Goal: Task Accomplishment & Management: Manage account settings

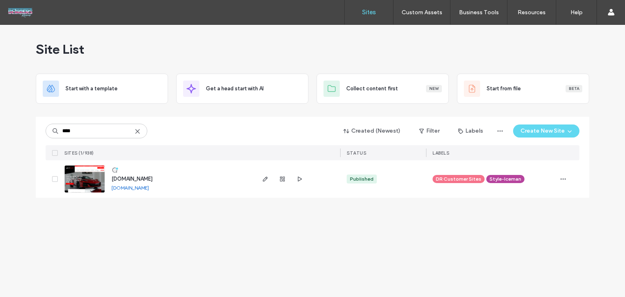
type input "****"
click at [129, 178] on span "www.acapfilms.com" at bounding box center [132, 179] width 41 height 6
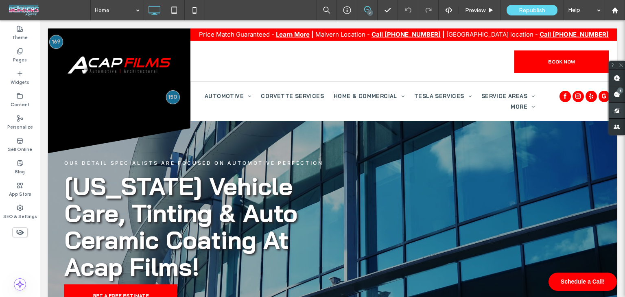
click at [618, 98] on span at bounding box center [617, 94] width 16 height 16
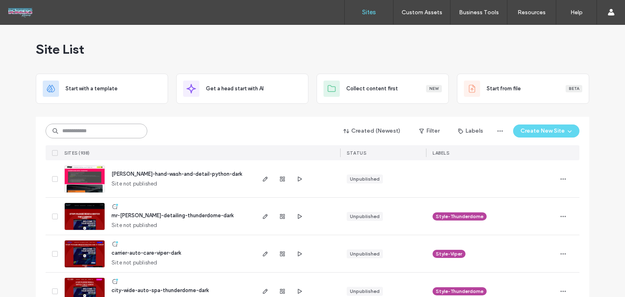
click at [93, 136] on input at bounding box center [97, 131] width 102 height 15
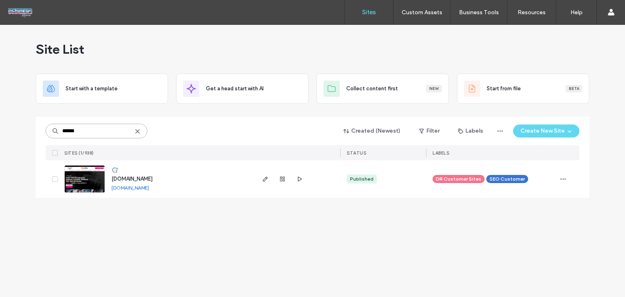
type input "******"
click at [140, 179] on span "www.kleenwhips.com" at bounding box center [132, 179] width 41 height 6
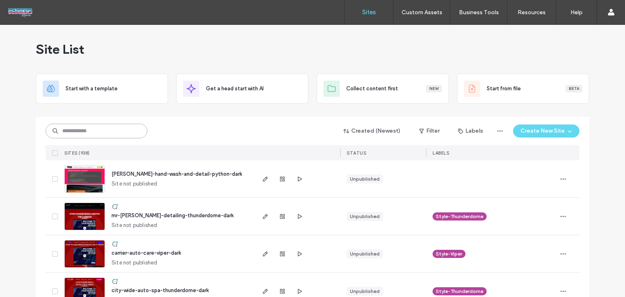
click at [106, 134] on input at bounding box center [97, 131] width 102 height 15
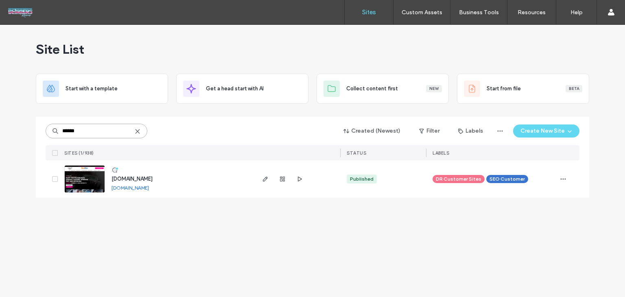
drag, startPoint x: 112, startPoint y: 129, endPoint x: 14, endPoint y: 122, distance: 98.4
click at [14, 122] on div "Site List Start with a template Get a head start with AI Collect content first …" at bounding box center [312, 161] width 625 height 272
drag, startPoint x: 574, startPoint y: 181, endPoint x: 558, endPoint y: 178, distance: 16.2
click at [573, 181] on div at bounding box center [568, 178] width 23 height 37
click at [558, 178] on span "button" at bounding box center [563, 179] width 13 height 13
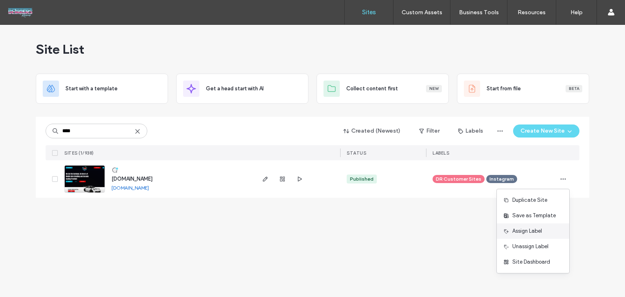
click at [531, 232] on span "Assign Label" at bounding box center [528, 231] width 30 height 8
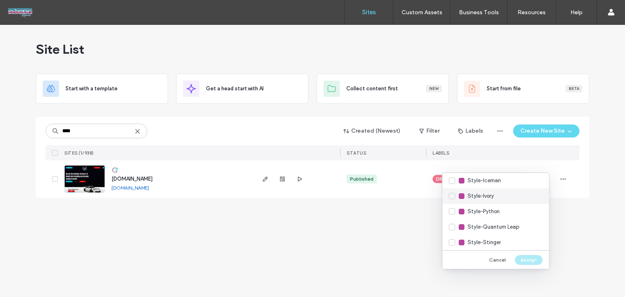
scroll to position [407, 0]
click at [495, 210] on div "Style-Ivory" at bounding box center [496, 209] width 107 height 15
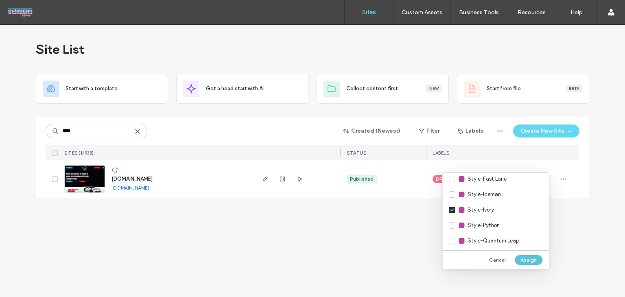
click at [524, 256] on button "Assign" at bounding box center [529, 260] width 28 height 10
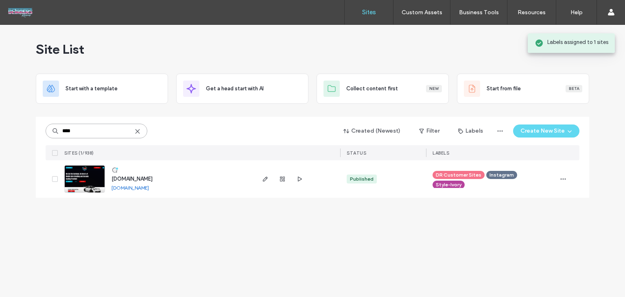
drag, startPoint x: 113, startPoint y: 131, endPoint x: 24, endPoint y: 138, distance: 88.7
click at [24, 138] on div "Site List Start with a template Get a head start with AI Collect content first …" at bounding box center [312, 161] width 625 height 272
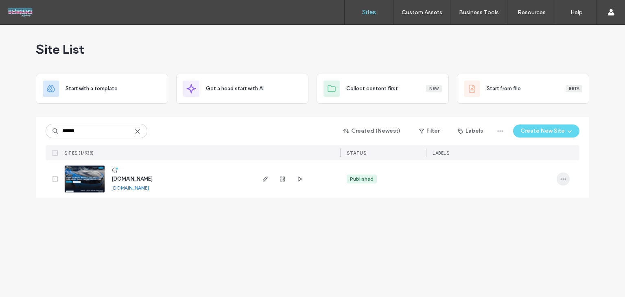
click at [562, 179] on use "button" at bounding box center [563, 179] width 5 height 1
click at [520, 230] on span "Assign Label" at bounding box center [528, 231] width 30 height 8
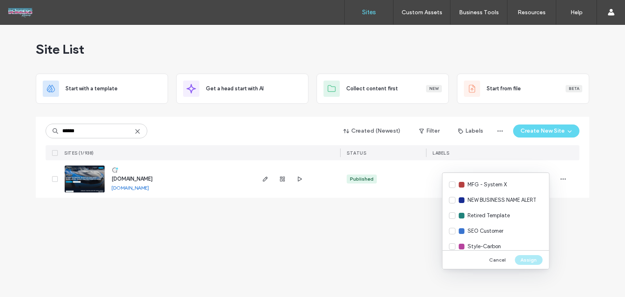
scroll to position [326, 0]
click at [494, 240] on div "Style-Carbon" at bounding box center [496, 244] width 107 height 15
click at [520, 256] on button "Assign" at bounding box center [529, 260] width 28 height 10
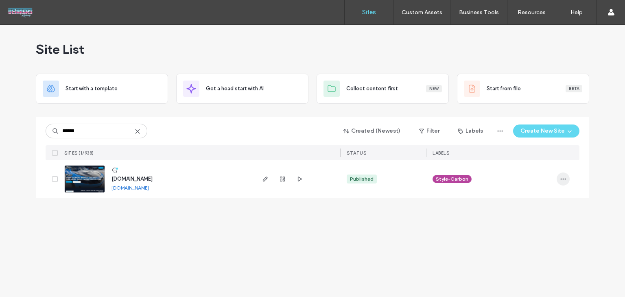
click at [566, 180] on icon "button" at bounding box center [563, 179] width 7 height 7
click at [539, 230] on span "Assign Label" at bounding box center [528, 231] width 30 height 8
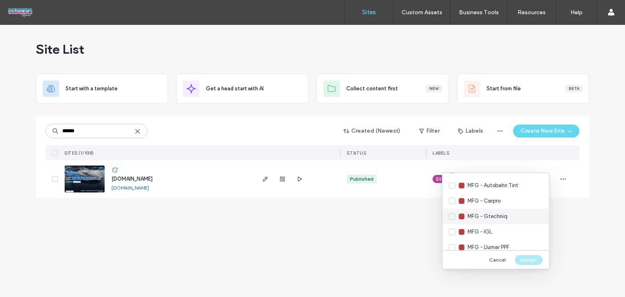
scroll to position [81, 0]
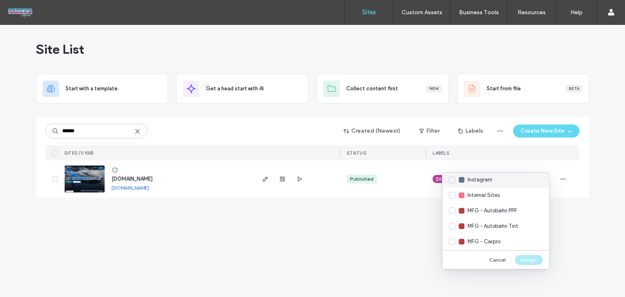
click at [495, 182] on div "Instagram" at bounding box center [496, 179] width 107 height 15
click at [528, 258] on button "Assign" at bounding box center [529, 260] width 28 height 10
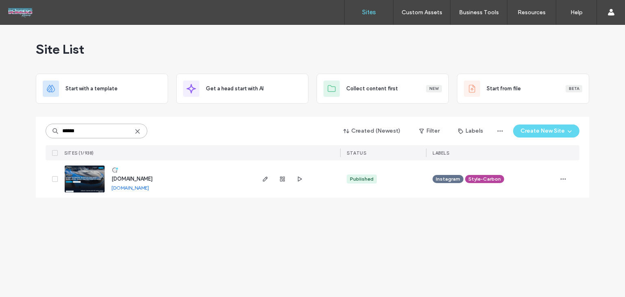
drag, startPoint x: 98, startPoint y: 128, endPoint x: 0, endPoint y: 142, distance: 98.6
click at [0, 142] on div "Site List Start with a template Get a head start with AI Collect content first …" at bounding box center [312, 161] width 625 height 272
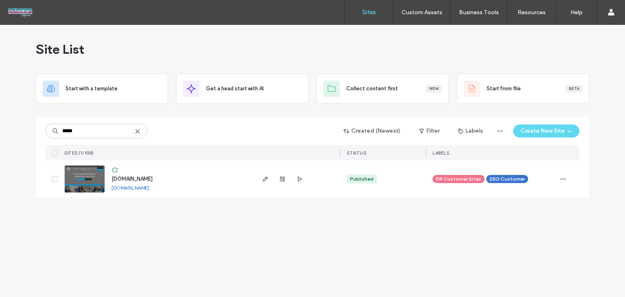
click at [613, 184] on div "Site List Start with a template Get a head start with AI Collect content first …" at bounding box center [312, 161] width 625 height 272
click at [560, 175] on span "button" at bounding box center [563, 179] width 13 height 13
click at [521, 239] on div "Unassign Label" at bounding box center [533, 246] width 72 height 15
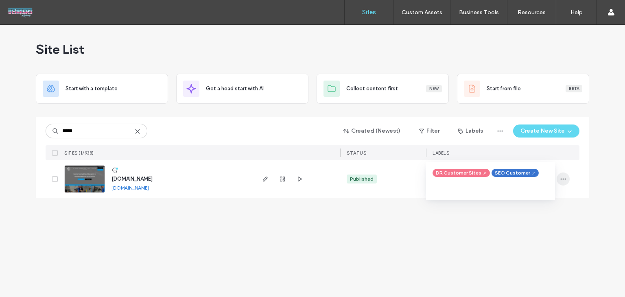
drag, startPoint x: 565, startPoint y: 175, endPoint x: 566, endPoint y: 180, distance: 4.6
click at [566, 176] on icon "button" at bounding box center [563, 179] width 7 height 7
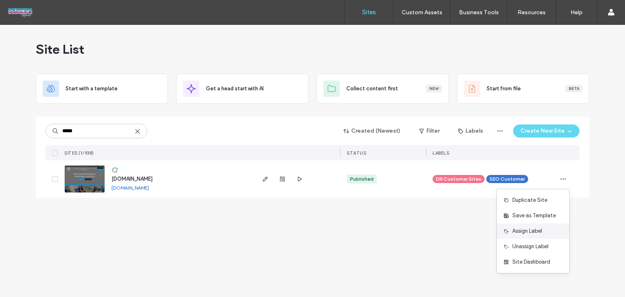
click at [542, 230] on span "Assign Label" at bounding box center [528, 231] width 30 height 8
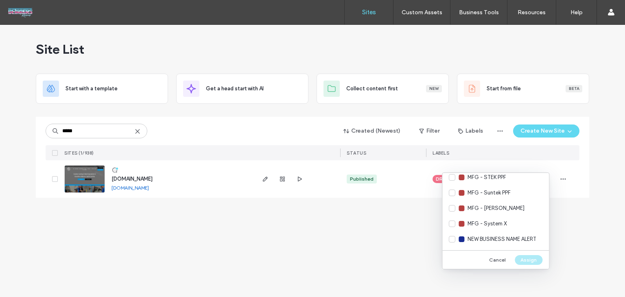
scroll to position [366, 0]
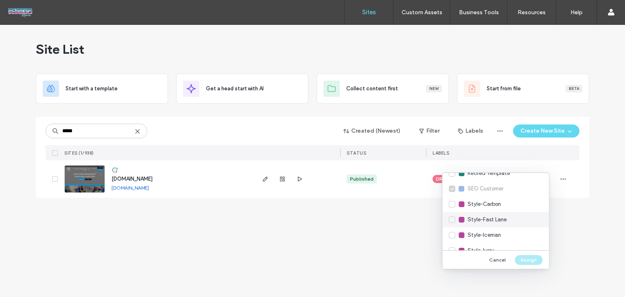
click at [492, 212] on div "Style-Fast Lane" at bounding box center [496, 219] width 107 height 15
click at [494, 208] on span "Style-Carbon" at bounding box center [484, 204] width 33 height 8
click at [498, 216] on span "Style-Fast Lane" at bounding box center [487, 220] width 39 height 8
click at [529, 258] on button "Assign" at bounding box center [529, 260] width 28 height 10
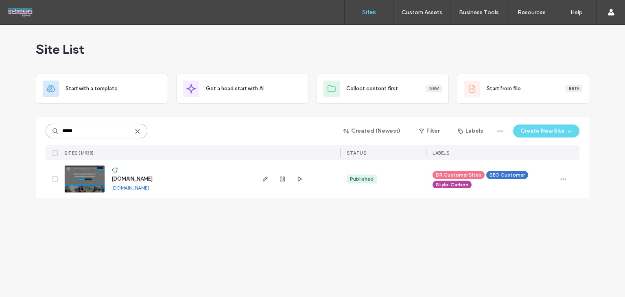
drag, startPoint x: 110, startPoint y: 136, endPoint x: 36, endPoint y: 142, distance: 74.8
click at [36, 142] on div "***** Created (Newest) Filter Labels Create New Site SITES (1/938) STATUS LABEL…" at bounding box center [313, 157] width 554 height 81
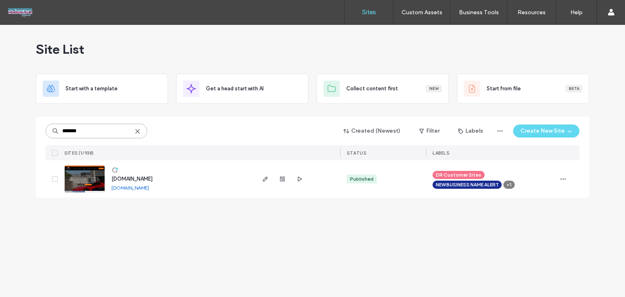
type input "*******"
click at [512, 186] on span "+1" at bounding box center [509, 184] width 5 height 7
click at [560, 180] on span "button" at bounding box center [563, 179] width 13 height 13
click at [527, 230] on span "Assign Label" at bounding box center [528, 231] width 30 height 8
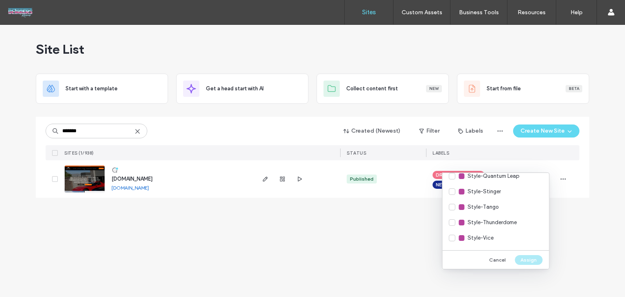
scroll to position [489, 0]
click at [509, 192] on div "Style-Tango" at bounding box center [496, 190] width 107 height 15
click at [515, 258] on div "Cancel Assign" at bounding box center [496, 259] width 107 height 19
click at [523, 262] on button "Assign" at bounding box center [529, 260] width 28 height 10
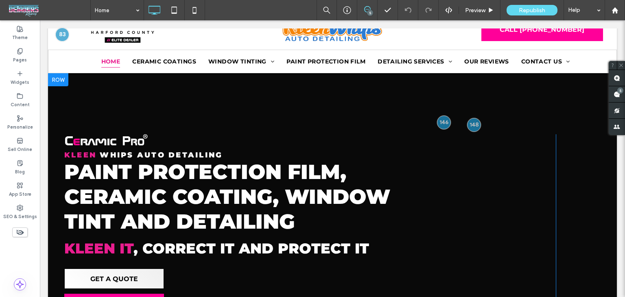
scroll to position [81, 0]
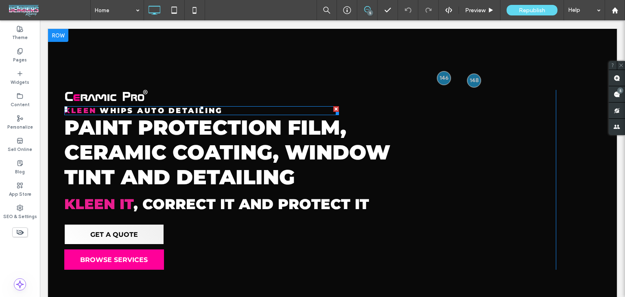
click at [175, 107] on span "whips auto detailing" at bounding box center [161, 110] width 123 height 9
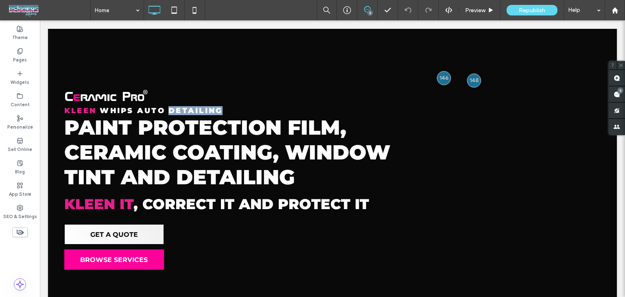
click at [175, 107] on span "whips auto detailing" at bounding box center [161, 110] width 123 height 9
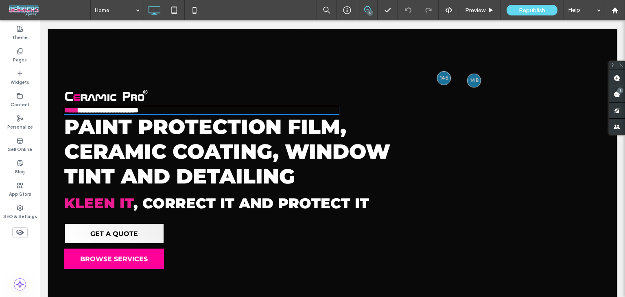
click at [138, 107] on span "**********" at bounding box center [109, 110] width 60 height 7
type input "**********"
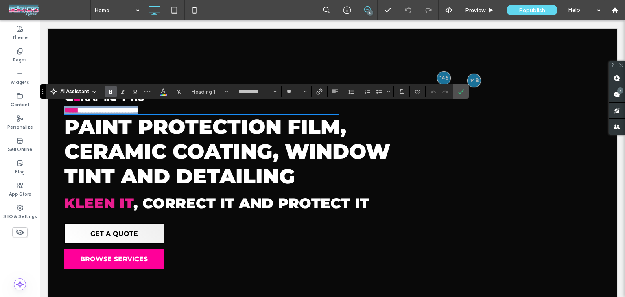
click at [138, 107] on span "**********" at bounding box center [109, 110] width 60 height 7
click at [226, 95] on span "Styles" at bounding box center [226, 91] width 3 height 11
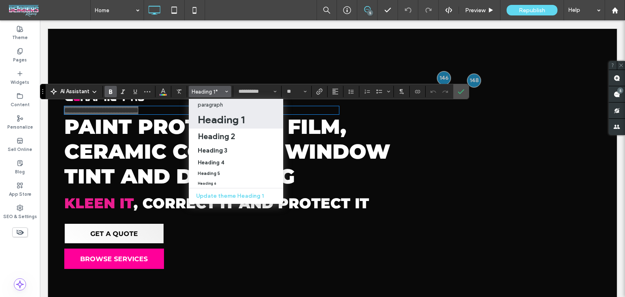
click at [229, 108] on div "paragraph" at bounding box center [236, 105] width 77 height 6
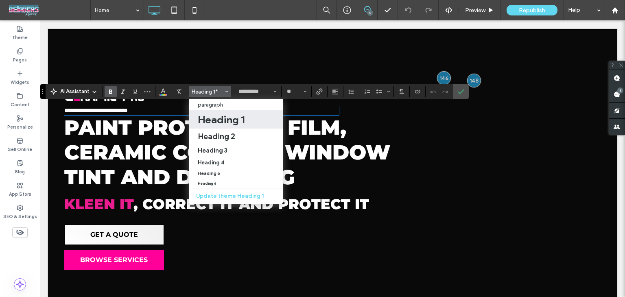
type input "**"
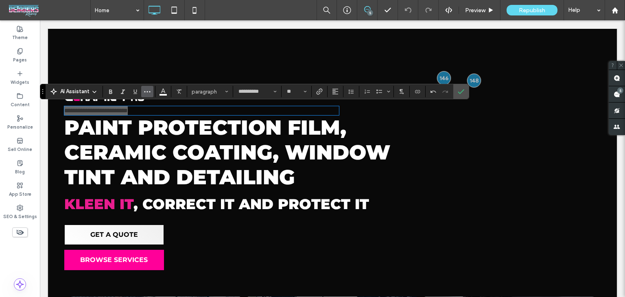
click at [147, 93] on icon "More" at bounding box center [147, 91] width 7 height 7
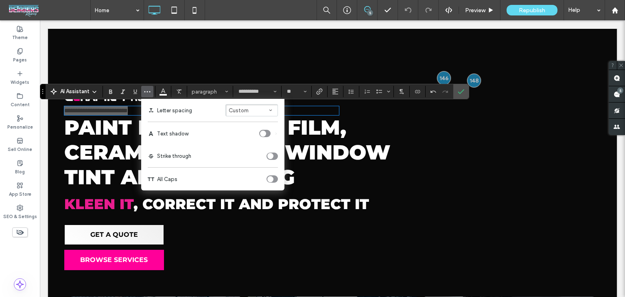
click at [272, 181] on div "toggle" at bounding box center [270, 179] width 6 height 6
click at [111, 92] on use "Bold" at bounding box center [110, 92] width 3 height 4
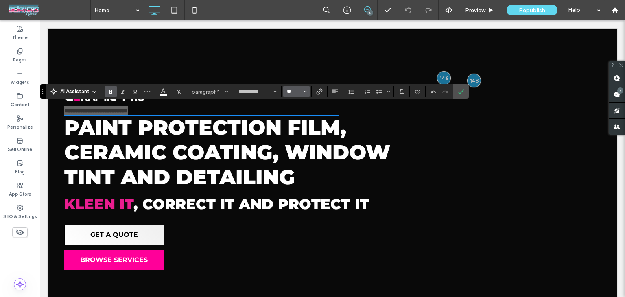
click at [300, 93] on input "**" at bounding box center [294, 91] width 16 height 7
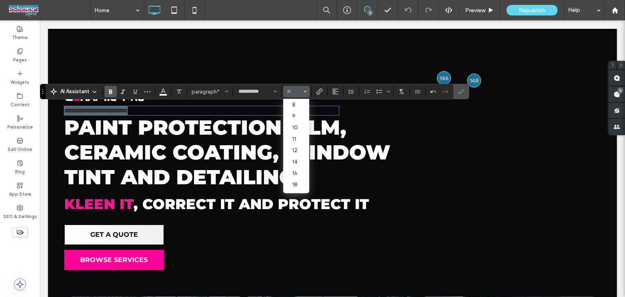
click at [300, 93] on input "Size-input" at bounding box center [294, 91] width 16 height 7
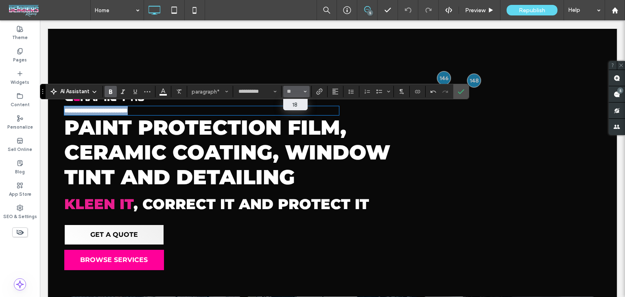
type input "**"
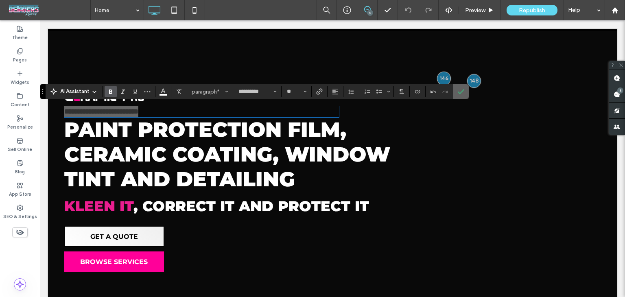
click at [460, 93] on use "Confirm" at bounding box center [461, 91] width 7 height 5
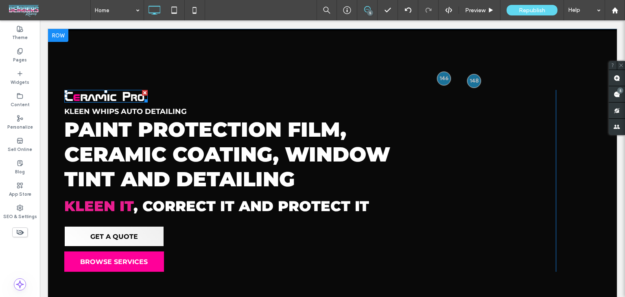
click at [116, 100] on img at bounding box center [105, 96] width 83 height 12
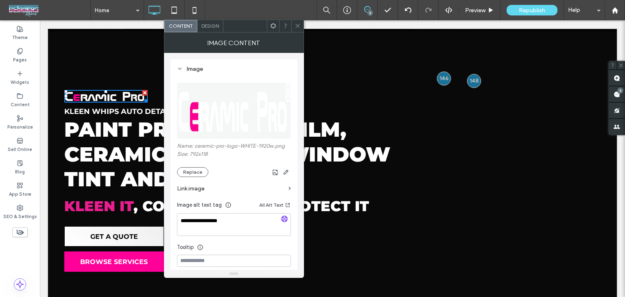
click at [298, 26] on icon at bounding box center [298, 26] width 6 height 6
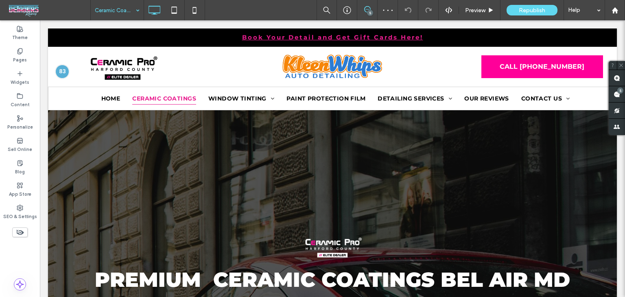
click at [127, 15] on input at bounding box center [115, 10] width 41 height 20
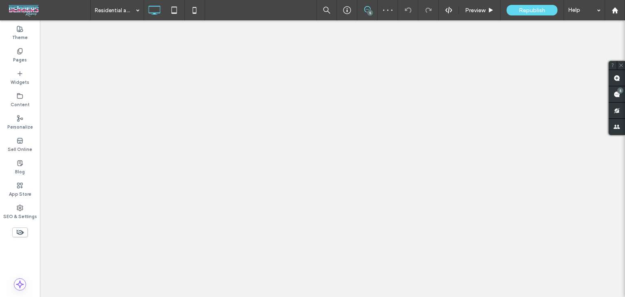
type input "**********"
type input "**"
type input "**********"
type input "**"
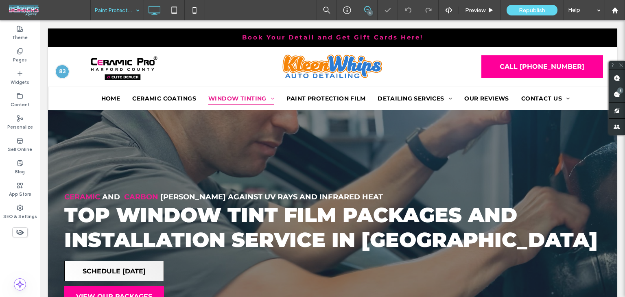
click at [112, 14] on input at bounding box center [115, 10] width 41 height 20
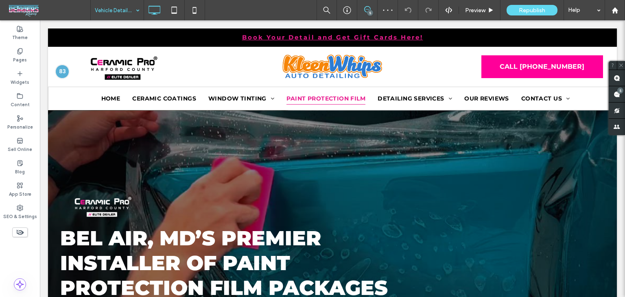
click at [134, 10] on div "Vehicle Detailing Packages" at bounding box center [117, 10] width 53 height 20
click at [123, 5] on input at bounding box center [115, 10] width 41 height 20
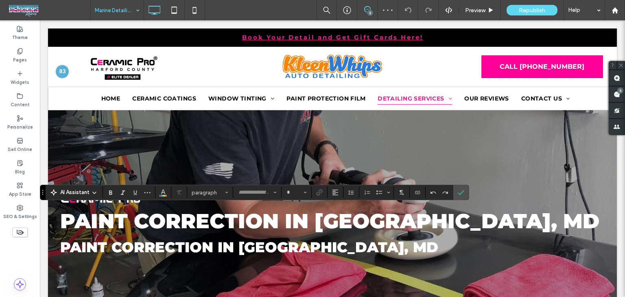
type input "**********"
type input "**"
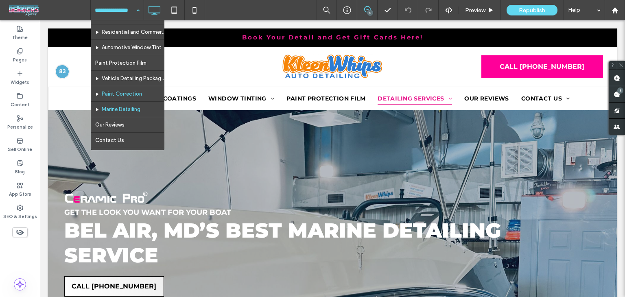
scroll to position [41, 0]
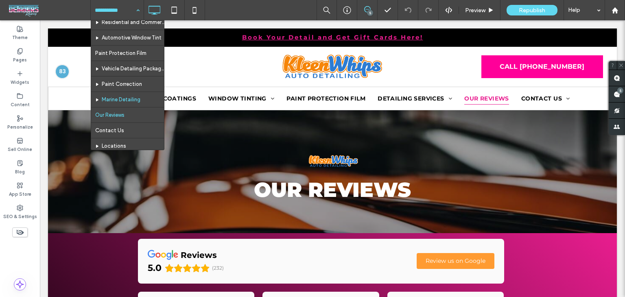
scroll to position [81, 0]
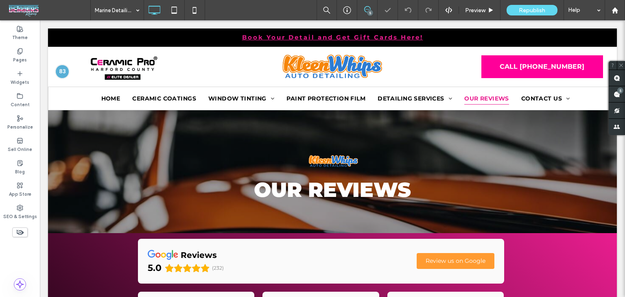
type input "**********"
type input "**"
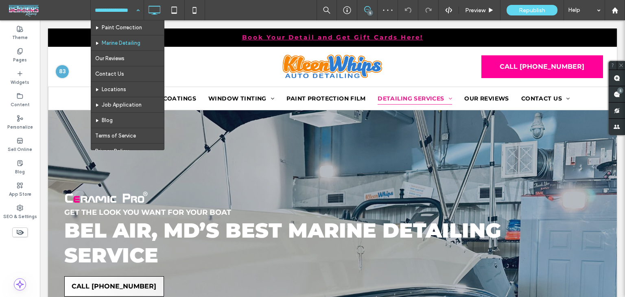
scroll to position [41, 0]
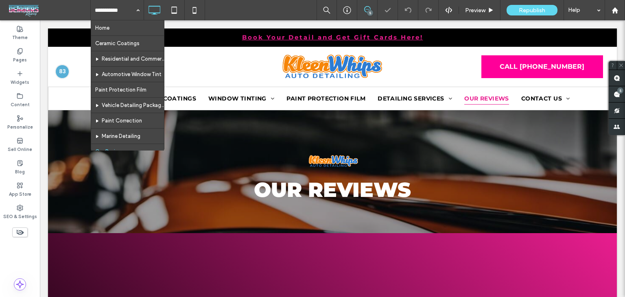
click at [123, 2] on input at bounding box center [115, 10] width 41 height 20
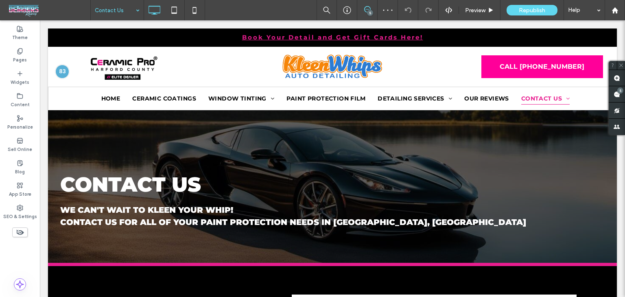
click at [129, 12] on input at bounding box center [115, 10] width 41 height 20
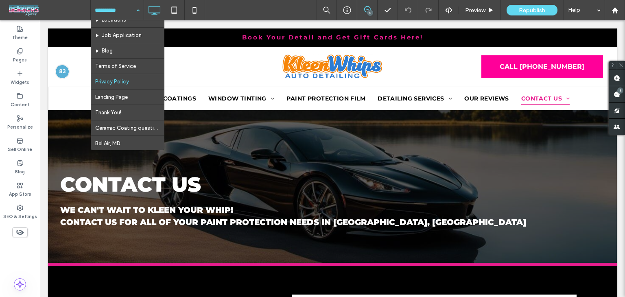
scroll to position [81, 0]
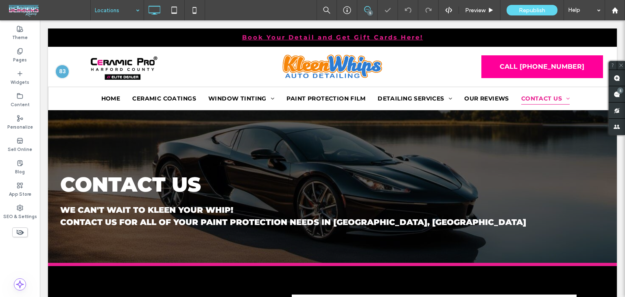
click at [113, 13] on input at bounding box center [115, 10] width 41 height 20
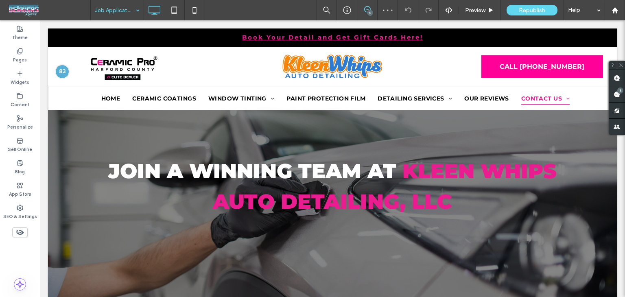
click at [101, 15] on input at bounding box center [115, 10] width 41 height 20
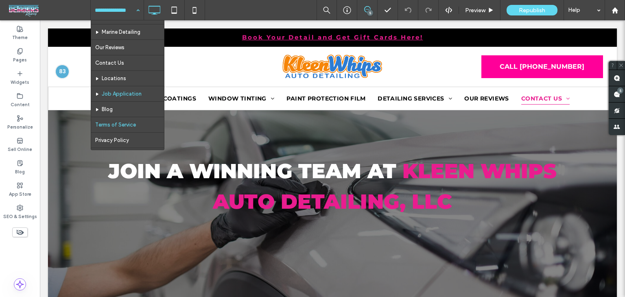
scroll to position [122, 0]
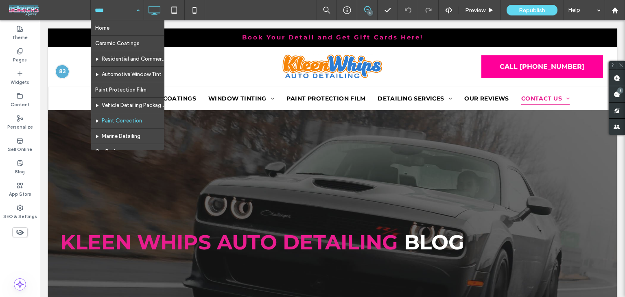
scroll to position [163, 0]
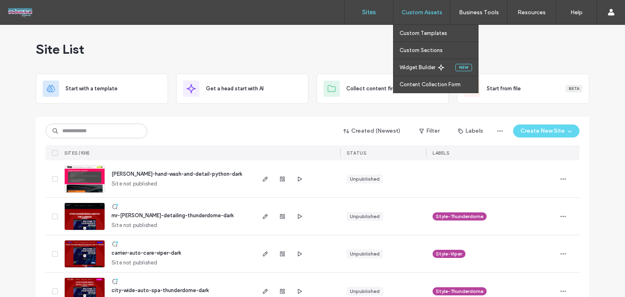
click at [416, 12] on label "Custom Assets" at bounding box center [422, 12] width 41 height 7
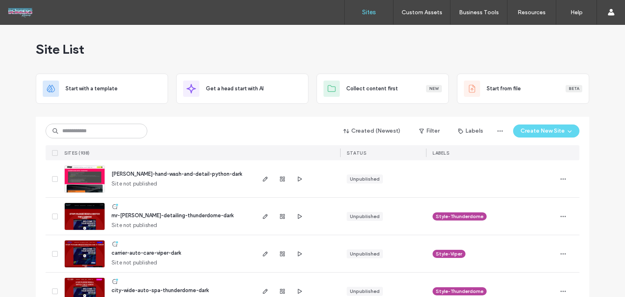
click at [373, 18] on link "Sites" at bounding box center [369, 12] width 48 height 24
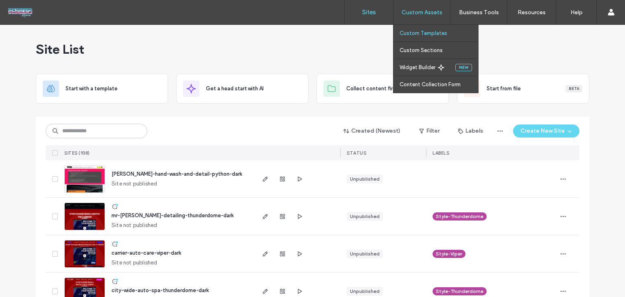
click at [434, 35] on label "Custom Templates" at bounding box center [424, 33] width 48 height 6
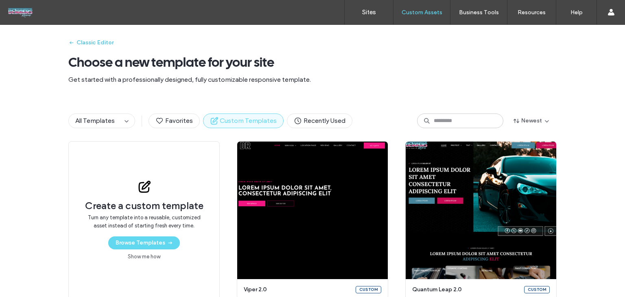
click at [80, 39] on button "Classic Editor" at bounding box center [90, 42] width 45 height 13
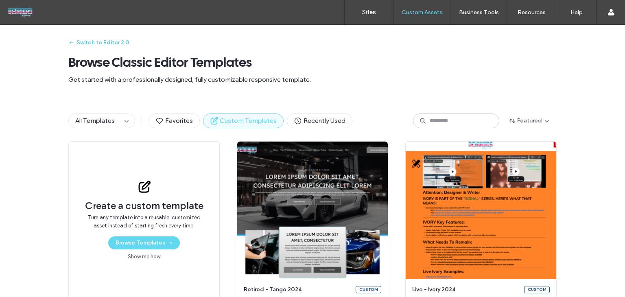
click at [116, 47] on button "Switch to Editor 2.0" at bounding box center [98, 42] width 61 height 13
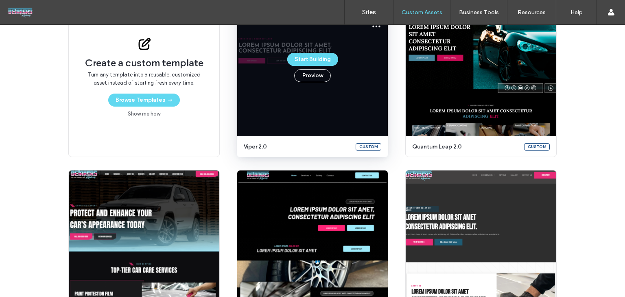
scroll to position [171, 0]
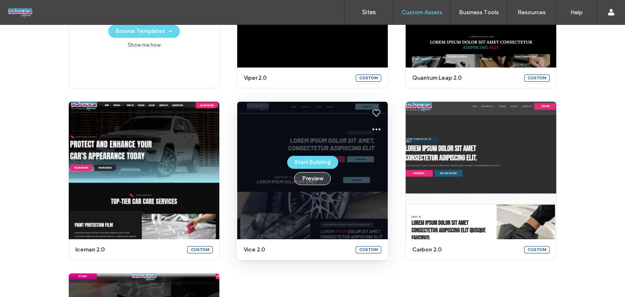
click at [307, 179] on button "Preview" at bounding box center [312, 178] width 37 height 13
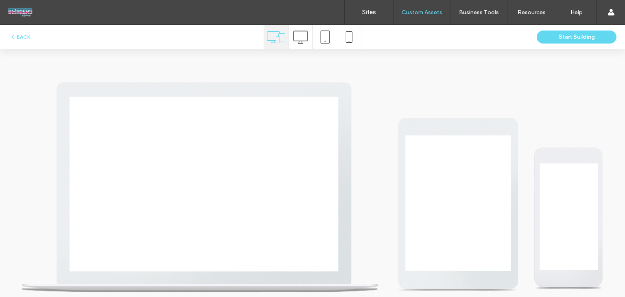
click at [300, 44] on span at bounding box center [301, 37] width 14 height 24
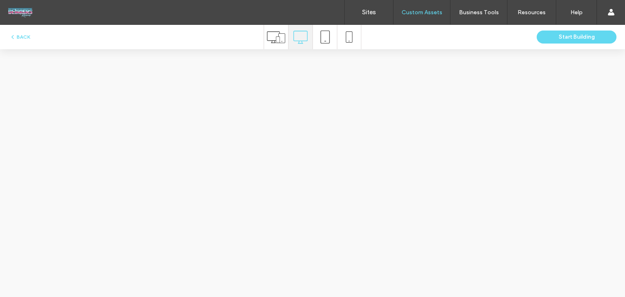
scroll to position [0, 0]
click at [281, 41] on use at bounding box center [276, 37] width 18 height 12
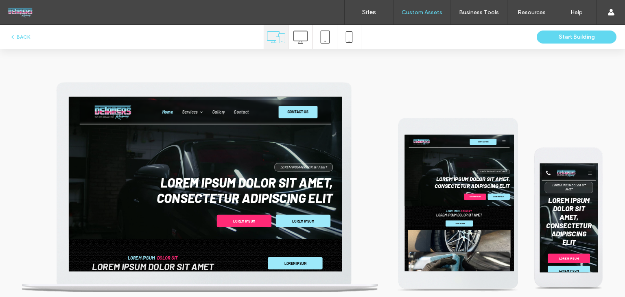
click at [305, 37] on div at bounding box center [301, 37] width 24 height 24
click at [303, 32] on icon at bounding box center [301, 37] width 14 height 14
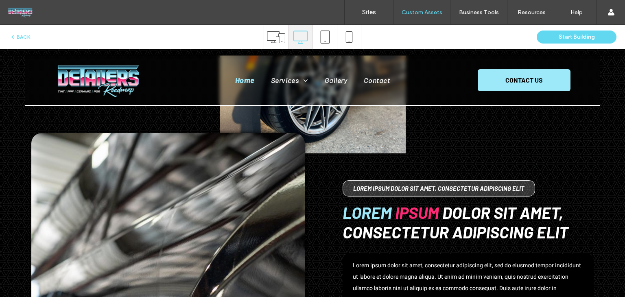
scroll to position [204, 0]
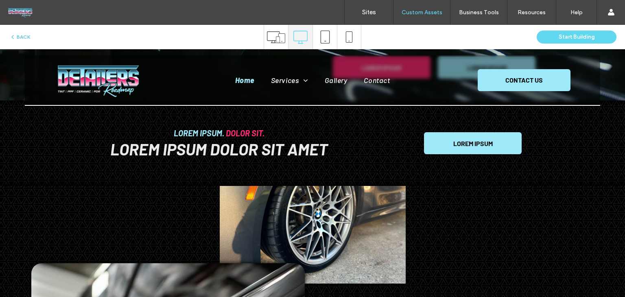
click at [23, 37] on button "BACK" at bounding box center [19, 37] width 21 height 10
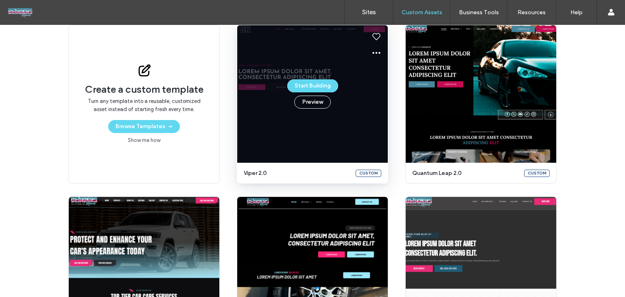
scroll to position [198, 0]
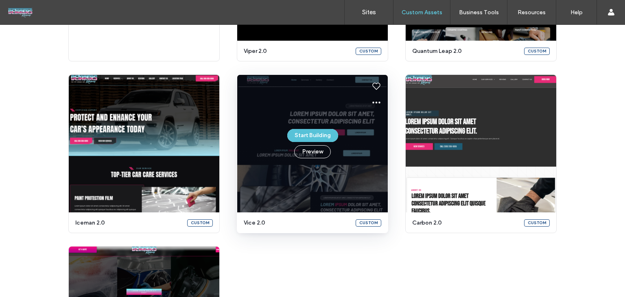
click at [316, 132] on button "Start Building" at bounding box center [312, 135] width 51 height 13
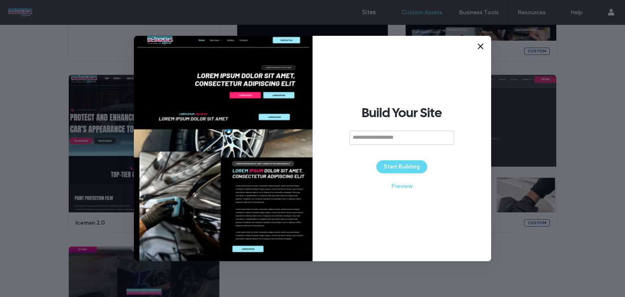
click at [479, 46] on icon at bounding box center [481, 46] width 8 height 8
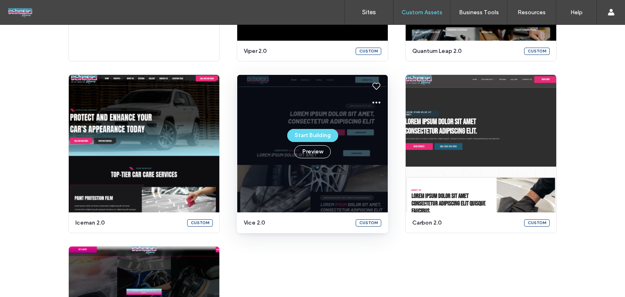
click at [321, 176] on div "Start Building Preview" at bounding box center [312, 144] width 151 height 138
click at [294, 211] on div "Start Building Preview" at bounding box center [312, 144] width 151 height 138
click at [295, 207] on div "Start Building Preview" at bounding box center [312, 144] width 151 height 138
click at [295, 206] on div "Start Building Preview" at bounding box center [312, 144] width 151 height 138
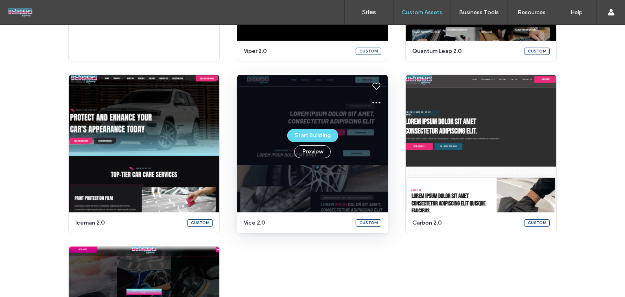
click at [365, 184] on div "Start Building Preview" at bounding box center [312, 144] width 151 height 138
click at [378, 106] on icon at bounding box center [377, 103] width 10 height 10
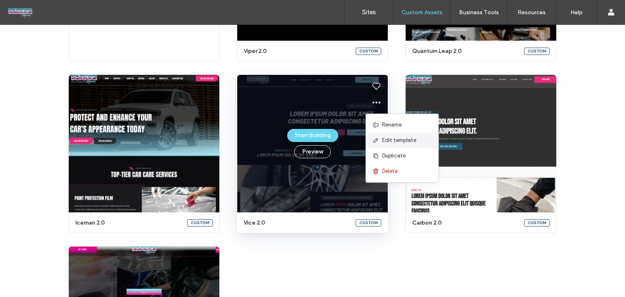
click at [396, 139] on span "Edit template" at bounding box center [399, 140] width 34 height 8
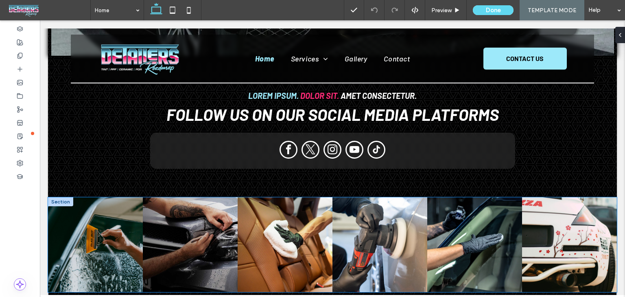
scroll to position [1506, 0]
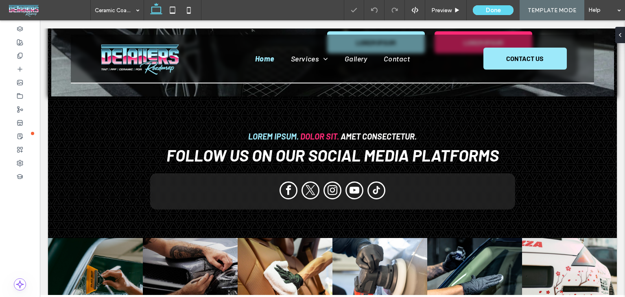
click at [136, 17] on div "Ceramic Coating" at bounding box center [117, 10] width 53 height 20
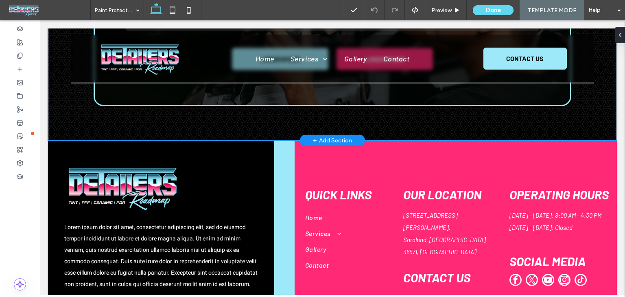
scroll to position [2361, 0]
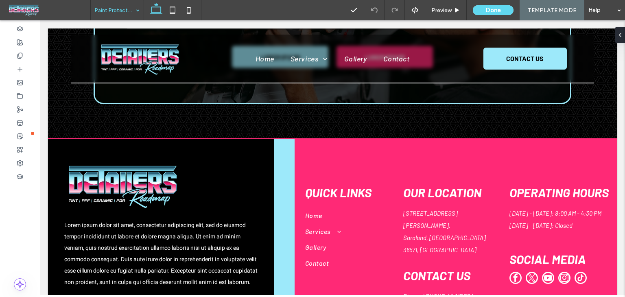
click at [127, 11] on input at bounding box center [115, 10] width 41 height 20
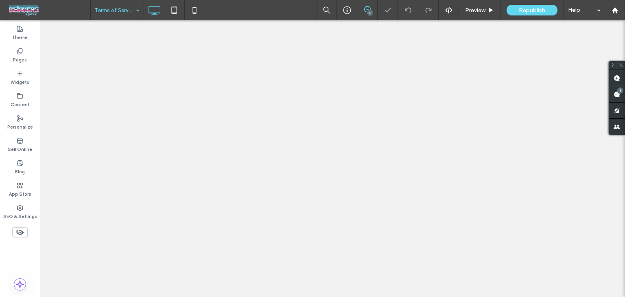
click at [121, 11] on input at bounding box center [115, 10] width 41 height 20
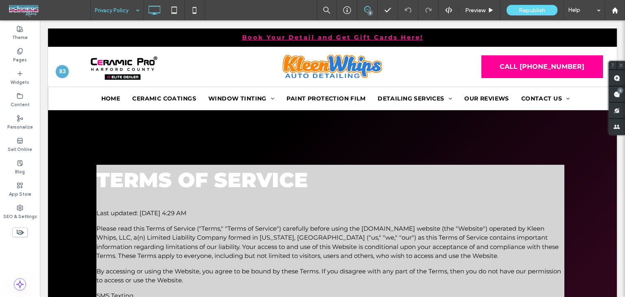
click at [105, 9] on input at bounding box center [115, 10] width 41 height 20
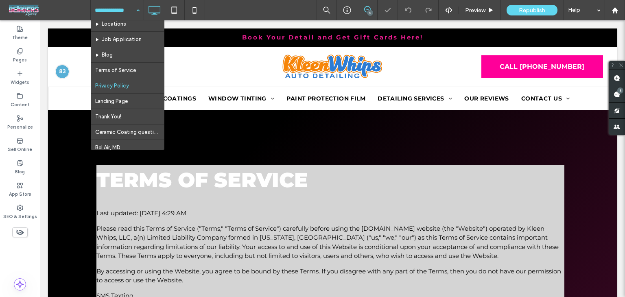
scroll to position [163, 0]
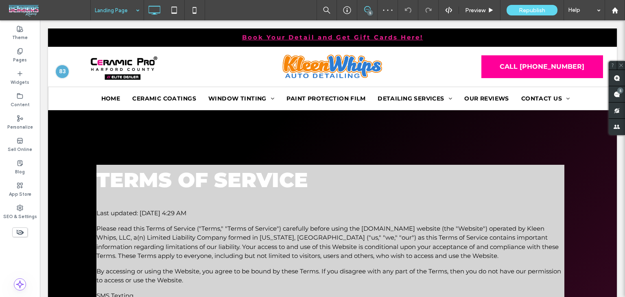
click at [125, 18] on input at bounding box center [115, 10] width 41 height 20
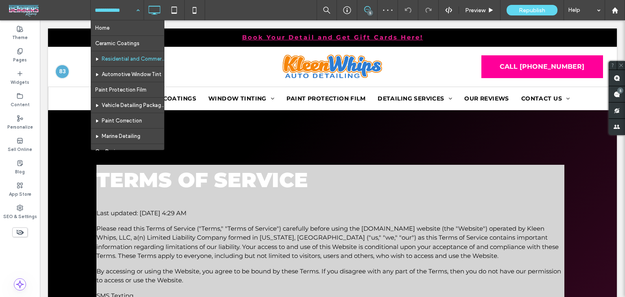
scroll to position [204, 0]
click at [129, 16] on input at bounding box center [115, 10] width 41 height 20
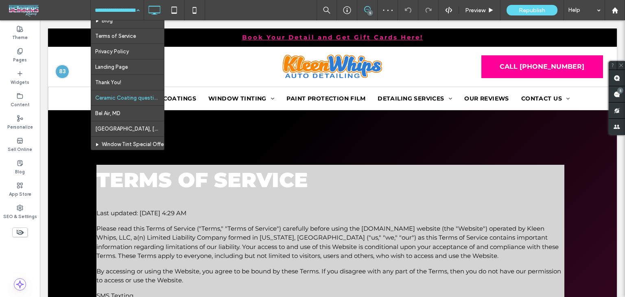
scroll to position [233, 0]
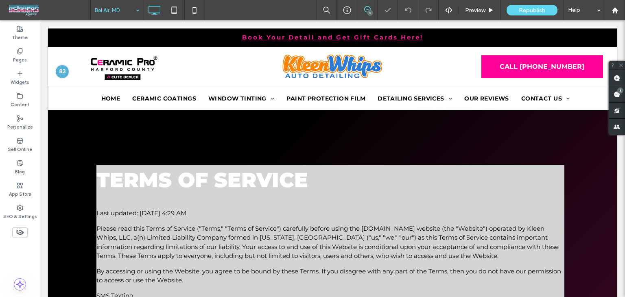
click at [121, 18] on input at bounding box center [115, 10] width 41 height 20
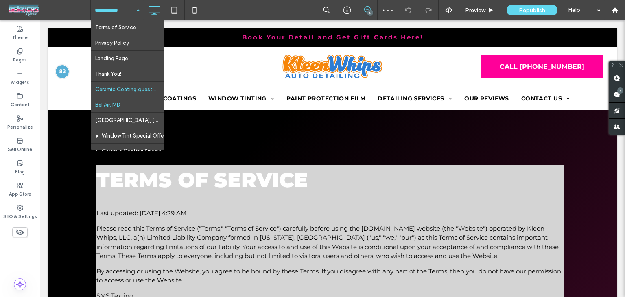
scroll to position [233, 0]
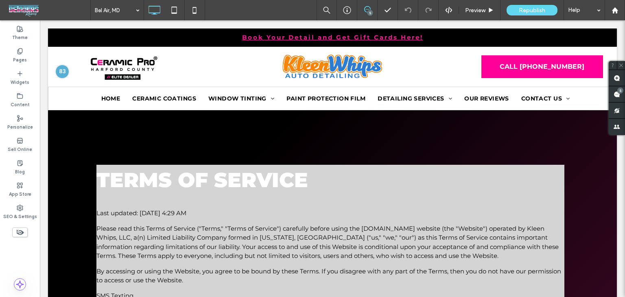
click at [289, 6] on div "Bel Air, MD 5 Preview Republish Help" at bounding box center [357, 10] width 535 height 20
click at [30, 94] on div "Content" at bounding box center [20, 100] width 40 height 22
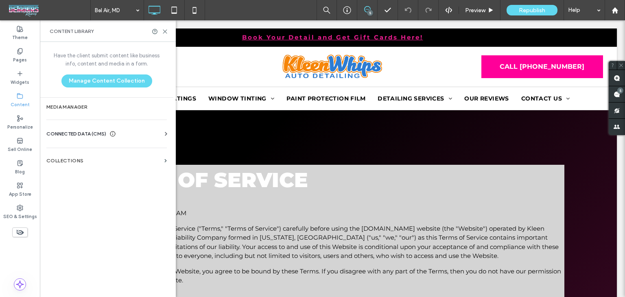
click at [80, 139] on div "Business Info Business Text Business Images Find and Replace" at bounding box center [108, 141] width 124 height 7
click at [83, 132] on span "CONNECTED DATA (CMS)" at bounding box center [76, 134] width 60 height 8
click at [121, 149] on section "Business Info" at bounding box center [108, 154] width 124 height 19
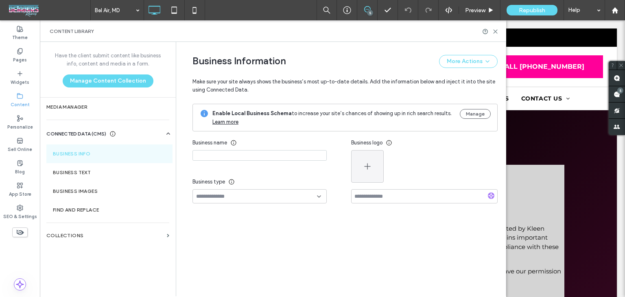
type input "**********"
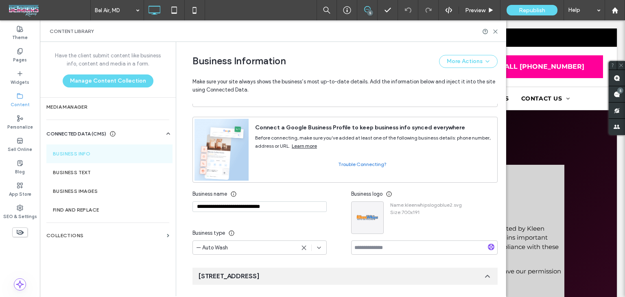
scroll to position [0, 0]
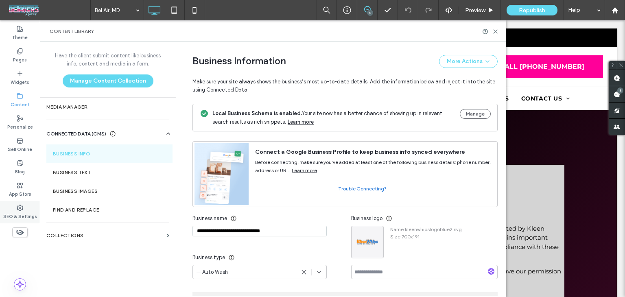
click at [14, 220] on div "SEO & Settings" at bounding box center [20, 212] width 40 height 22
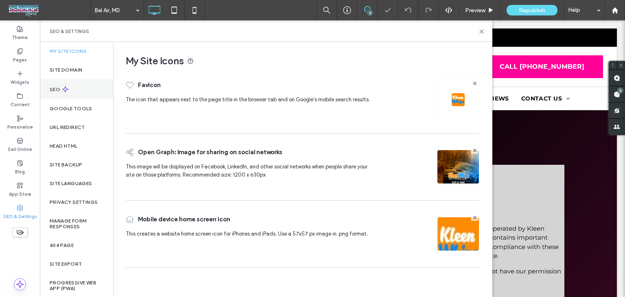
click at [77, 84] on div "SEO" at bounding box center [76, 89] width 73 height 20
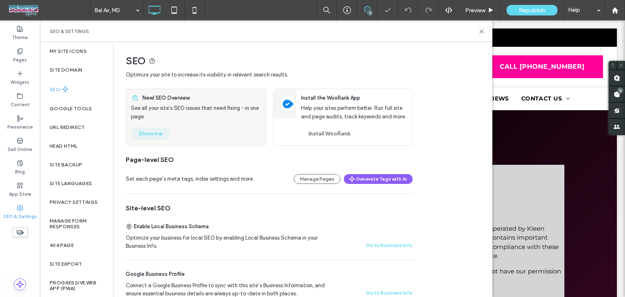
click at [156, 136] on button "Show me" at bounding box center [150, 133] width 39 height 13
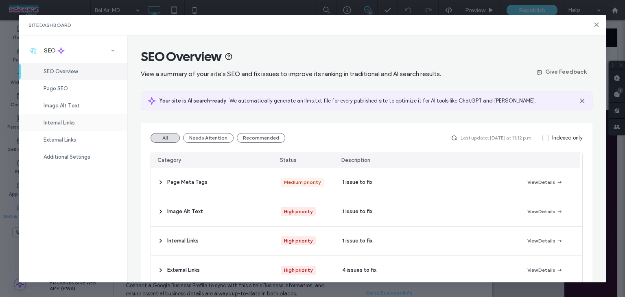
click at [80, 125] on div "Internal Links" at bounding box center [73, 122] width 108 height 17
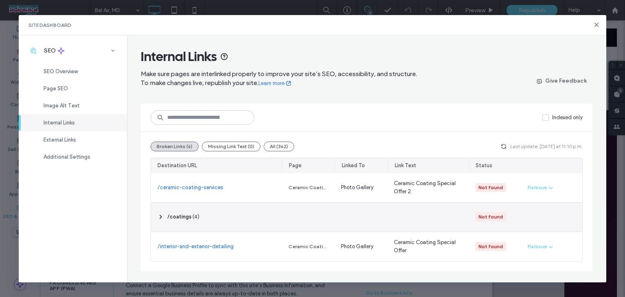
click at [272, 209] on div "‎ /coatings ‎ ( 4 )" at bounding box center [216, 217] width 131 height 29
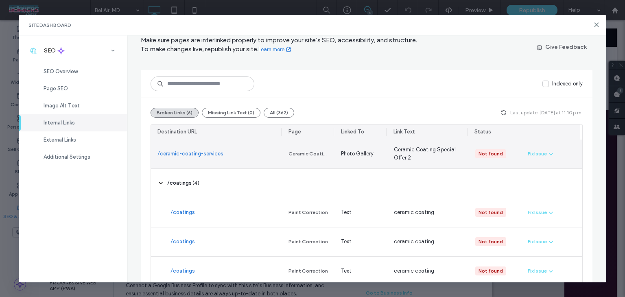
scroll to position [41, 0]
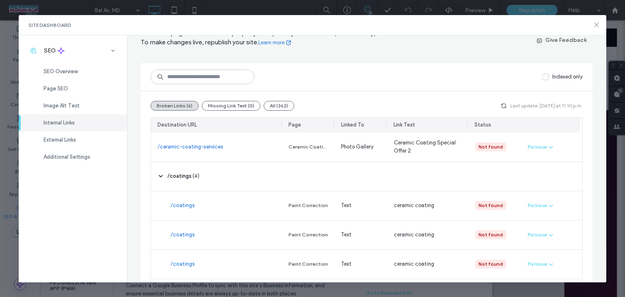
click at [598, 23] on use at bounding box center [597, 25] width 4 height 4
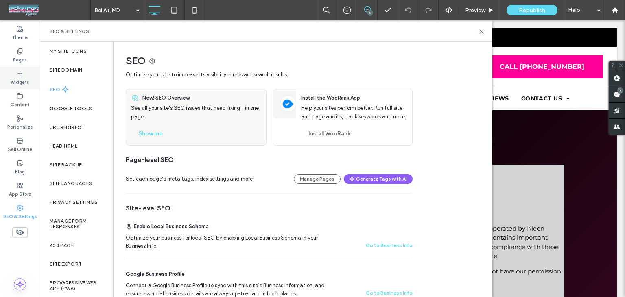
drag, startPoint x: 28, startPoint y: 61, endPoint x: 36, endPoint y: 75, distance: 16.1
click at [28, 61] on div "Pages" at bounding box center [20, 55] width 40 height 22
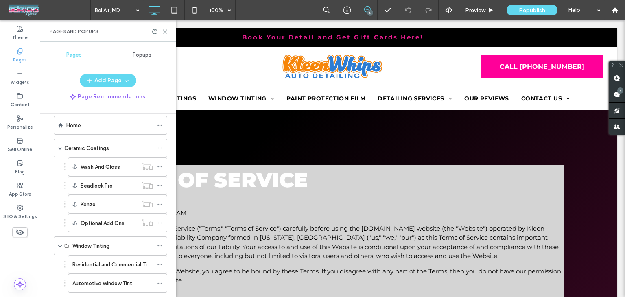
scroll to position [0, 0]
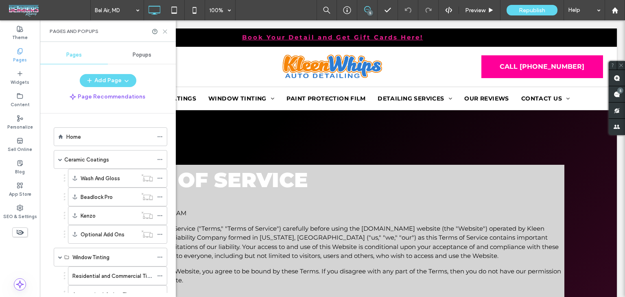
click at [166, 31] on use at bounding box center [165, 32] width 4 height 4
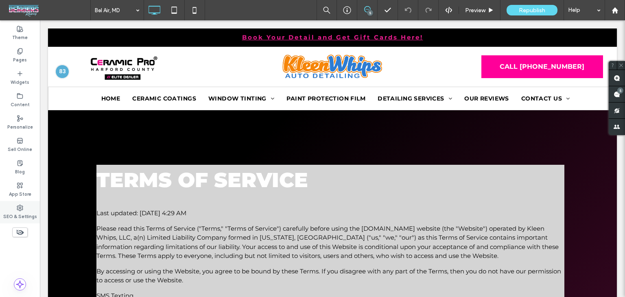
click at [15, 207] on div "SEO & Settings" at bounding box center [20, 212] width 40 height 22
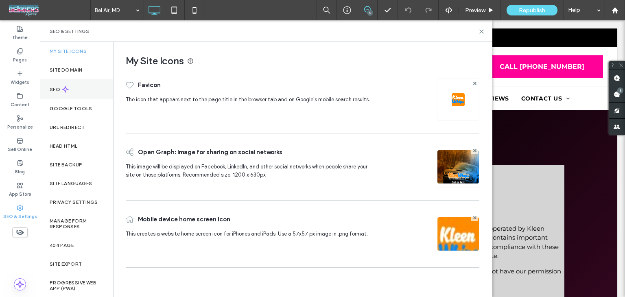
click at [64, 95] on div "SEO" at bounding box center [76, 89] width 73 height 20
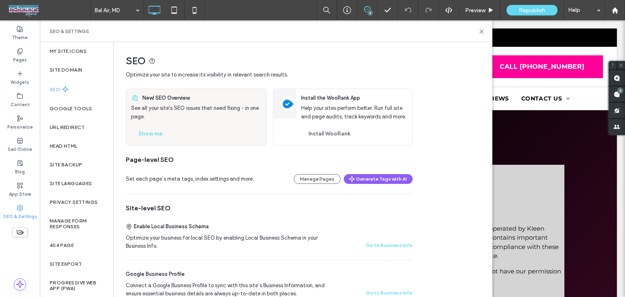
click at [149, 141] on div "New! SEO Overview See all your site's SEO issues that need fixing - in one page…" at bounding box center [196, 117] width 140 height 56
click at [152, 139] on button "Show me" at bounding box center [150, 133] width 39 height 13
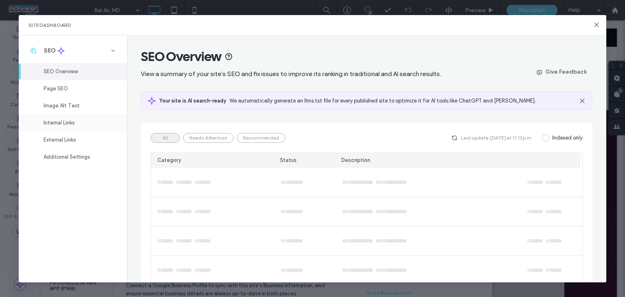
click at [76, 122] on div "Internal Links" at bounding box center [73, 122] width 108 height 17
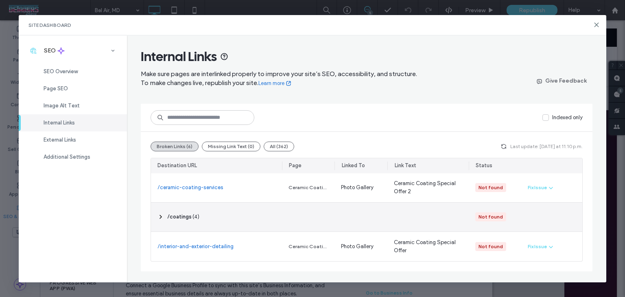
click at [232, 231] on div "‎ /coatings ‎ ( 4 )" at bounding box center [216, 217] width 131 height 29
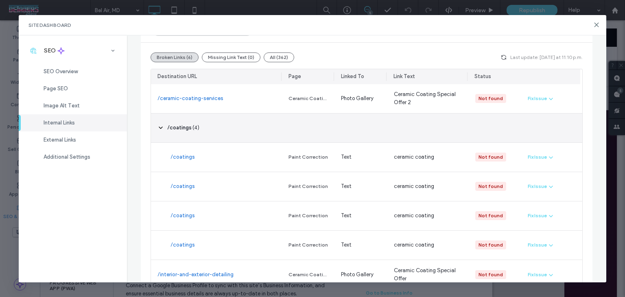
scroll to position [106, 0]
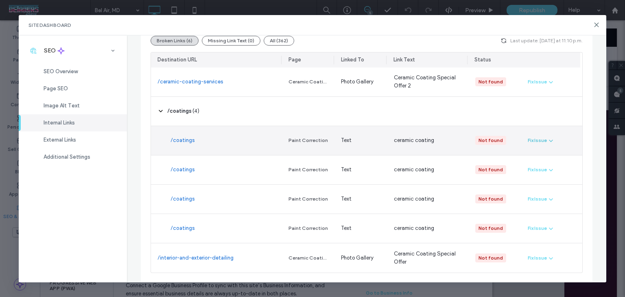
click at [545, 142] on button "Fix Issue" at bounding box center [541, 141] width 26 height 10
click at [546, 175] on span "Redirect Link" at bounding box center [546, 175] width 31 height 8
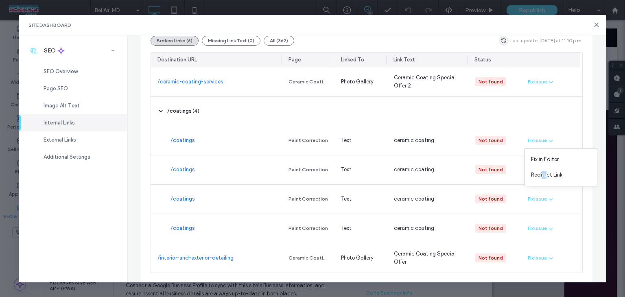
click at [501, 39] on icon "button" at bounding box center [504, 40] width 7 height 7
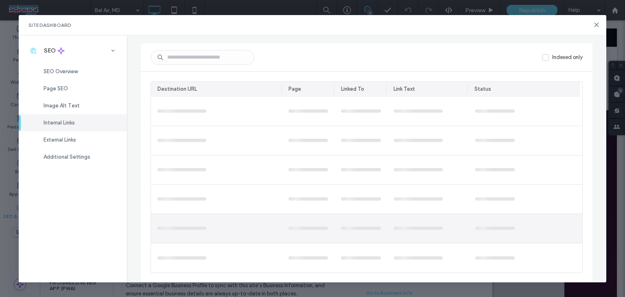
scroll to position [0, 0]
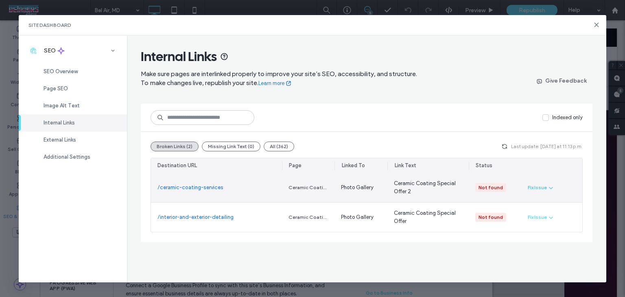
click at [539, 189] on div "Fix Issue" at bounding box center [537, 187] width 19 height 7
click at [542, 210] on span "Fix in Editor" at bounding box center [549, 207] width 28 height 8
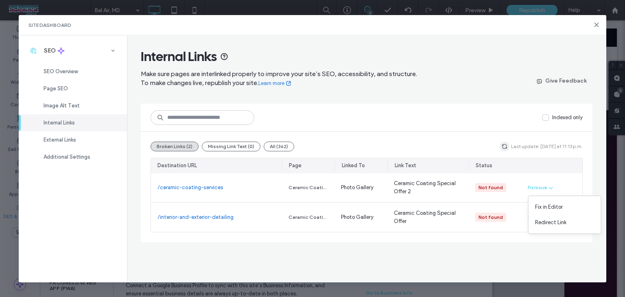
click at [506, 144] on use "button" at bounding box center [504, 146] width 5 height 5
drag, startPoint x: 62, startPoint y: 138, endPoint x: 92, endPoint y: 158, distance: 35.9
click at [62, 138] on span "External Links" at bounding box center [60, 140] width 33 height 6
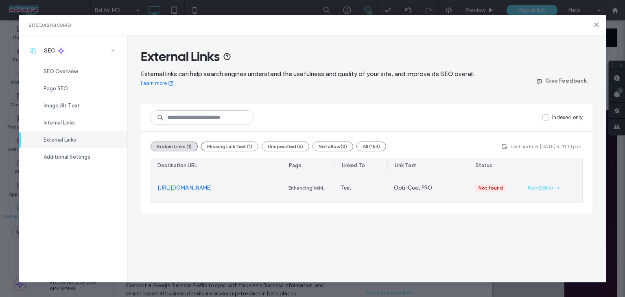
click at [212, 186] on link "https://www.opticoat.com/products/opti-coat-pro/" at bounding box center [185, 188] width 54 height 8
click at [544, 190] on div "Fix in Editor" at bounding box center [541, 187] width 26 height 7
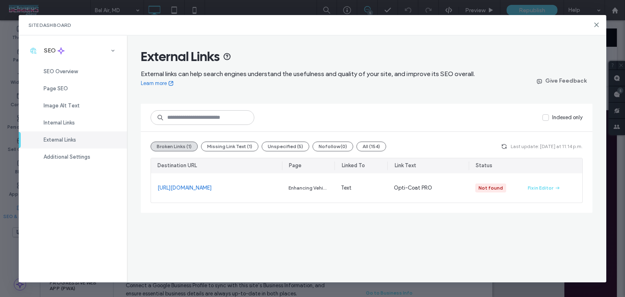
click at [507, 145] on icon "button" at bounding box center [504, 146] width 7 height 7
click at [506, 148] on use "button" at bounding box center [504, 146] width 5 height 5
click at [557, 186] on icon "button" at bounding box center [558, 188] width 7 height 7
click at [505, 145] on span "button" at bounding box center [505, 147] width 10 height 10
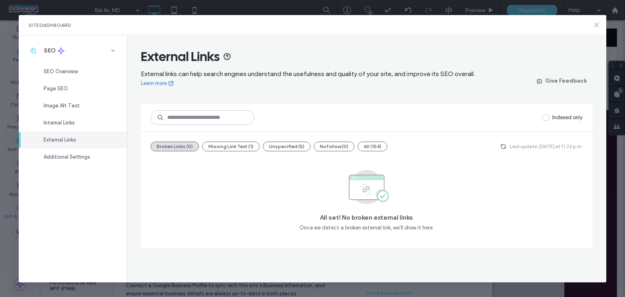
click at [596, 24] on icon at bounding box center [597, 25] width 7 height 7
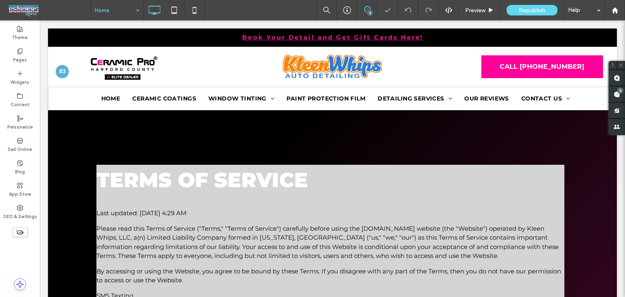
click at [124, 12] on input at bounding box center [115, 10] width 41 height 20
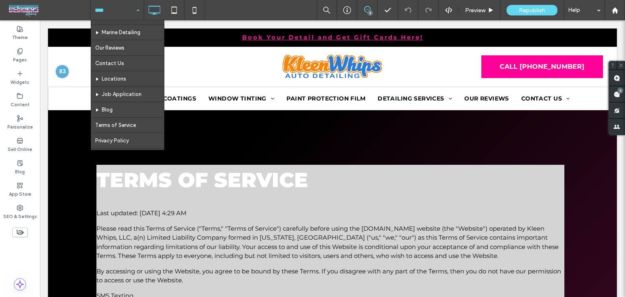
scroll to position [81, 0]
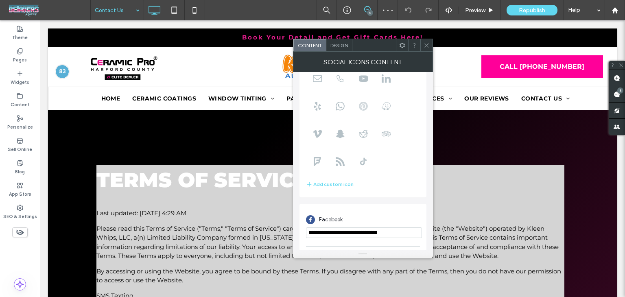
scroll to position [142, 0]
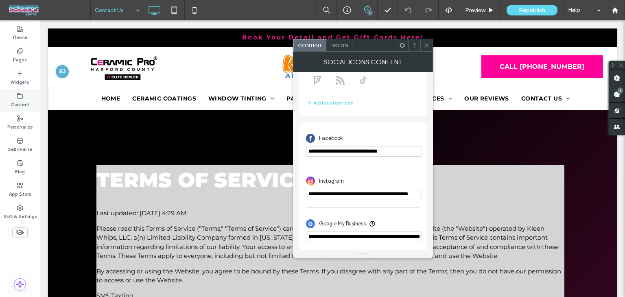
click at [24, 100] on label "Content" at bounding box center [20, 103] width 19 height 9
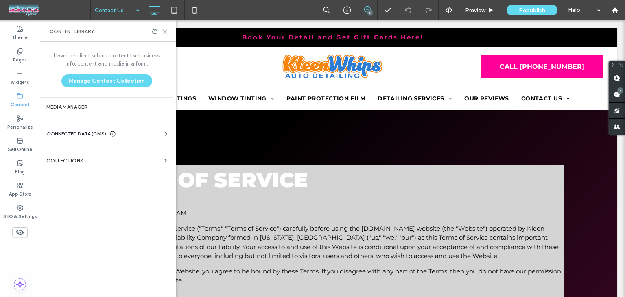
click at [64, 134] on span "CONNECTED DATA (CMS)" at bounding box center [76, 134] width 60 height 8
click at [121, 156] on label "Business Info" at bounding box center [108, 154] width 111 height 6
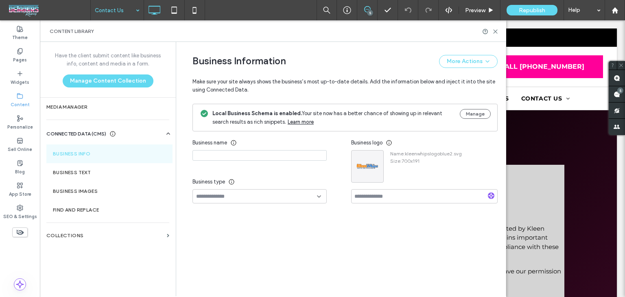
type input "**********"
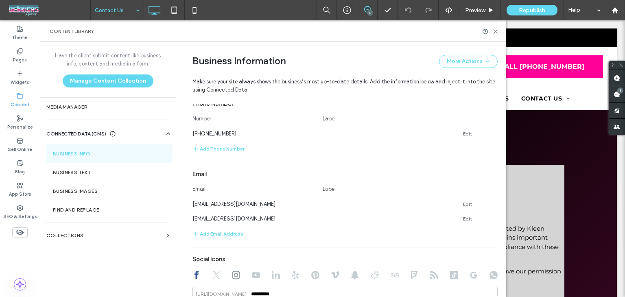
scroll to position [375, 0]
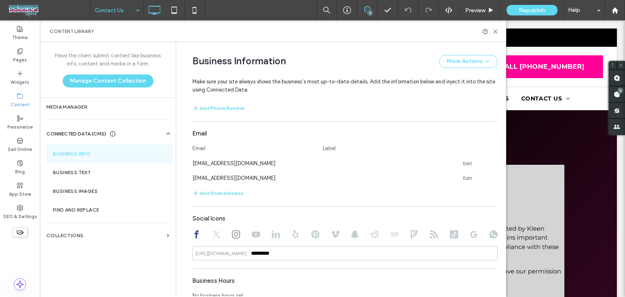
click at [474, 233] on icon at bounding box center [474, 234] width 8 height 8
click at [230, 241] on div "Social Icons https://google.com/maps/place/" at bounding box center [345, 236] width 305 height 50
click at [232, 236] on icon at bounding box center [236, 234] width 8 height 8
click at [197, 233] on icon at bounding box center [197, 234] width 8 height 8
type input "*********"
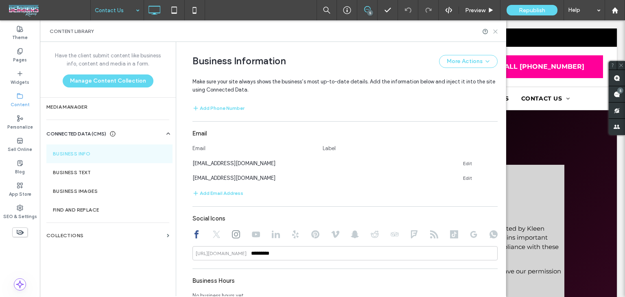
click at [493, 34] on icon at bounding box center [496, 32] width 6 height 6
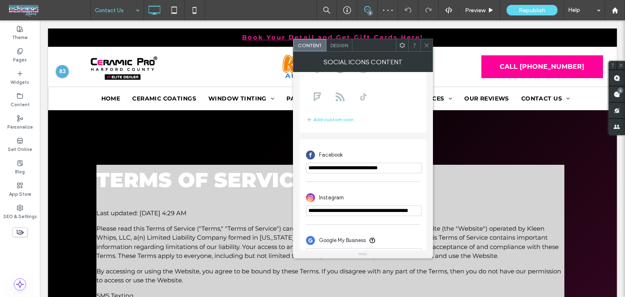
scroll to position [142, 0]
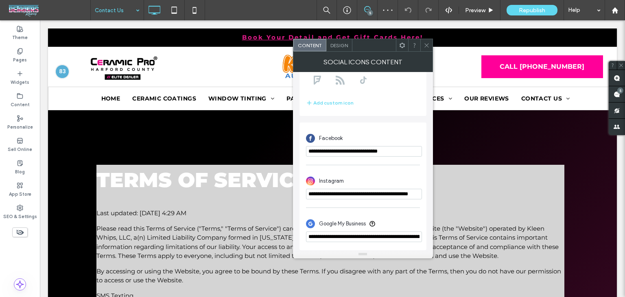
click at [380, 232] on input "**********" at bounding box center [364, 237] width 116 height 11
click at [21, 94] on icon at bounding box center [20, 96] width 7 height 7
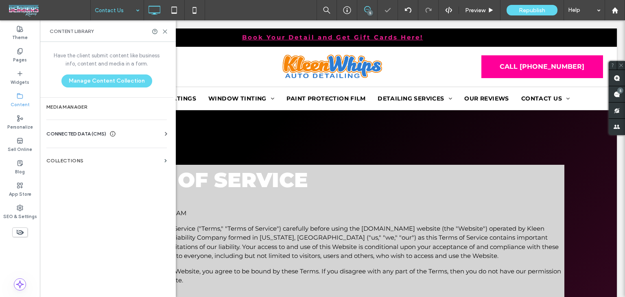
click at [57, 128] on div "CONNECTED DATA (CMS) Business Info Business Text Business Images Find and Repla…" at bounding box center [107, 133] width 134 height 21
click at [69, 132] on span "CONNECTED DATA (CMS)" at bounding box center [76, 134] width 60 height 8
click at [64, 149] on section "Business Info" at bounding box center [108, 154] width 124 height 19
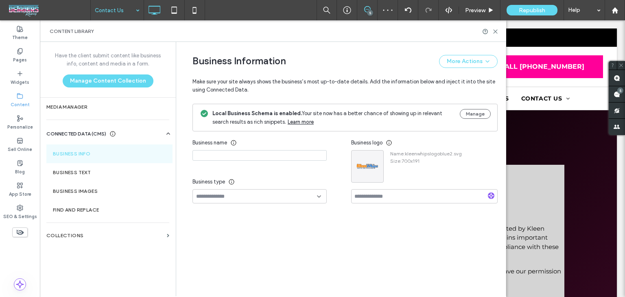
type input "**********"
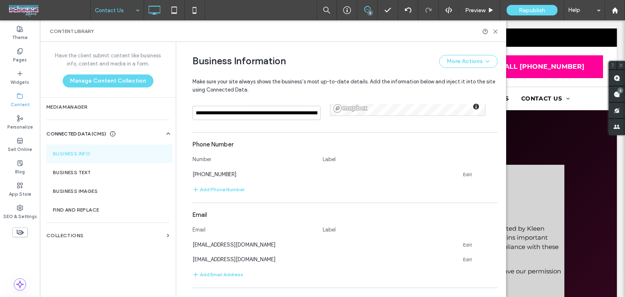
scroll to position [415, 0]
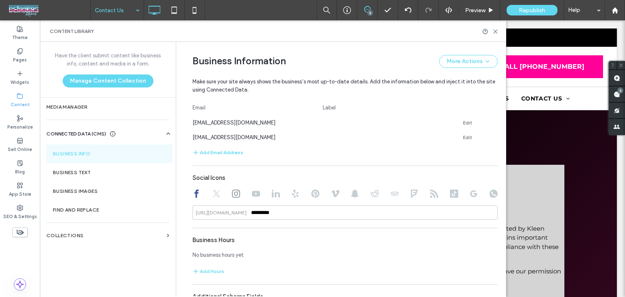
click at [471, 193] on icon at bounding box center [474, 194] width 8 height 8
click at [444, 210] on input at bounding box center [345, 213] width 305 height 14
paste input "**********"
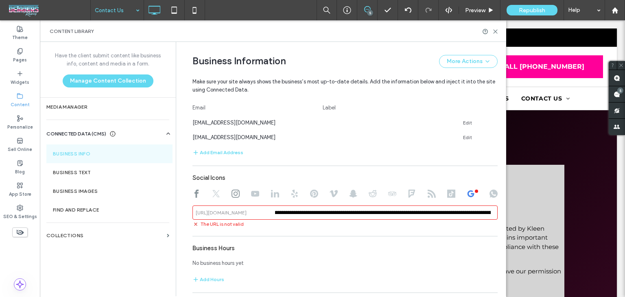
scroll to position [0, 0]
drag, startPoint x: 313, startPoint y: 212, endPoint x: 191, endPoint y: 196, distance: 122.8
click at [193, 196] on div "**********" at bounding box center [345, 199] width 305 height 58
click at [360, 202] on div "**********" at bounding box center [345, 199] width 305 height 58
drag, startPoint x: 368, startPoint y: 214, endPoint x: 223, endPoint y: 209, distance: 144.6
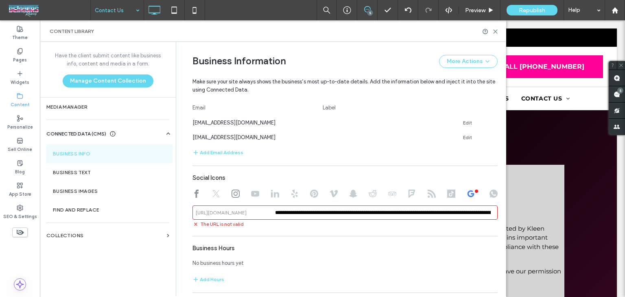
click at [223, 209] on div "**********" at bounding box center [345, 213] width 305 height 14
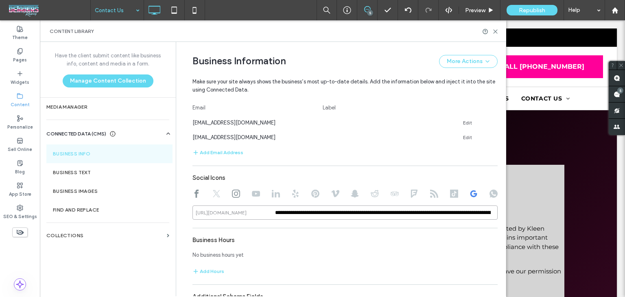
type input "**********"
click at [369, 177] on div "Social Icons" at bounding box center [345, 177] width 305 height 15
click at [497, 36] on div "Content Library" at bounding box center [273, 31] width 467 height 22
click at [495, 33] on icon at bounding box center [496, 32] width 6 height 6
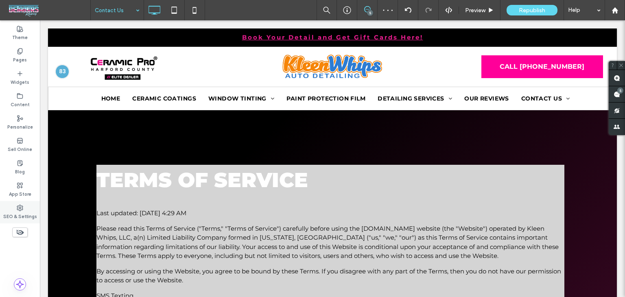
click at [31, 208] on div "SEO & Settings" at bounding box center [20, 212] width 40 height 22
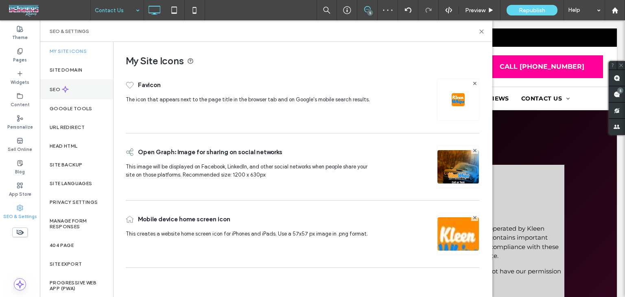
click at [66, 96] on div "SEO" at bounding box center [76, 89] width 73 height 20
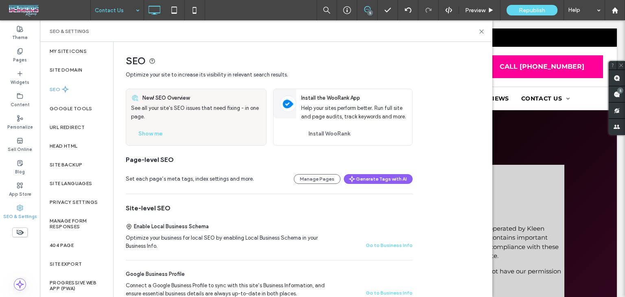
click at [163, 142] on div "New! SEO Overview See all your site's SEO issues that need fixing - in one page…" at bounding box center [196, 117] width 140 height 56
click at [153, 129] on button "Show me" at bounding box center [150, 133] width 39 height 13
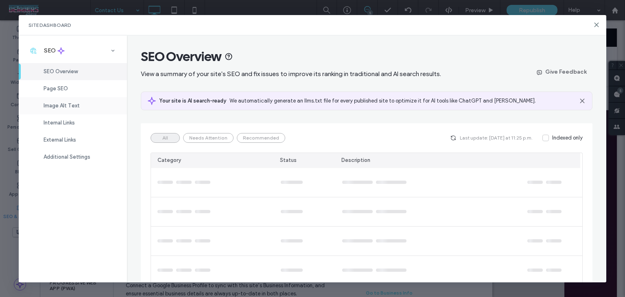
click at [79, 101] on div "Image Alt Text" at bounding box center [73, 105] width 108 height 17
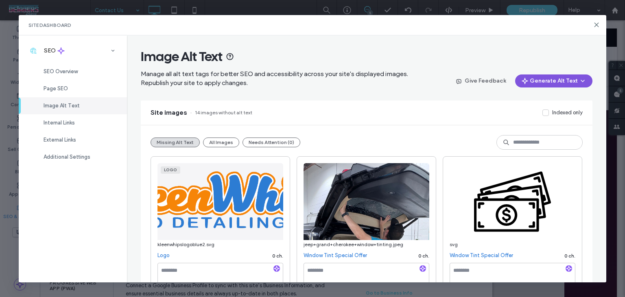
click at [528, 80] on button "Generate Alt Text" at bounding box center [553, 81] width 77 height 13
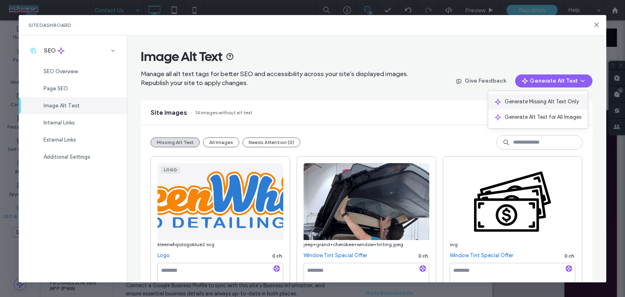
click at [531, 103] on span "Generate Missing Alt Text Only" at bounding box center [542, 102] width 75 height 8
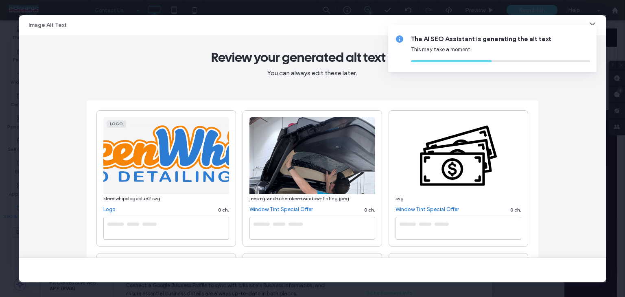
type textarea "**********"
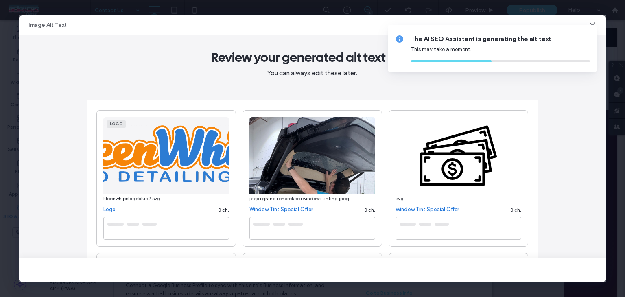
type textarea "**********"
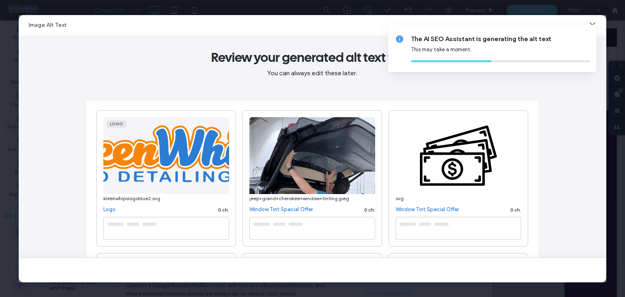
type textarea "**********"
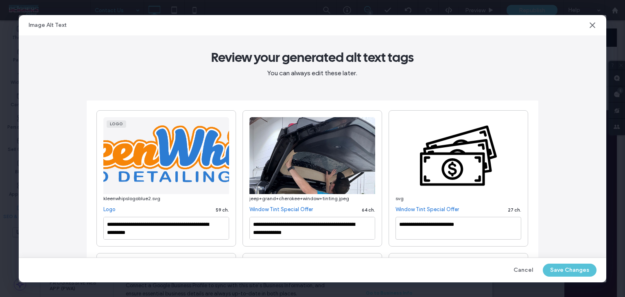
click at [559, 271] on button "Save Changes" at bounding box center [570, 270] width 54 height 13
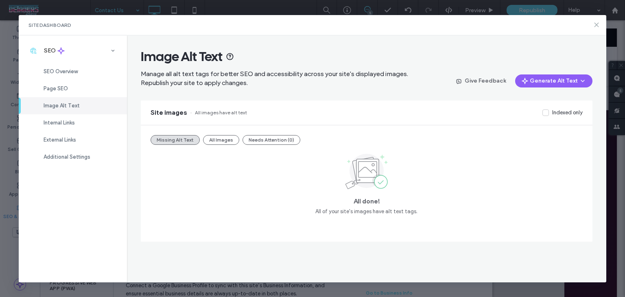
click at [596, 28] on icon at bounding box center [597, 25] width 7 height 7
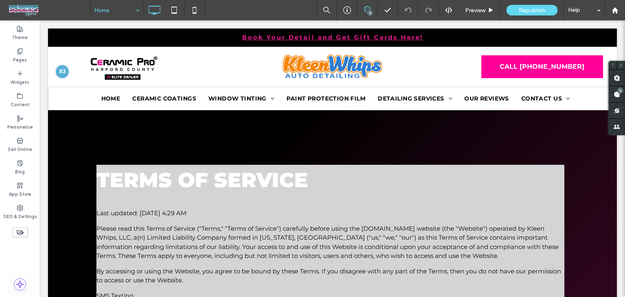
click at [135, 5] on div "Home" at bounding box center [117, 10] width 53 height 20
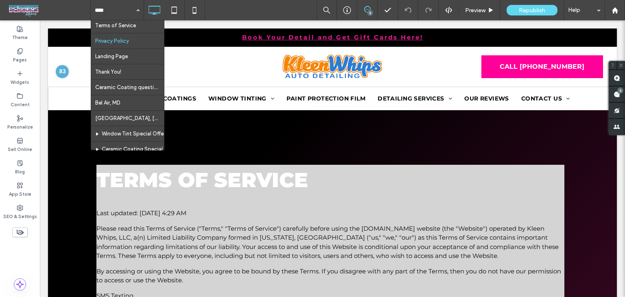
scroll to position [233, 0]
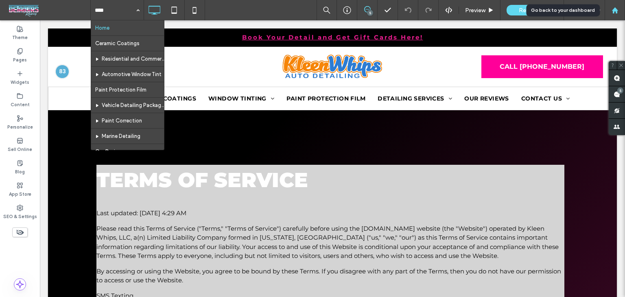
click at [620, 5] on div at bounding box center [615, 10] width 20 height 20
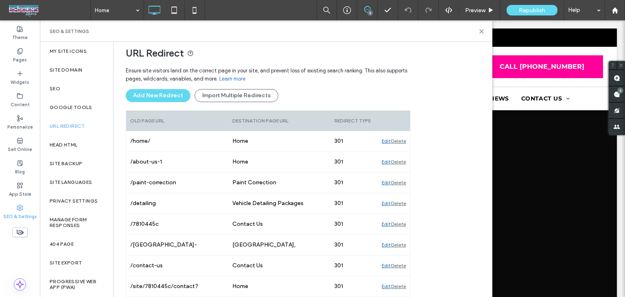
scroll to position [27, 0]
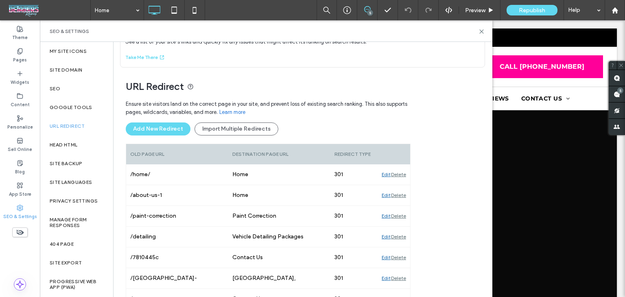
click at [478, 35] on div "SEO & Settings" at bounding box center [266, 31] width 453 height 22
click at [482, 31] on use at bounding box center [482, 32] width 4 height 4
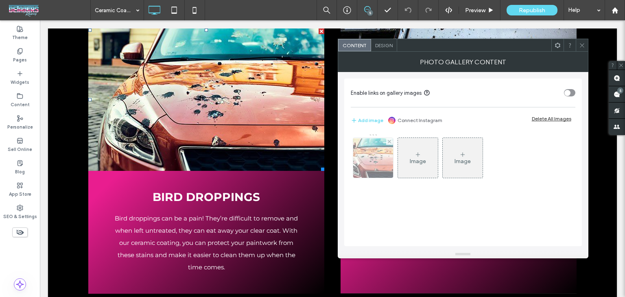
click at [375, 150] on div at bounding box center [373, 158] width 40 height 40
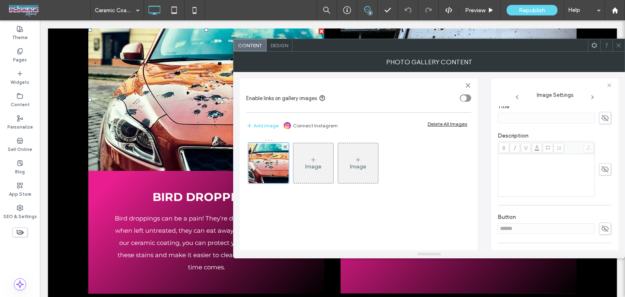
scroll to position [204, 0]
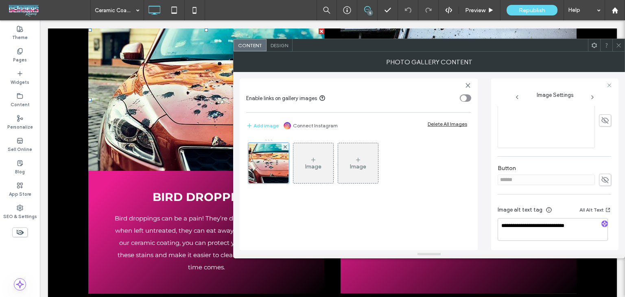
click at [602, 180] on icon at bounding box center [605, 179] width 8 height 9
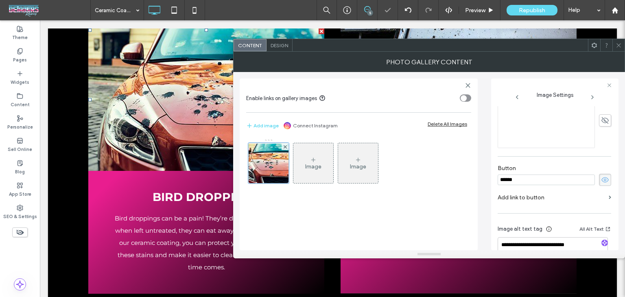
click at [602, 179] on icon at bounding box center [605, 179] width 8 height 9
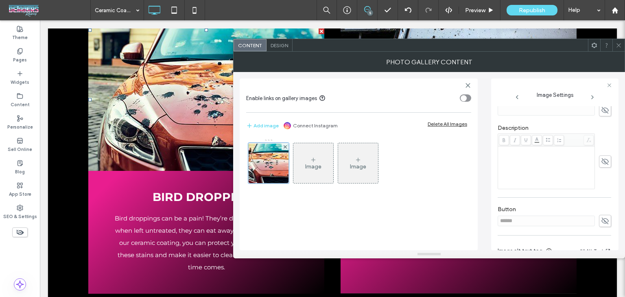
scroll to position [163, 0]
click at [619, 46] on icon at bounding box center [619, 45] width 6 height 6
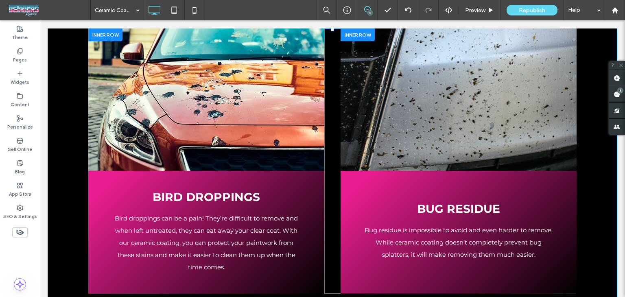
click at [438, 75] on link at bounding box center [459, 99] width 250 height 151
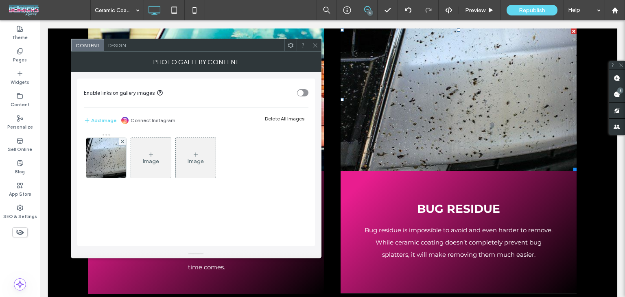
click at [436, 75] on link at bounding box center [459, 99] width 250 height 151
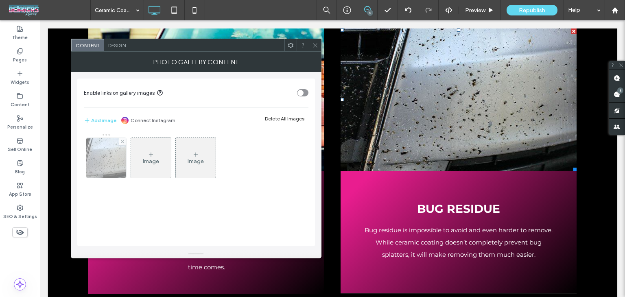
click at [107, 149] on div at bounding box center [106, 158] width 40 height 40
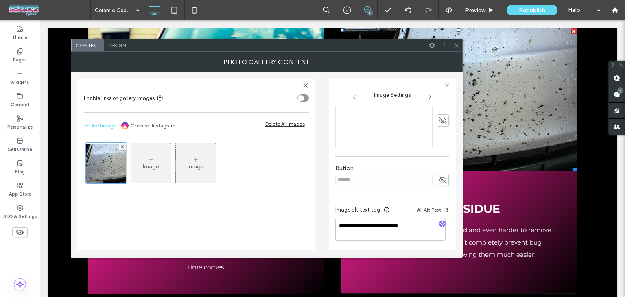
scroll to position [204, 0]
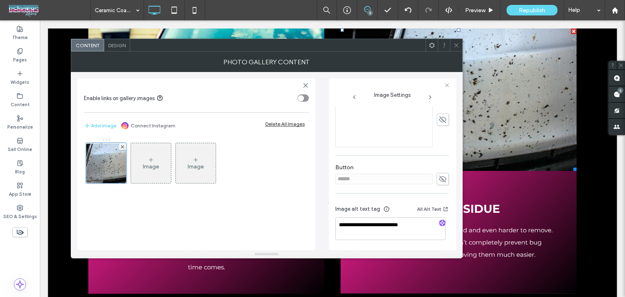
click at [463, 45] on link at bounding box center [459, 99] width 250 height 151
click at [454, 45] on icon at bounding box center [457, 45] width 6 height 6
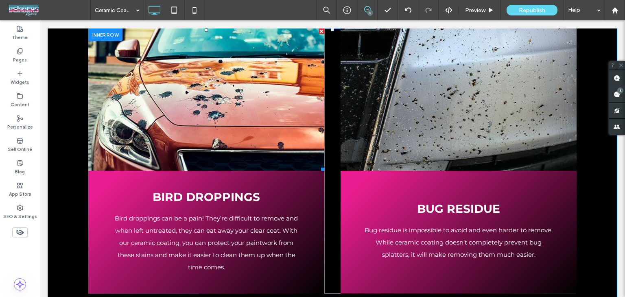
click at [186, 130] on link at bounding box center [206, 99] width 250 height 151
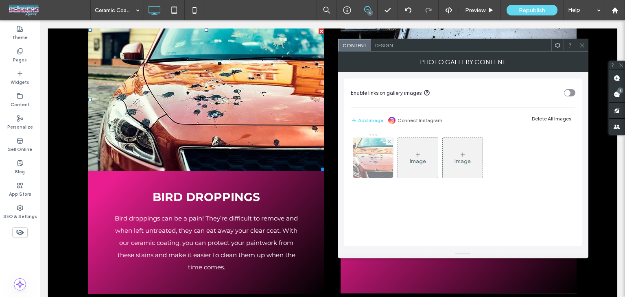
click at [370, 162] on img at bounding box center [373, 157] width 65 height 39
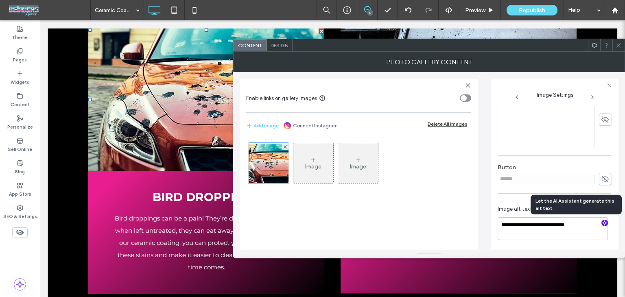
click at [603, 222] on use "button" at bounding box center [605, 223] width 5 height 5
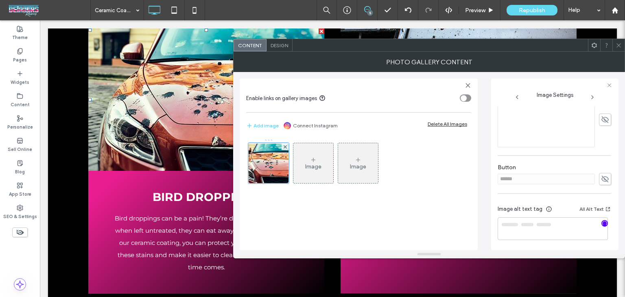
type textarea "**********"
click at [615, 49] on div at bounding box center [619, 45] width 12 height 12
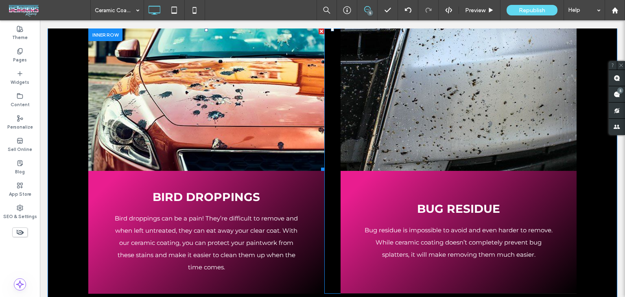
click at [221, 134] on link at bounding box center [206, 99] width 250 height 151
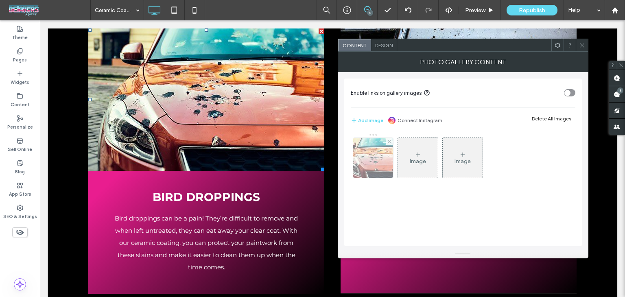
click at [363, 163] on img at bounding box center [373, 157] width 65 height 39
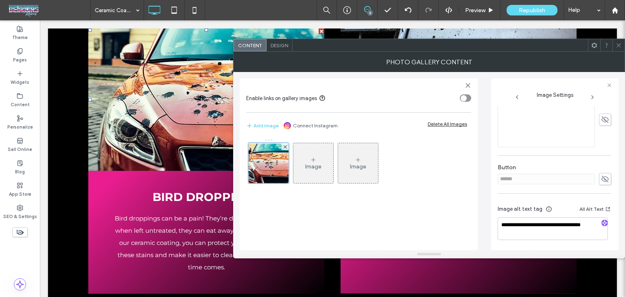
scroll to position [164, 0]
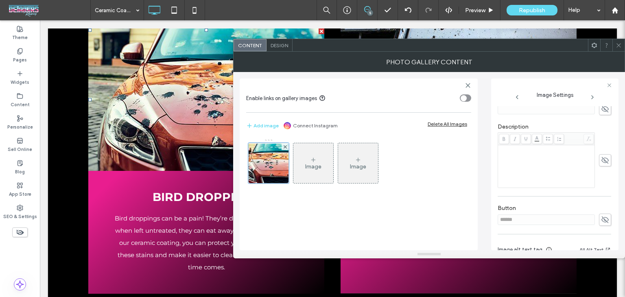
click at [606, 220] on span at bounding box center [605, 220] width 12 height 12
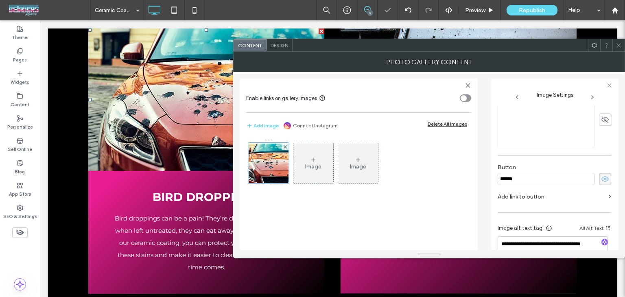
click at [603, 180] on icon at bounding box center [605, 179] width 8 height 9
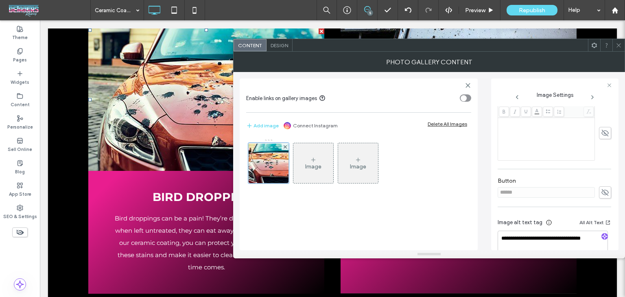
scroll to position [204, 0]
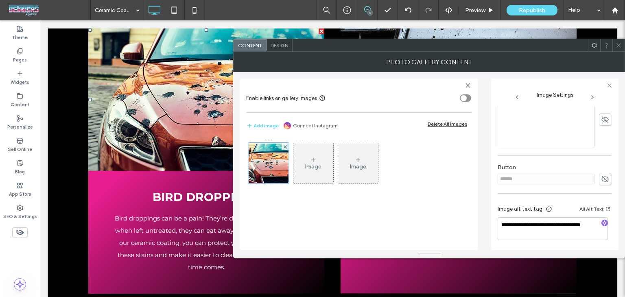
click at [619, 49] on span at bounding box center [619, 45] width 6 height 12
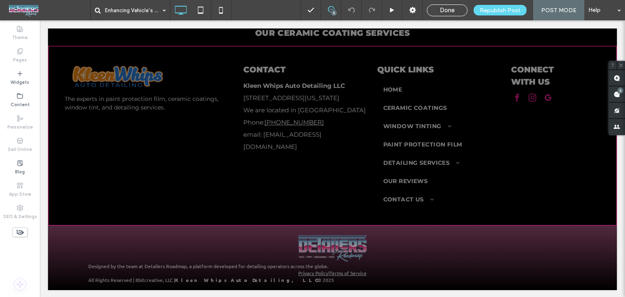
scroll to position [4449, 0]
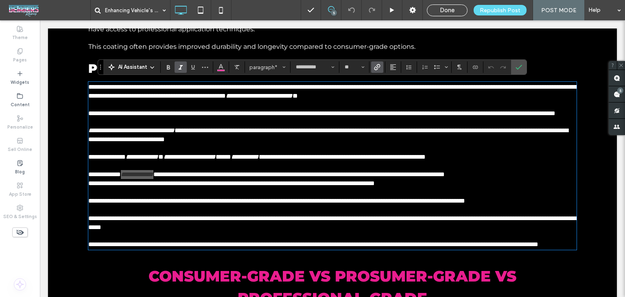
click at [375, 66] on icon "Link" at bounding box center [377, 67] width 7 height 7
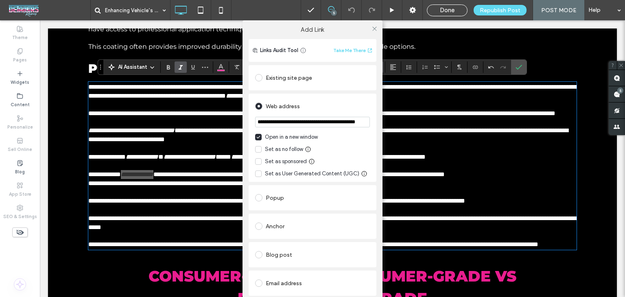
click at [349, 120] on input "**********" at bounding box center [312, 122] width 115 height 11
type input "**********"
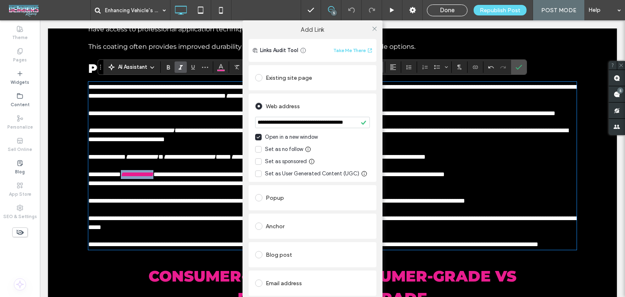
click at [513, 66] on div "**********" at bounding box center [312, 168] width 625 height 297
click at [515, 67] on div "**********" at bounding box center [312, 168] width 625 height 297
click at [331, 90] on div "Existing site page" at bounding box center [313, 77] width 128 height 25
click at [340, 106] on div "Web address" at bounding box center [312, 106] width 115 height 13
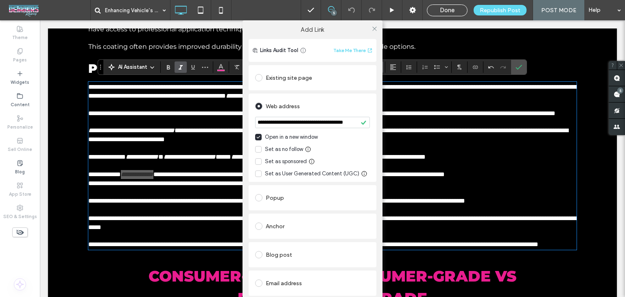
click at [378, 29] on div at bounding box center [374, 28] width 12 height 12
click at [375, 29] on div at bounding box center [374, 28] width 12 height 12
click at [373, 29] on use at bounding box center [375, 28] width 4 height 4
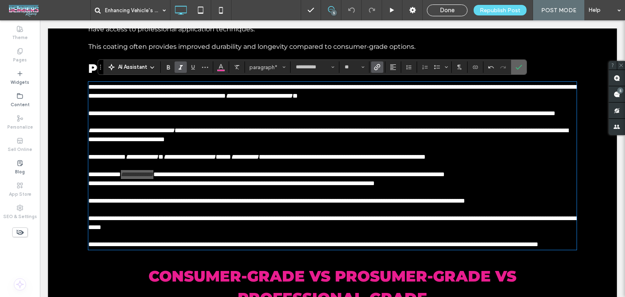
click at [516, 70] on icon "Confirm" at bounding box center [519, 67] width 7 height 7
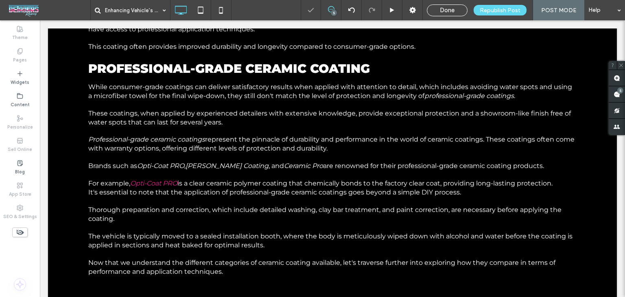
click at [511, 10] on span "Republish Post" at bounding box center [500, 10] width 41 height 7
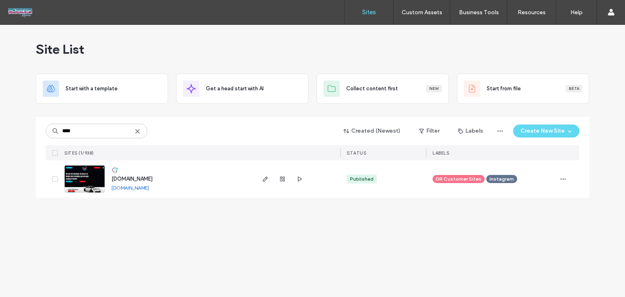
type input "****"
click at [130, 180] on span "www.knoxmobiledetailing.com" at bounding box center [132, 179] width 41 height 6
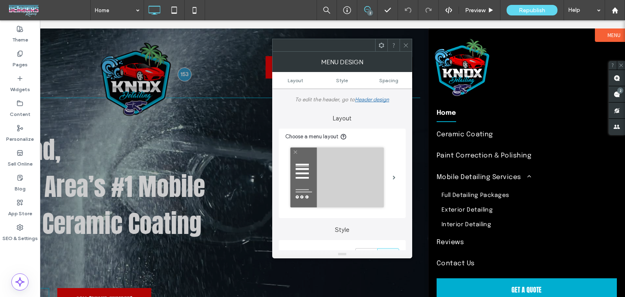
click at [408, 48] on span at bounding box center [406, 45] width 6 height 12
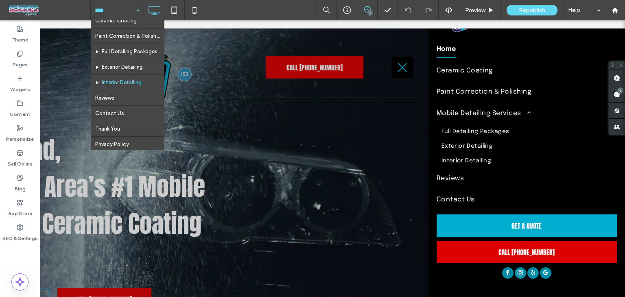
scroll to position [43, 0]
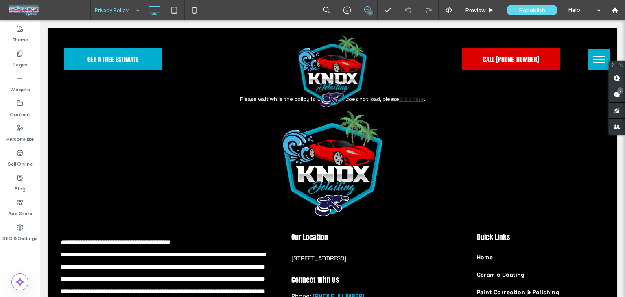
click at [129, 14] on input at bounding box center [115, 10] width 41 height 20
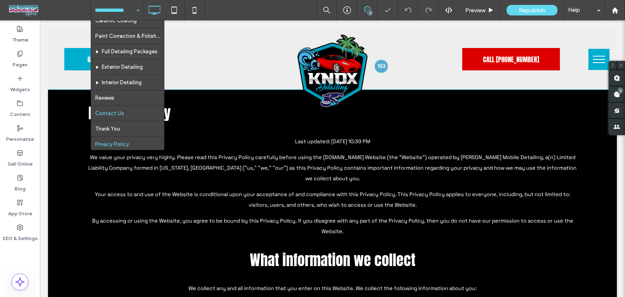
scroll to position [43, 0]
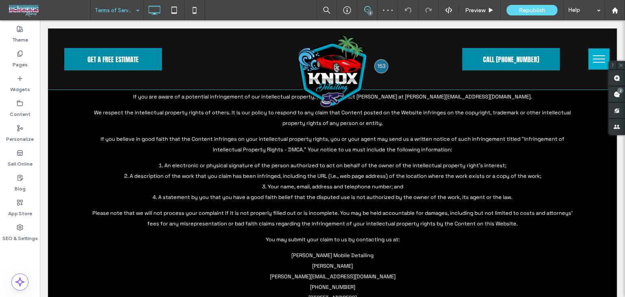
scroll to position [2171, 0]
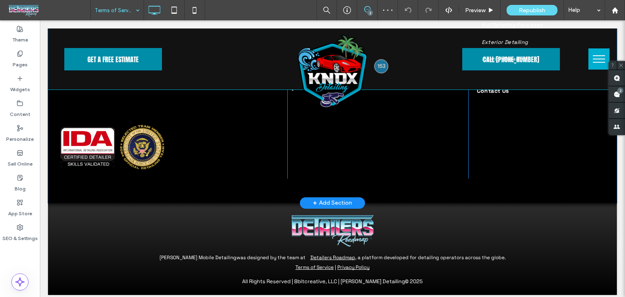
click at [320, 208] on div "+ Add Section" at bounding box center [332, 203] width 39 height 9
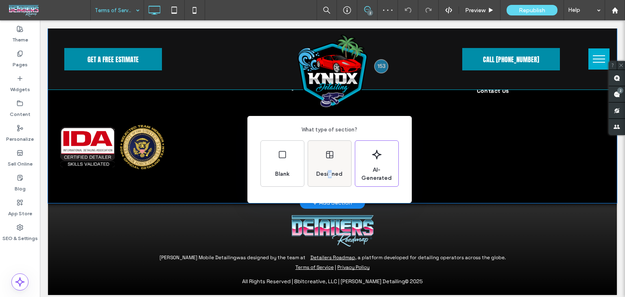
click at [331, 167] on div "Designed" at bounding box center [329, 174] width 33 height 18
click at [328, 160] on div "Designed" at bounding box center [329, 164] width 43 height 46
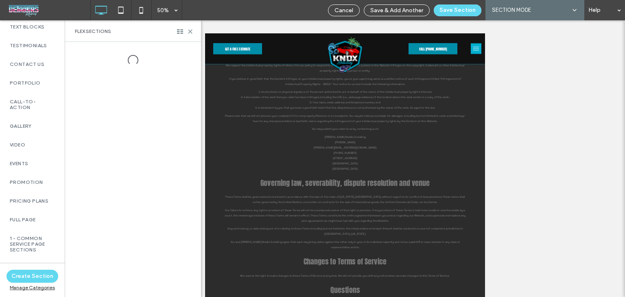
scroll to position [285, 0]
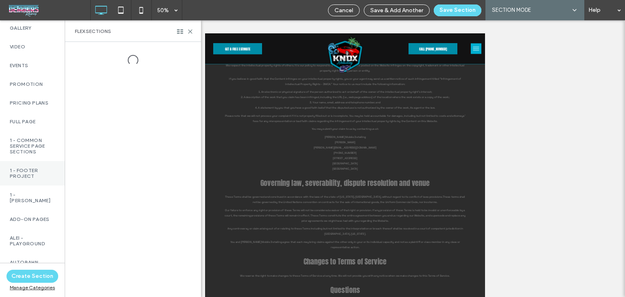
click at [28, 178] on label "1 - Footer Project" at bounding box center [32, 173] width 45 height 11
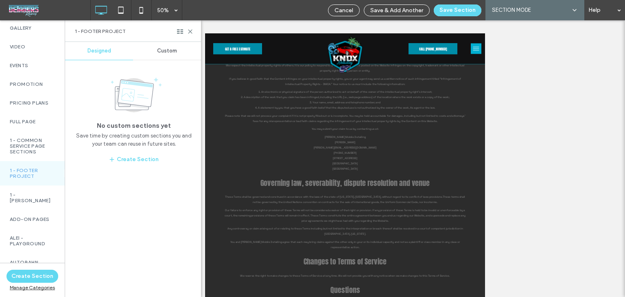
click at [170, 54] on div "Custom" at bounding box center [167, 51] width 68 height 18
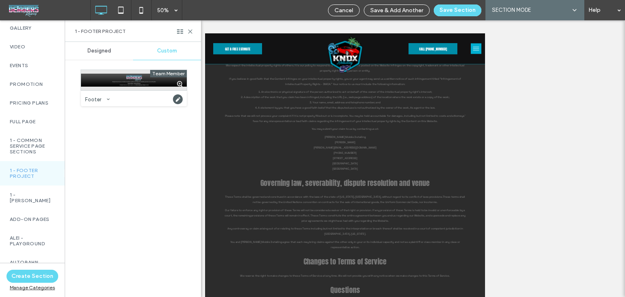
click at [148, 83] on div at bounding box center [134, 80] width 106 height 20
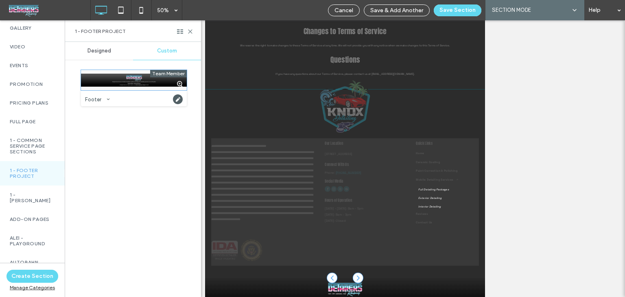
scroll to position [278, 0]
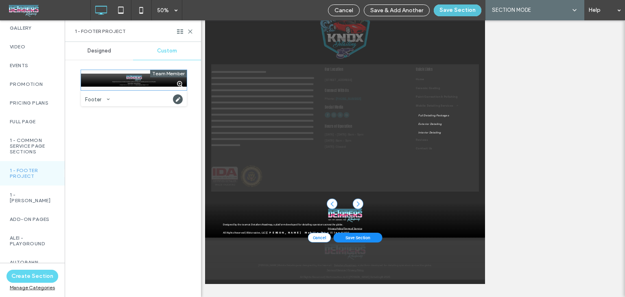
click at [445, 11] on button "Save Section" at bounding box center [458, 10] width 48 height 12
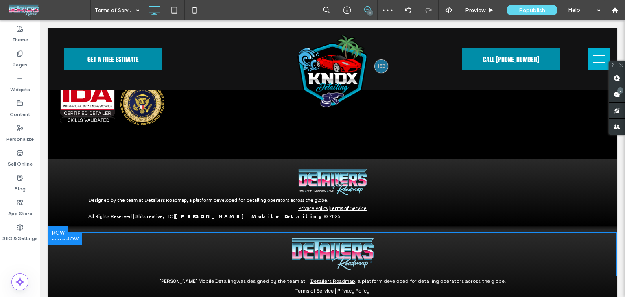
scroll to position [2257, 0]
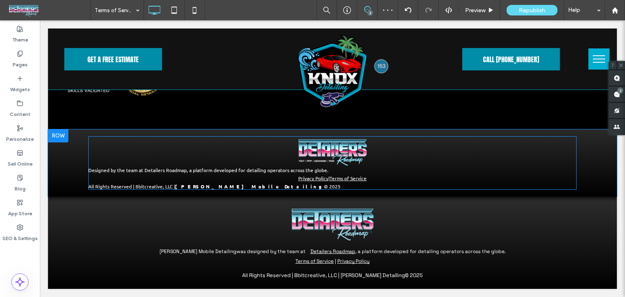
click at [253, 175] on span at bounding box center [332, 163] width 489 height 54
click at [253, 175] on div "Privacy Policy | Terms of Service" at bounding box center [332, 178] width 489 height 10
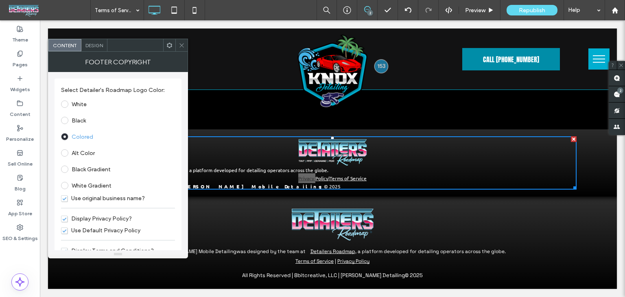
click at [92, 46] on span "Design" at bounding box center [95, 45] width 18 height 6
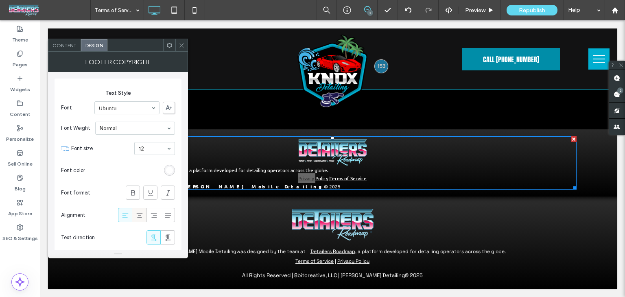
click at [140, 213] on icon at bounding box center [140, 215] width 8 height 8
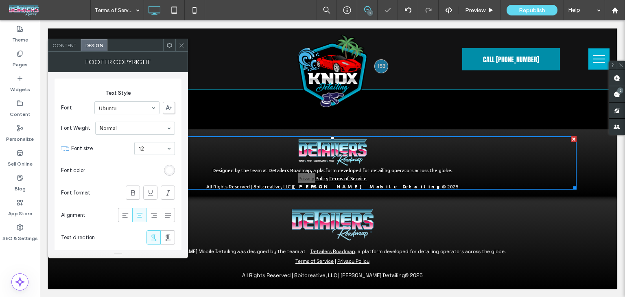
click at [175, 49] on div at bounding box center [169, 45] width 12 height 12
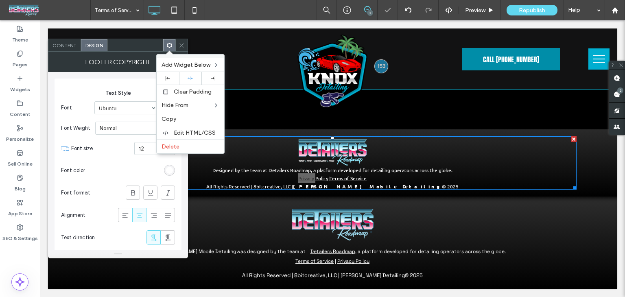
click at [182, 47] on icon at bounding box center [182, 45] width 6 height 6
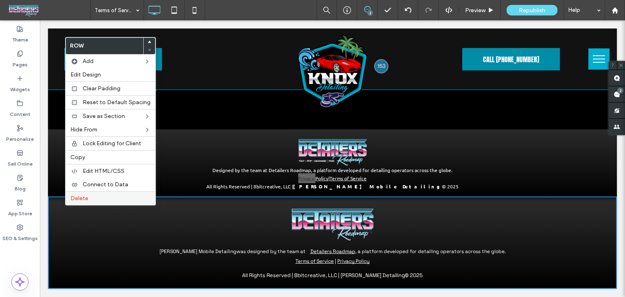
click at [81, 200] on span "Delete" at bounding box center [79, 198] width 18 height 7
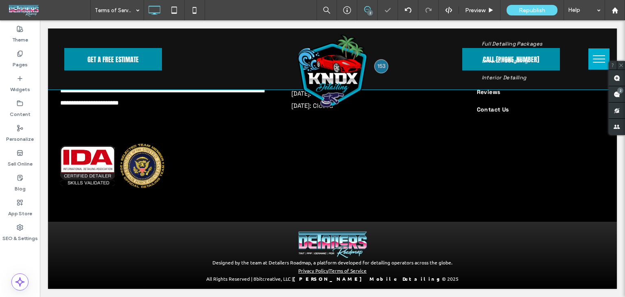
scroll to position [2165, 0]
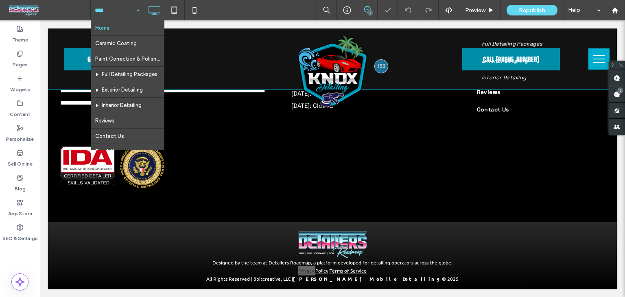
click at [117, 11] on input at bounding box center [115, 10] width 41 height 20
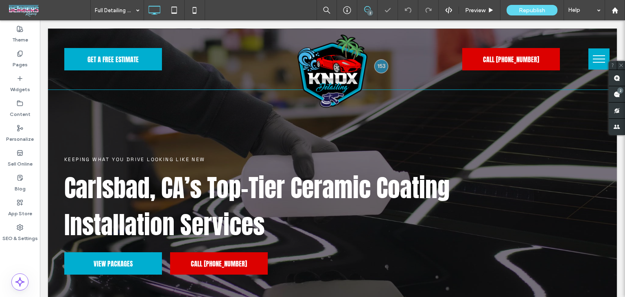
type input "**********"
type input "**"
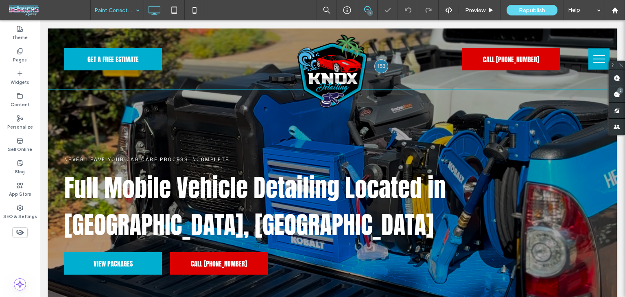
type input "**********"
type input "**"
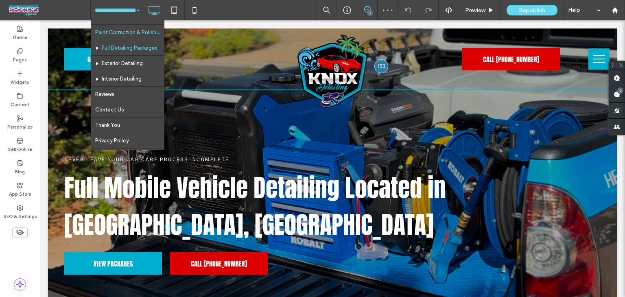
scroll to position [41, 0]
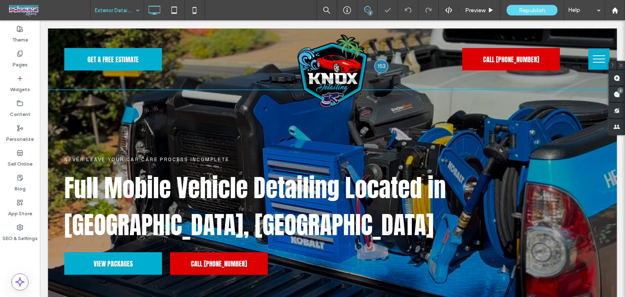
type input "**********"
type input "**"
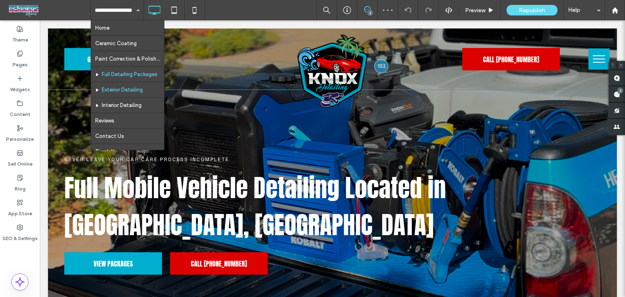
scroll to position [41, 0]
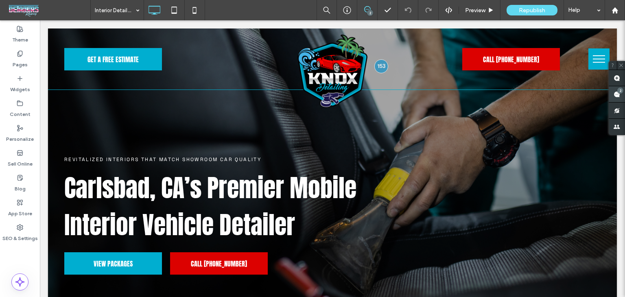
click at [625, 101] on span at bounding box center [617, 94] width 16 height 16
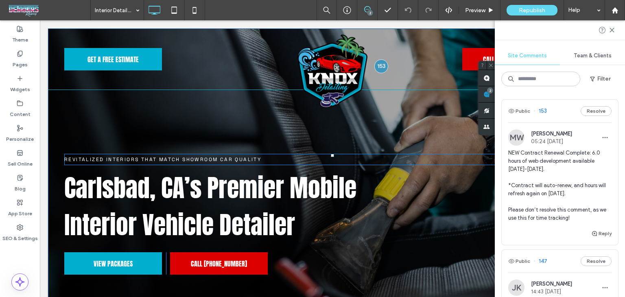
click at [123, 160] on span "Revitalized Interiors that Match Showroom Car Quality" at bounding box center [162, 159] width 197 height 7
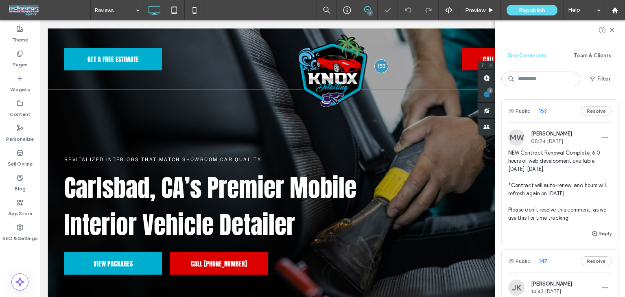
click at [114, 13] on input at bounding box center [115, 10] width 41 height 20
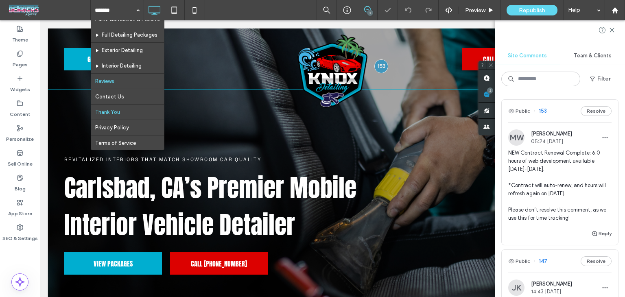
scroll to position [41, 0]
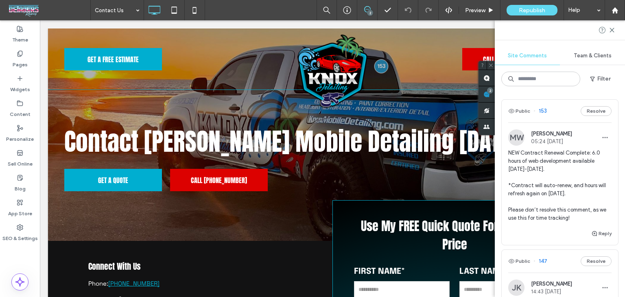
click at [123, 5] on input at bounding box center [115, 10] width 41 height 20
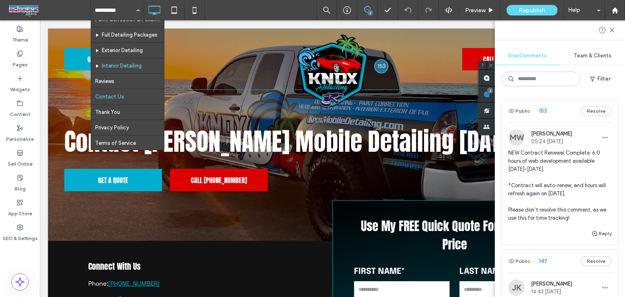
scroll to position [43, 0]
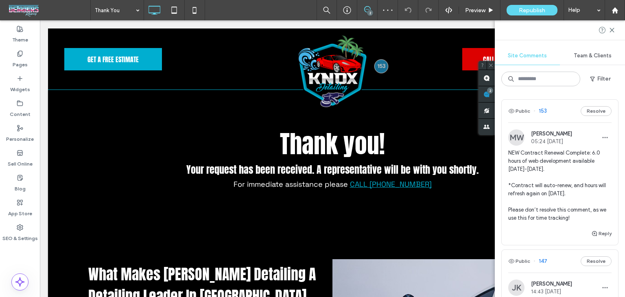
click at [127, 14] on input at bounding box center [115, 10] width 41 height 20
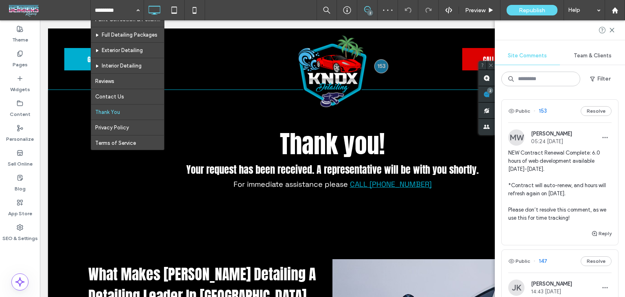
scroll to position [43, 0]
click at [245, 13] on div "Home Ceramic Coating Paint Correction & Polishing Full Detailing Packages Exter…" at bounding box center [357, 10] width 535 height 20
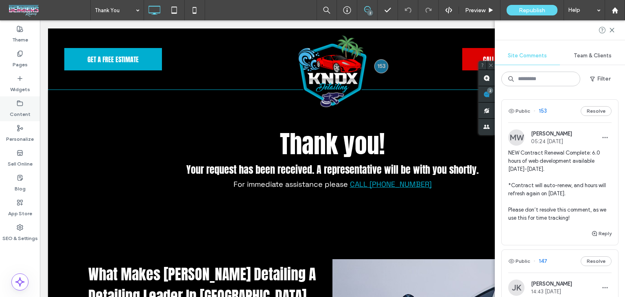
click at [22, 112] on label "Content" at bounding box center [20, 112] width 21 height 11
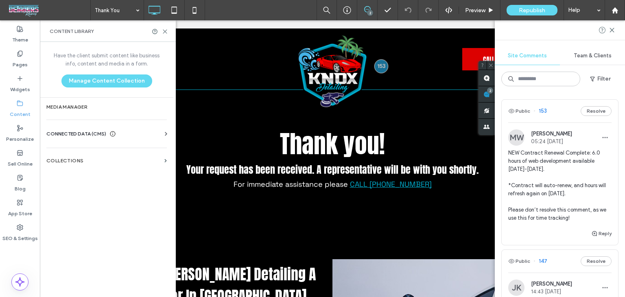
click at [66, 128] on div "CONNECTED DATA (CMS) Business Info Business Text Business Images Find and Repla…" at bounding box center [107, 133] width 134 height 21
click at [75, 131] on span "CONNECTED DATA (CMS)" at bounding box center [76, 134] width 60 height 8
click at [77, 157] on section "Business Info" at bounding box center [108, 154] width 124 height 19
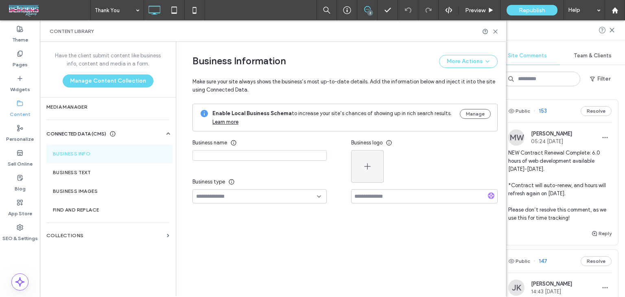
type input "**********"
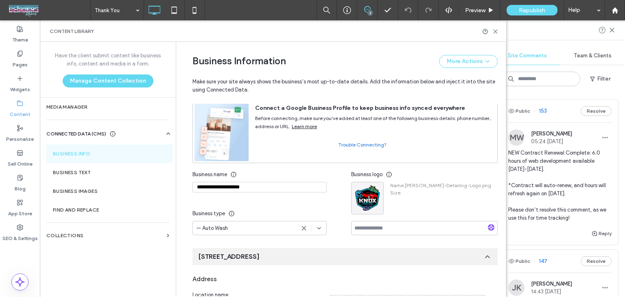
scroll to position [0, 0]
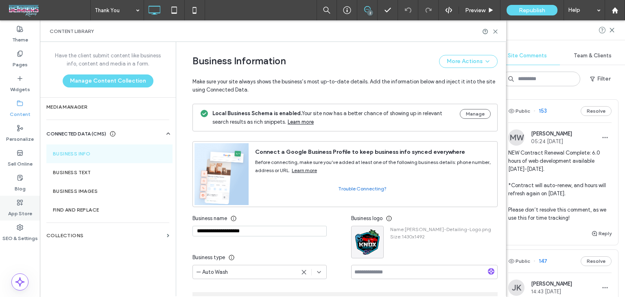
click at [12, 234] on label "SEO & Settings" at bounding box center [19, 236] width 35 height 11
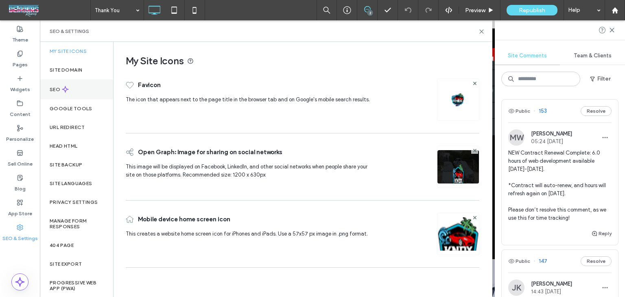
click at [76, 91] on div "SEO" at bounding box center [76, 89] width 73 height 20
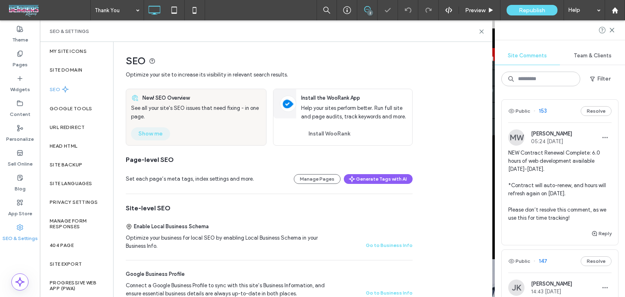
click at [151, 131] on button "Show me" at bounding box center [150, 133] width 39 height 13
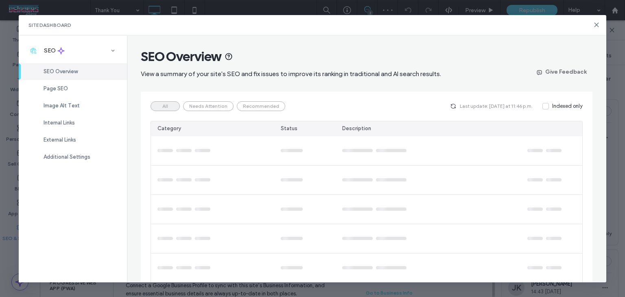
click at [81, 120] on div "Internal Links" at bounding box center [73, 122] width 108 height 17
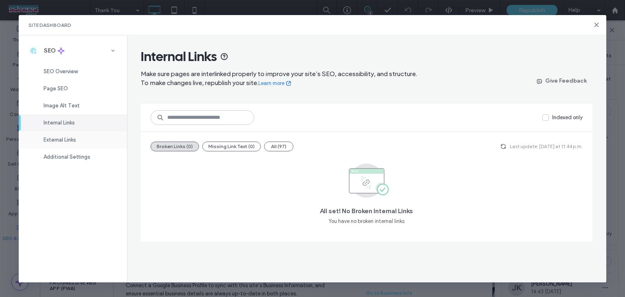
click at [86, 133] on div "External Links" at bounding box center [73, 140] width 108 height 17
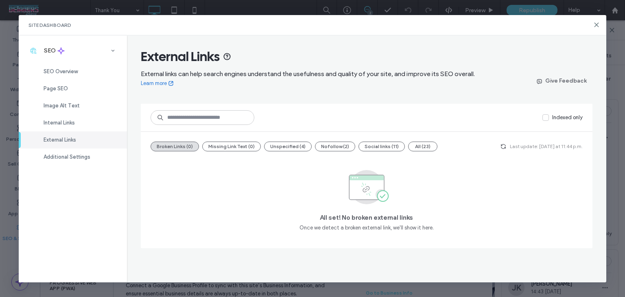
click at [593, 25] on div "Site Dashboard" at bounding box center [313, 25] width 588 height 20
click at [597, 23] on icon at bounding box center [597, 25] width 7 height 7
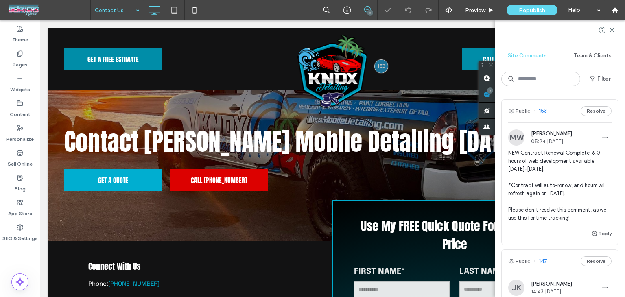
scroll to position [285, 0]
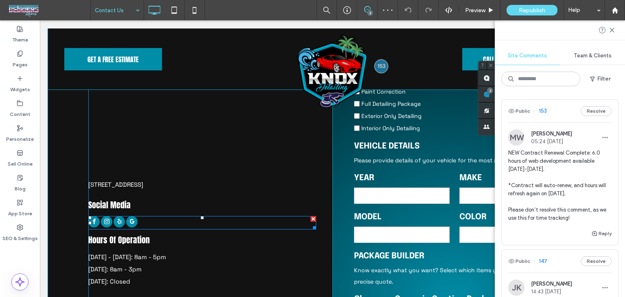
click at [126, 222] on span "google_my_business" at bounding box center [131, 221] width 11 height 11
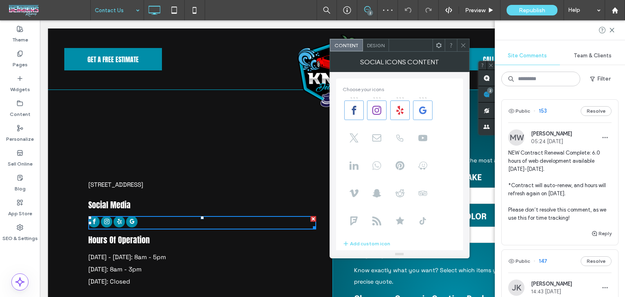
scroll to position [186, 0]
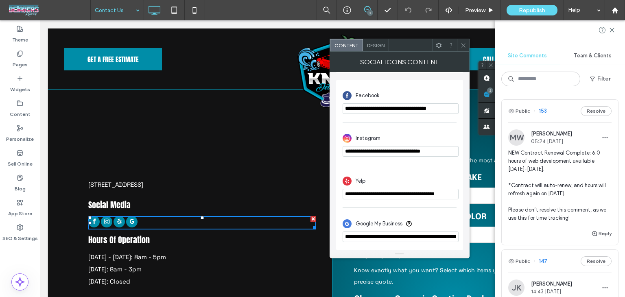
click at [414, 151] on input "**********" at bounding box center [401, 151] width 116 height 11
click at [419, 151] on input "**********" at bounding box center [401, 151] width 116 height 11
click at [417, 150] on input "**********" at bounding box center [401, 151] width 116 height 11
click at [23, 105] on icon at bounding box center [20, 103] width 7 height 7
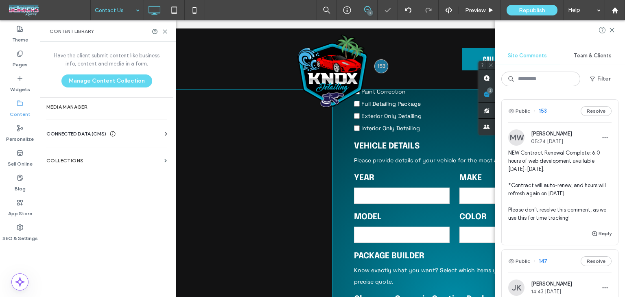
click at [66, 136] on span "CONNECTED DATA (CMS)" at bounding box center [76, 134] width 60 height 8
click at [94, 157] on section "Business Info" at bounding box center [108, 154] width 124 height 19
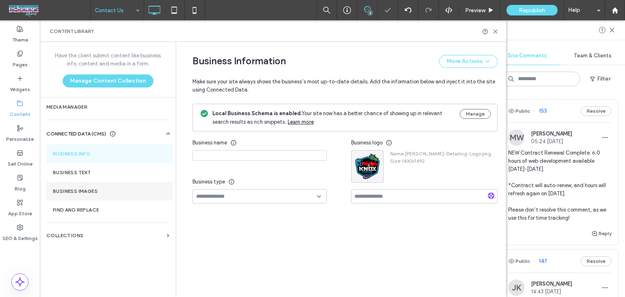
type input "**********"
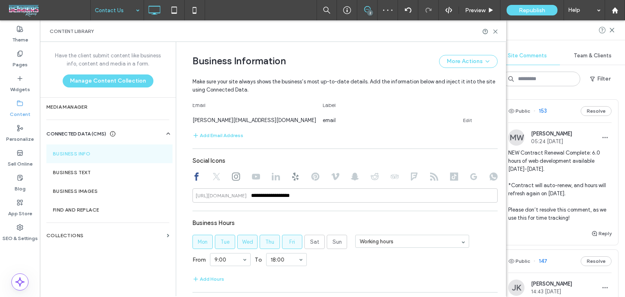
scroll to position [419, 0]
click at [232, 178] on icon at bounding box center [236, 175] width 8 height 8
click at [295, 178] on icon at bounding box center [296, 175] width 8 height 8
type input "**********"
click at [471, 175] on icon at bounding box center [474, 175] width 8 height 8
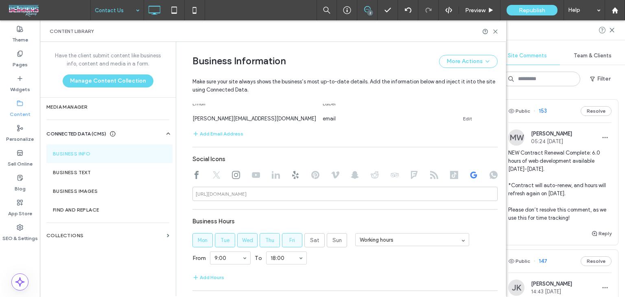
click at [495, 33] on icon at bounding box center [496, 32] width 6 height 6
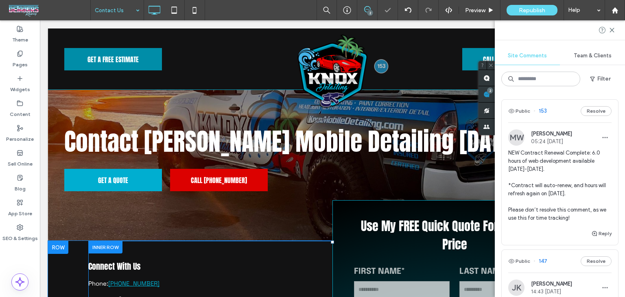
scroll to position [366, 0]
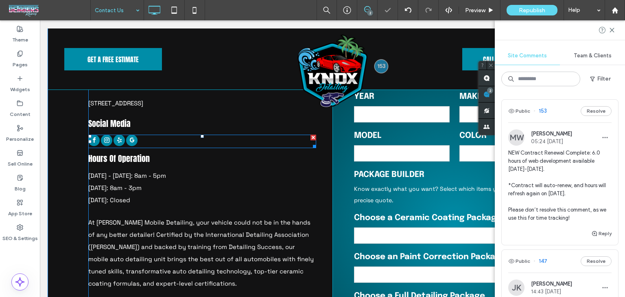
click at [132, 139] on span "google_my_business" at bounding box center [131, 140] width 11 height 11
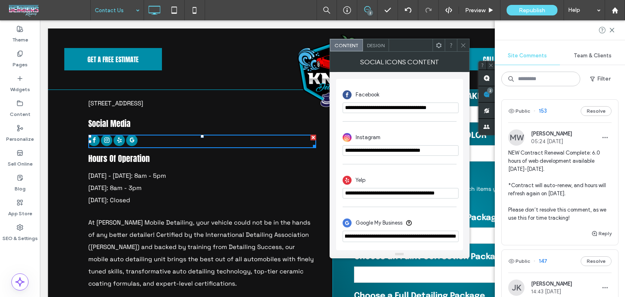
scroll to position [0, 649]
drag, startPoint x: 442, startPoint y: 235, endPoint x: 500, endPoint y: 237, distance: 57.8
click at [500, 237] on body ".wqwq-1{fill:#231f20;} .cls-1q, .cls-2q { fill-rule: evenodd; } .cls-2q { fill:…" at bounding box center [312, 148] width 625 height 297
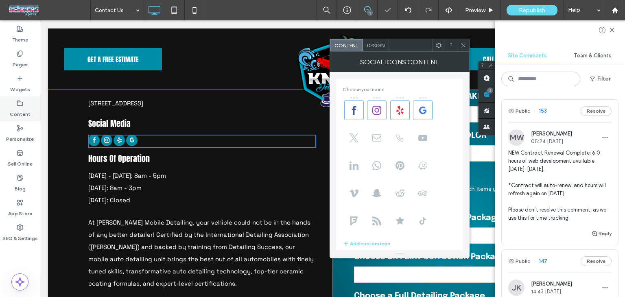
scroll to position [186, 0]
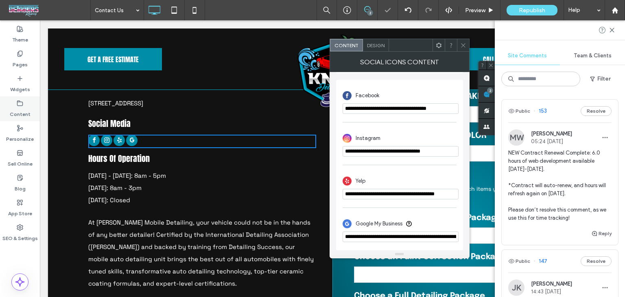
click at [21, 104] on icon at bounding box center [20, 103] width 7 height 7
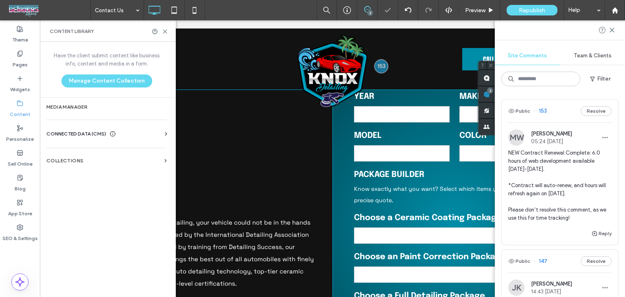
scroll to position [366, 0]
drag, startPoint x: 60, startPoint y: 134, endPoint x: 66, endPoint y: 138, distance: 7.3
click at [60, 134] on span "CONNECTED DATA (CMS)" at bounding box center [76, 134] width 60 height 8
click at [79, 157] on section "Business Info" at bounding box center [108, 154] width 124 height 19
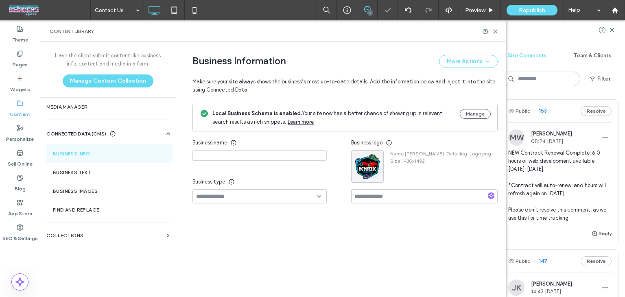
type input "**********"
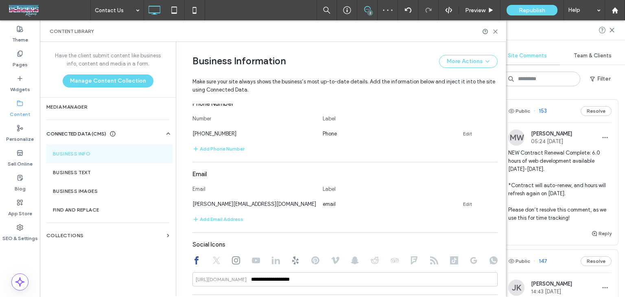
scroll to position [456, 0]
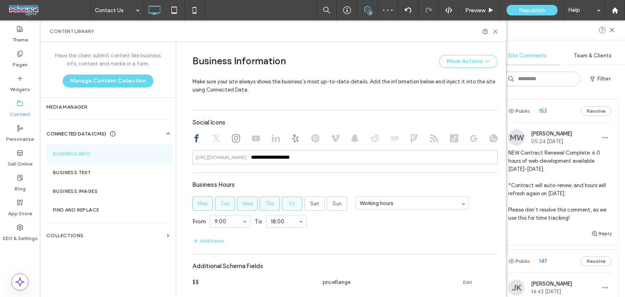
drag, startPoint x: 471, startPoint y: 135, endPoint x: 424, endPoint y: 172, distance: 59.4
click at [470, 135] on icon at bounding box center [474, 138] width 8 height 8
click at [351, 157] on input at bounding box center [345, 157] width 305 height 14
paste input "**********"
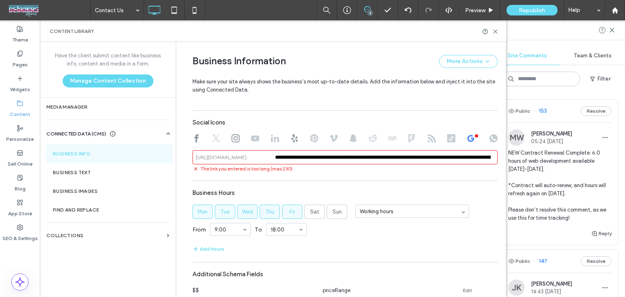
scroll to position [0, 448]
type input "**********"
drag, startPoint x: 357, startPoint y: 172, endPoint x: 355, endPoint y: 180, distance: 7.4
click at [357, 173] on div "**********" at bounding box center [345, 89] width 305 height 459
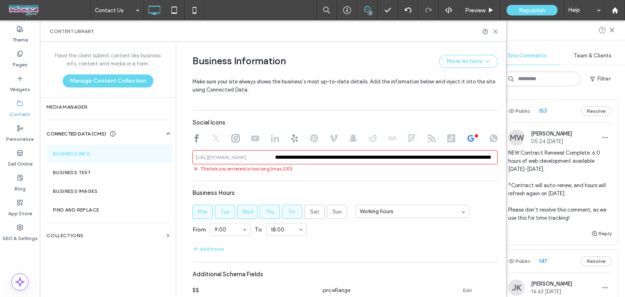
drag, startPoint x: 331, startPoint y: 159, endPoint x: 215, endPoint y: 158, distance: 116.0
click at [215, 158] on div "**********" at bounding box center [345, 157] width 305 height 14
drag, startPoint x: 326, startPoint y: 156, endPoint x: 335, endPoint y: 157, distance: 9.0
click at [327, 156] on input "**********" at bounding box center [345, 157] width 305 height 14
click at [402, 160] on input "**********" at bounding box center [345, 157] width 305 height 14
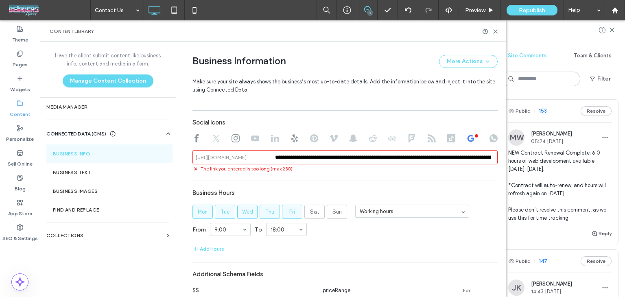
click at [346, 175] on div "**********" at bounding box center [345, 89] width 305 height 459
click at [457, 156] on input "**********" at bounding box center [345, 157] width 305 height 14
click at [480, 163] on input "**********" at bounding box center [345, 157] width 305 height 14
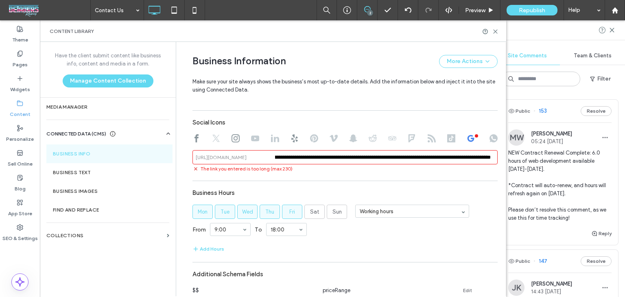
drag, startPoint x: 482, startPoint y: 158, endPoint x: 513, endPoint y: 161, distance: 31.1
click at [513, 161] on div "Contact Us 2 Preview Republish Help Site Comments Team & Clients Filter Public …" at bounding box center [312, 148] width 625 height 297
click at [322, 178] on div "**********" at bounding box center [345, 89] width 305 height 459
click at [333, 160] on input "**********" at bounding box center [345, 157] width 305 height 14
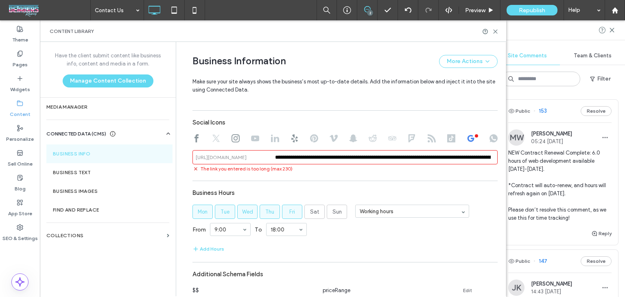
click at [333, 160] on input "**********" at bounding box center [345, 157] width 305 height 14
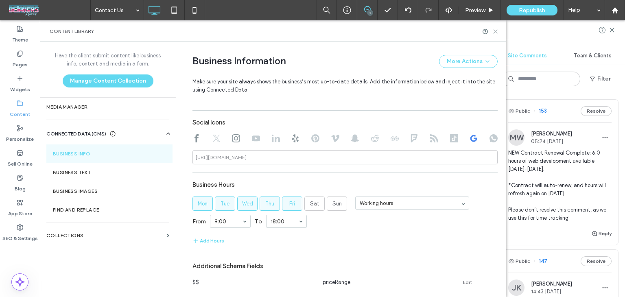
click at [492, 30] on div at bounding box center [490, 32] width 16 height 6
click at [494, 31] on icon at bounding box center [496, 32] width 6 height 6
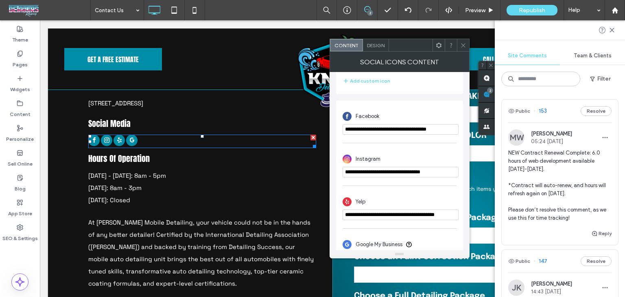
scroll to position [186, 0]
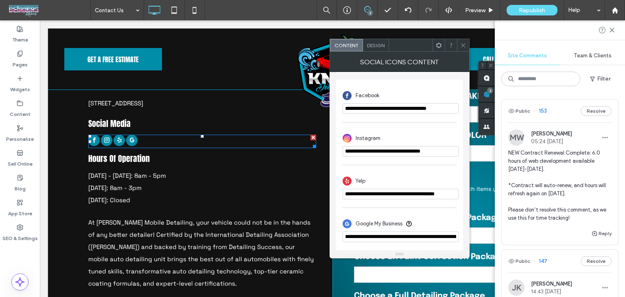
click at [386, 238] on input "**********" at bounding box center [401, 237] width 116 height 11
click at [18, 116] on label "Content" at bounding box center [20, 112] width 21 height 11
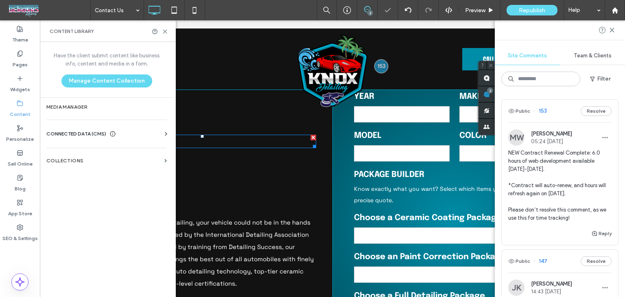
click at [81, 132] on span "CONNECTED DATA (CMS)" at bounding box center [76, 134] width 60 height 8
click at [104, 153] on label "Business Info" at bounding box center [108, 154] width 111 height 6
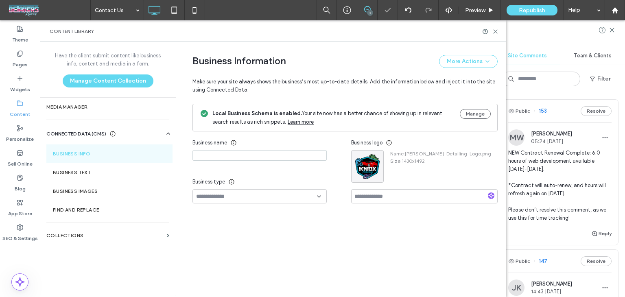
type input "**********"
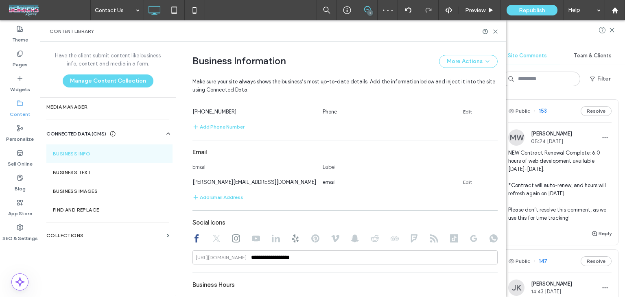
scroll to position [456, 0]
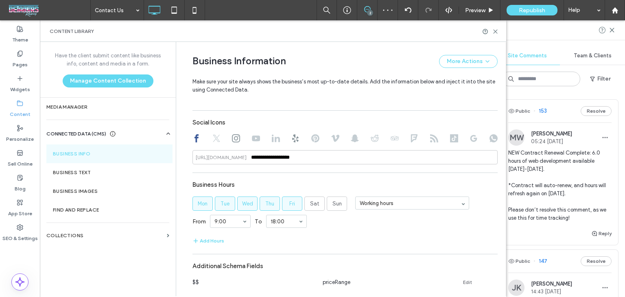
click at [472, 136] on use at bounding box center [474, 138] width 7 height 7
click at [403, 162] on input at bounding box center [345, 157] width 305 height 14
paste input "**********"
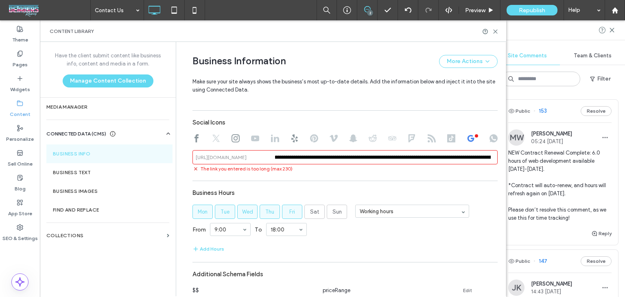
scroll to position [0, 0]
drag, startPoint x: 324, startPoint y: 164, endPoint x: 174, endPoint y: 176, distance: 150.3
click at [176, 176] on div "**********" at bounding box center [341, 169] width 330 height 254
click at [411, 153] on input "**********" at bounding box center [345, 157] width 305 height 14
drag, startPoint x: 368, startPoint y: 157, endPoint x: 221, endPoint y: 169, distance: 148.3
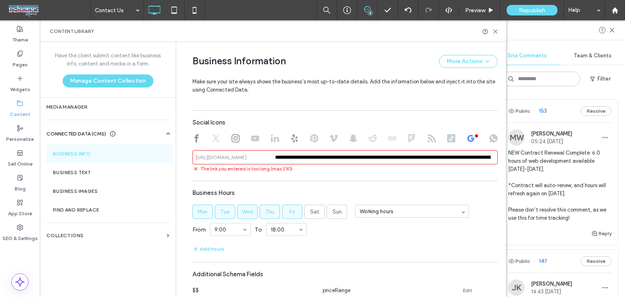
click at [221, 169] on div "**********" at bounding box center [345, 161] width 305 height 22
type input "**********"
click at [415, 158] on input "**********" at bounding box center [345, 157] width 305 height 14
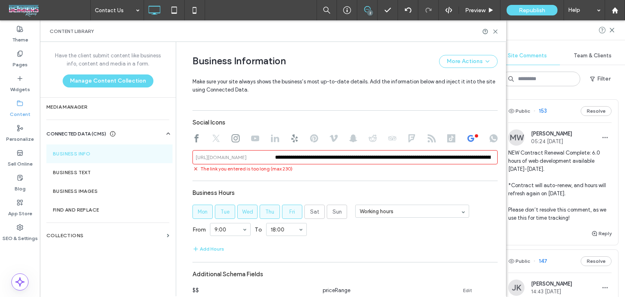
click at [413, 176] on div "**********" at bounding box center [345, 89] width 305 height 459
click at [495, 29] on icon at bounding box center [496, 32] width 6 height 6
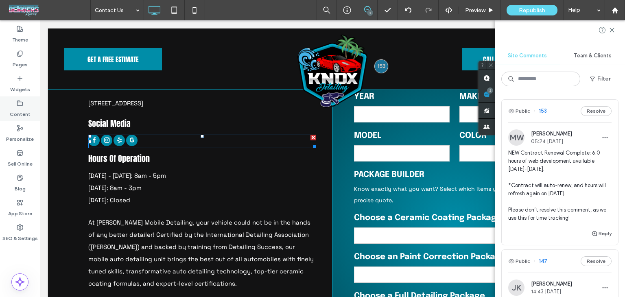
click at [20, 105] on icon at bounding box center [20, 103] width 7 height 7
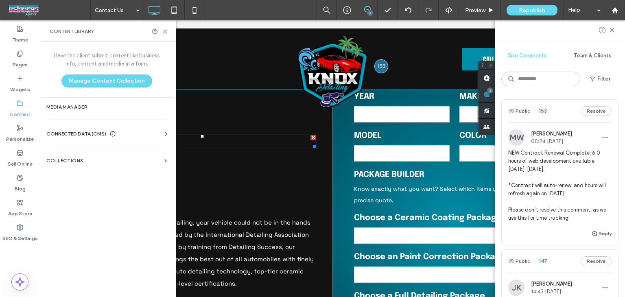
click at [48, 131] on span "CONNECTED DATA (CMS)" at bounding box center [76, 134] width 60 height 8
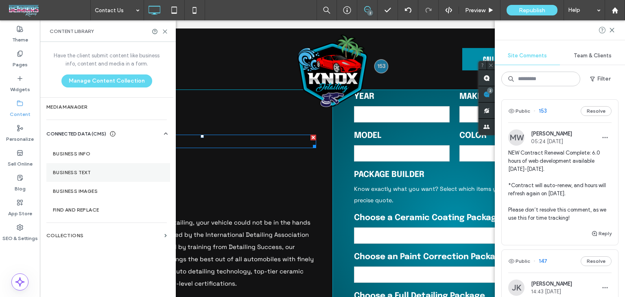
click at [104, 164] on section "Business Text" at bounding box center [108, 172] width 124 height 19
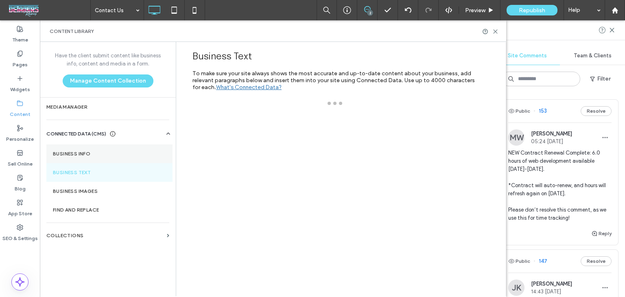
click at [107, 154] on label "Business Info" at bounding box center [109, 154] width 113 height 6
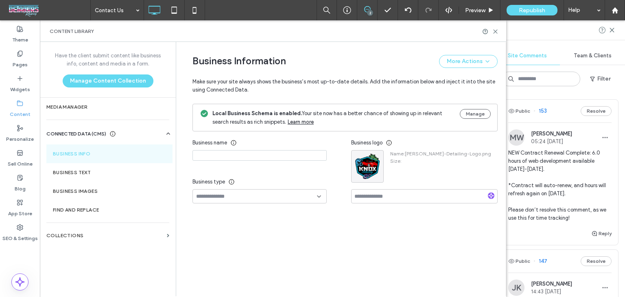
type input "**********"
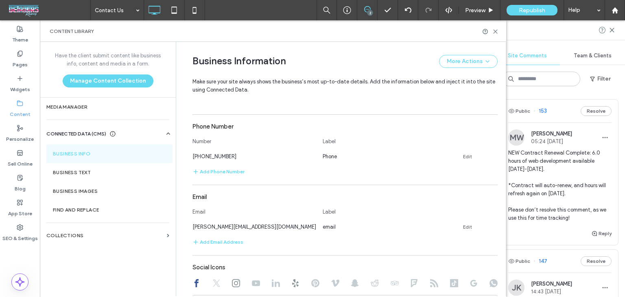
scroll to position [375, 0]
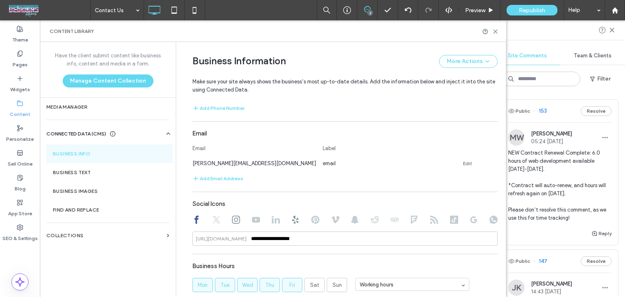
click at [478, 220] on div at bounding box center [345, 221] width 305 height 10
click at [471, 222] on use at bounding box center [474, 220] width 7 height 7
click at [495, 32] on use at bounding box center [496, 32] width 4 height 4
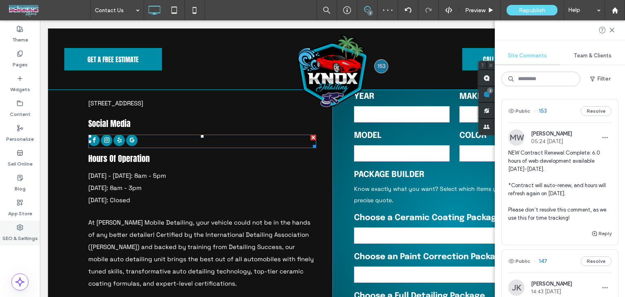
click at [17, 232] on label "SEO & Settings" at bounding box center [19, 236] width 35 height 11
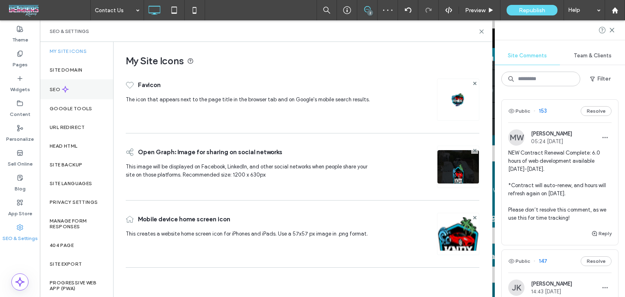
click at [84, 83] on div "SEO" at bounding box center [76, 89] width 73 height 20
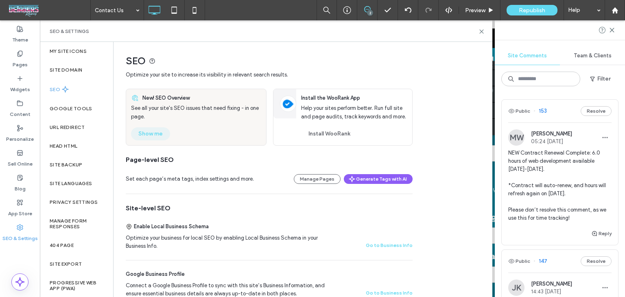
click at [151, 135] on button "Show me" at bounding box center [150, 133] width 39 height 13
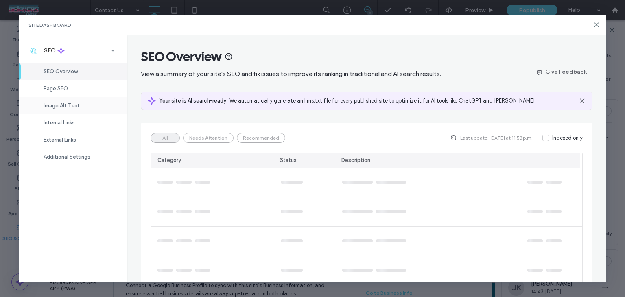
click at [72, 104] on span "Image Alt Text" at bounding box center [62, 106] width 36 height 6
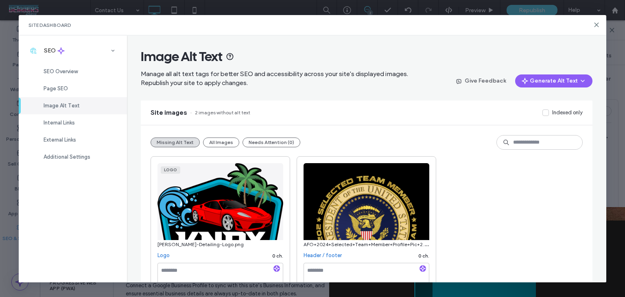
scroll to position [20, 0]
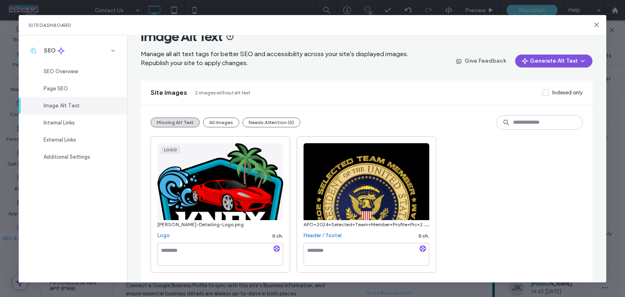
click at [534, 66] on button "Generate Alt Text" at bounding box center [553, 61] width 77 height 13
click at [533, 83] on span "Generate Missing Alt Text Only" at bounding box center [542, 82] width 75 height 8
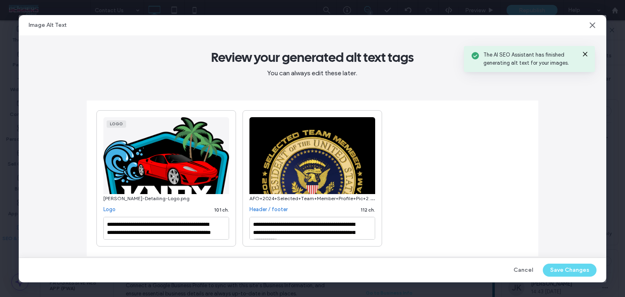
type textarea "**********"
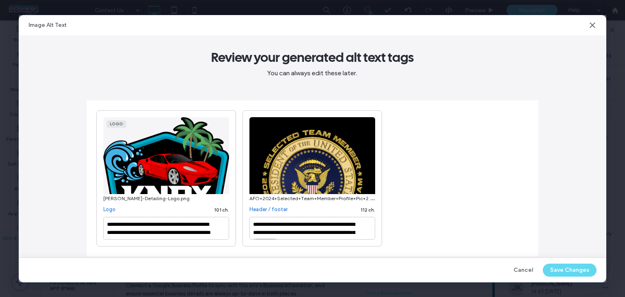
click at [589, 25] on icon at bounding box center [593, 25] width 8 height 8
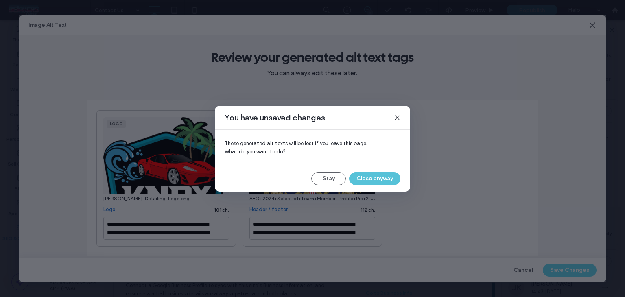
click at [373, 180] on button "Close anyway" at bounding box center [374, 178] width 51 height 13
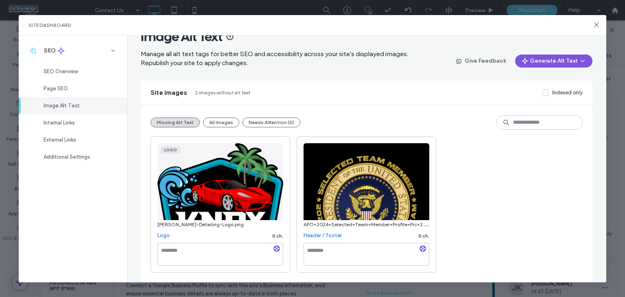
click at [546, 62] on button "Generate Alt Text" at bounding box center [553, 61] width 77 height 13
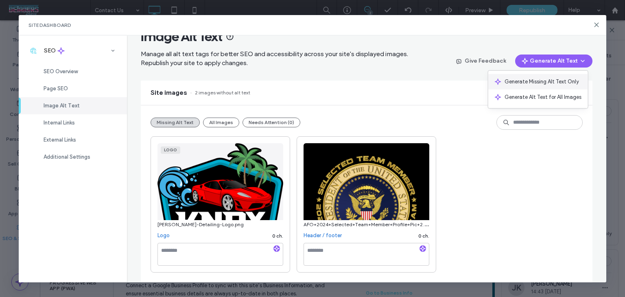
click at [539, 76] on div "Generate Missing Alt Text Only" at bounding box center [539, 81] width 100 height 15
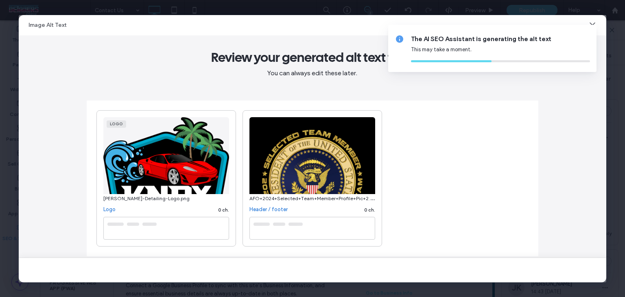
type textarea "**********"
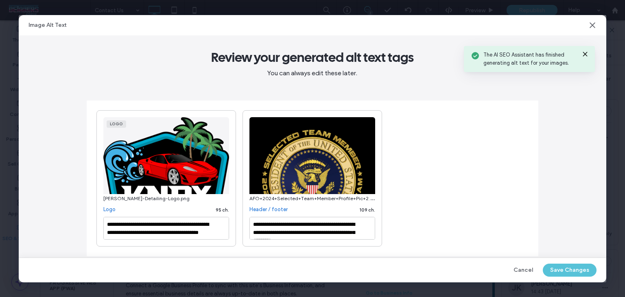
click at [562, 270] on button "Save Changes" at bounding box center [570, 270] width 54 height 13
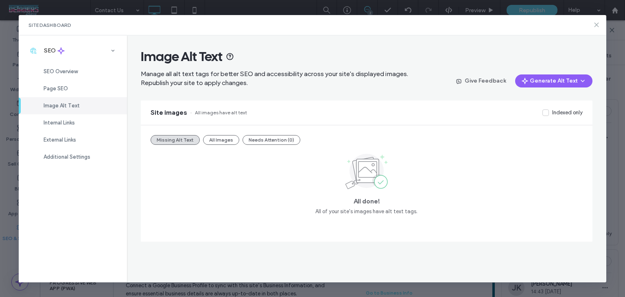
click at [598, 25] on icon at bounding box center [597, 25] width 7 height 7
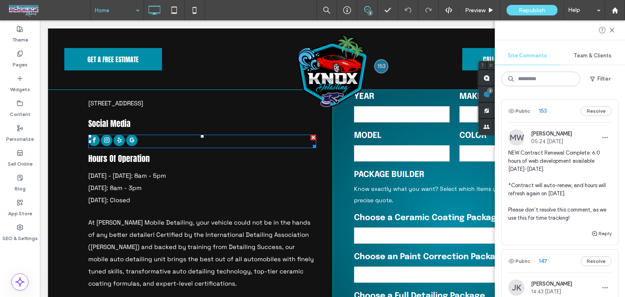
click at [126, 12] on input at bounding box center [115, 10] width 41 height 20
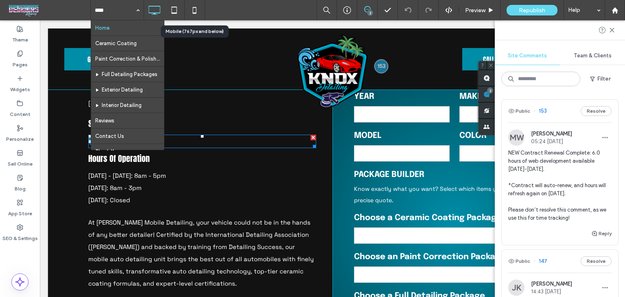
click at [246, 7] on div "Home Ceramic Coating Paint Correction & Polishing Full Detailing Packages Exter…" at bounding box center [357, 10] width 535 height 20
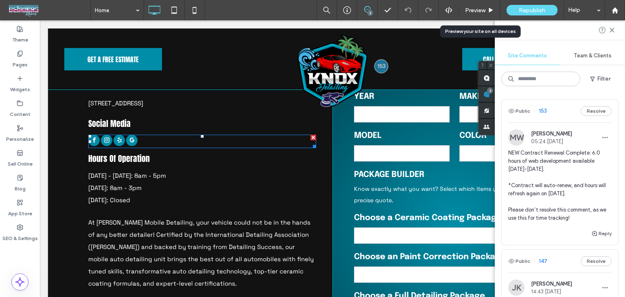
click at [529, 9] on span "Republish" at bounding box center [532, 10] width 26 height 7
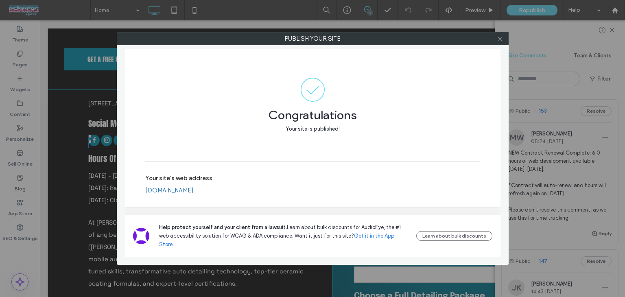
click at [502, 38] on icon at bounding box center [500, 39] width 6 height 6
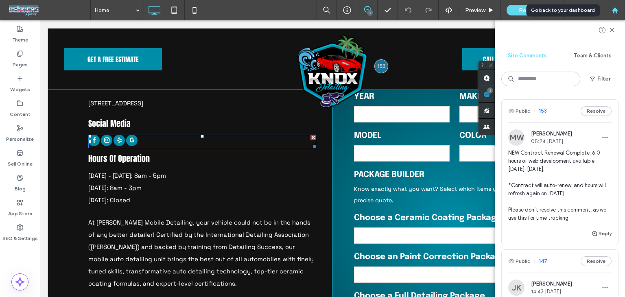
click at [620, 12] on div at bounding box center [615, 10] width 20 height 7
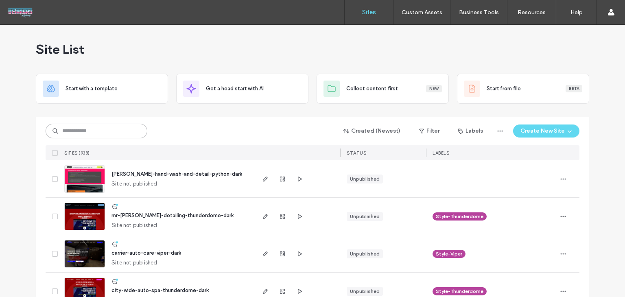
click at [94, 131] on input at bounding box center [97, 131] width 102 height 15
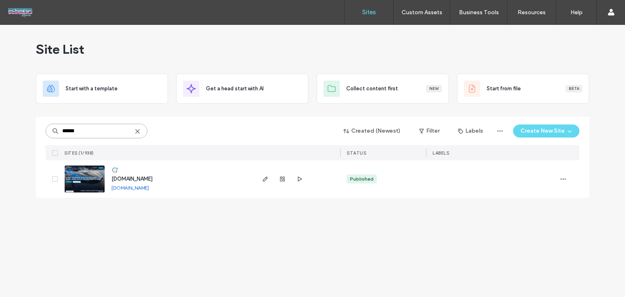
type input "******"
click at [133, 178] on span "[DOMAIN_NAME]" at bounding box center [132, 179] width 41 height 6
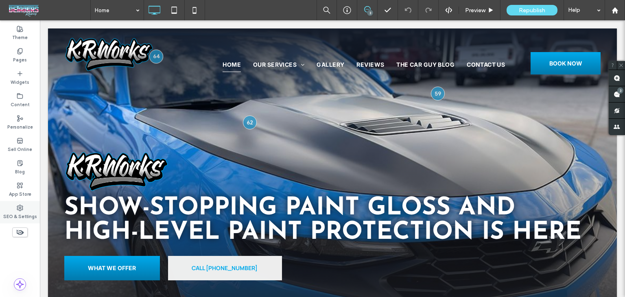
click at [25, 210] on div "SEO & Settings" at bounding box center [20, 212] width 40 height 22
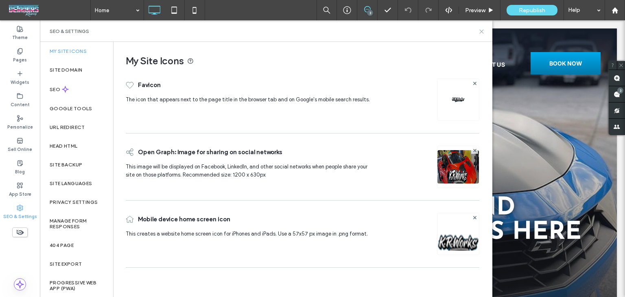
drag, startPoint x: 482, startPoint y: 33, endPoint x: 390, endPoint y: 1, distance: 97.1
click at [482, 33] on icon at bounding box center [482, 32] width 6 height 6
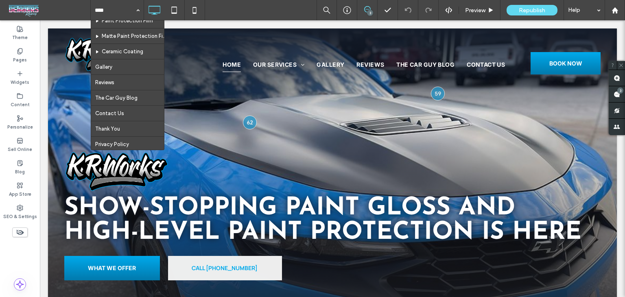
scroll to position [43, 0]
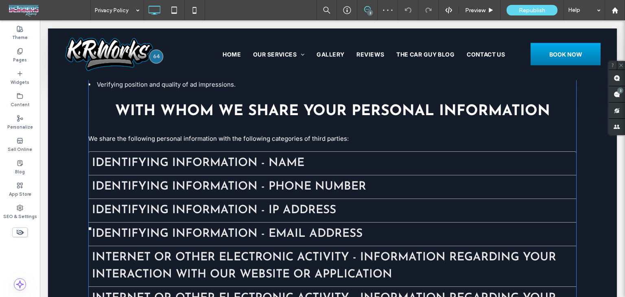
scroll to position [611, 0]
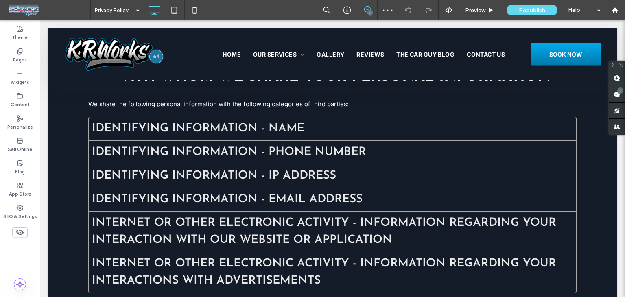
click at [129, 17] on input at bounding box center [115, 10] width 41 height 20
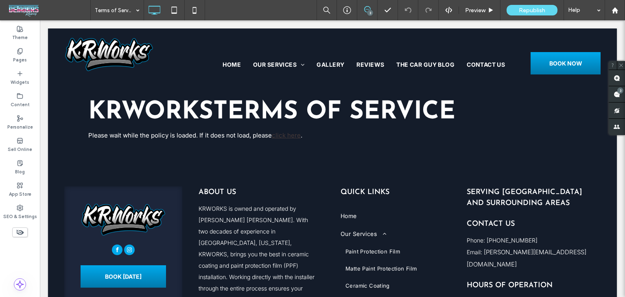
scroll to position [0, 0]
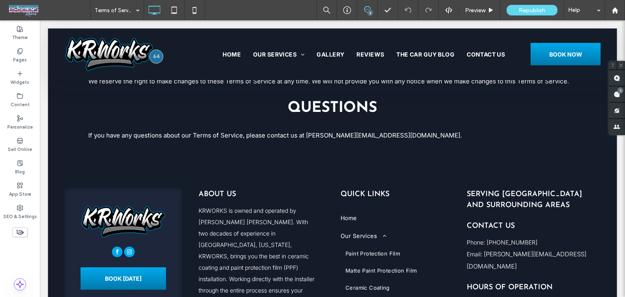
scroll to position [2174, 0]
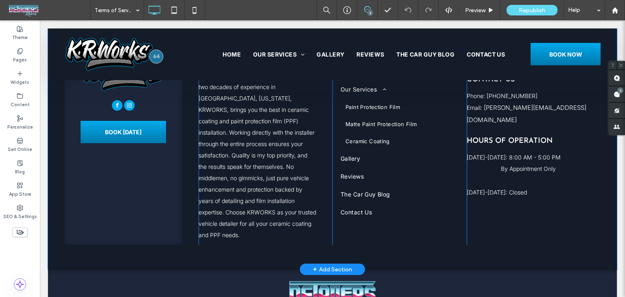
click at [333, 265] on div "+ Add Section" at bounding box center [332, 269] width 39 height 9
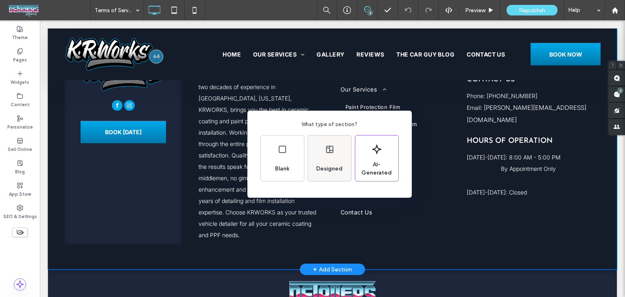
click at [333, 155] on div "Designed" at bounding box center [329, 159] width 43 height 46
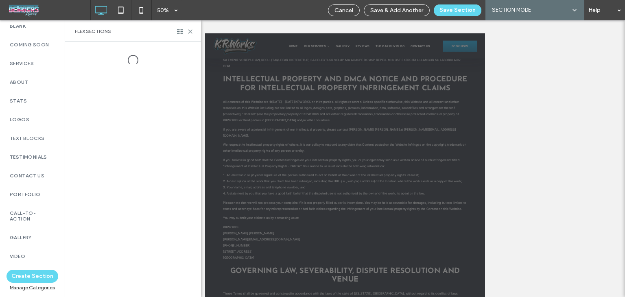
scroll to position [204, 0]
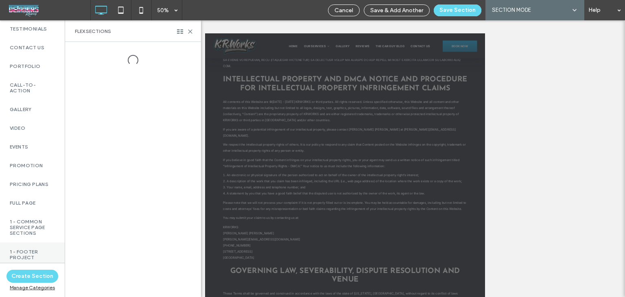
click at [26, 257] on label "1 - Footer Project" at bounding box center [32, 254] width 45 height 11
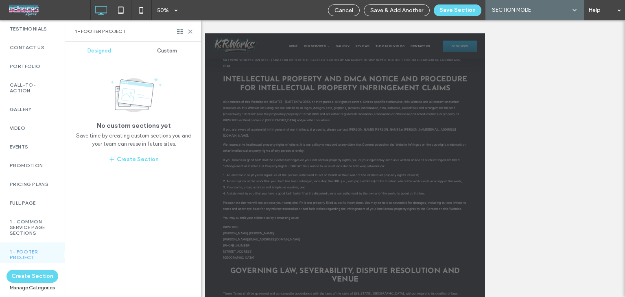
click at [167, 55] on div "Custom" at bounding box center [167, 51] width 68 height 18
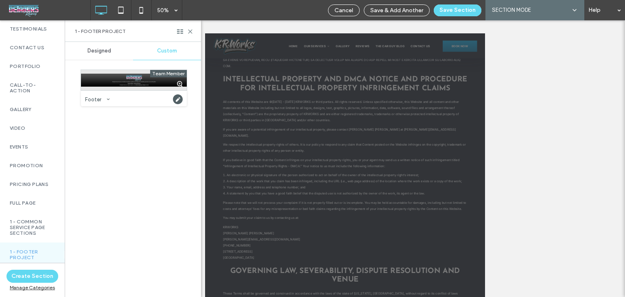
click at [147, 81] on div at bounding box center [134, 80] width 106 height 20
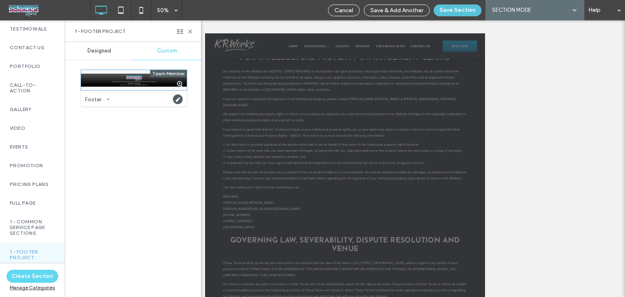
click at [469, 9] on button "Save Section" at bounding box center [458, 10] width 48 height 12
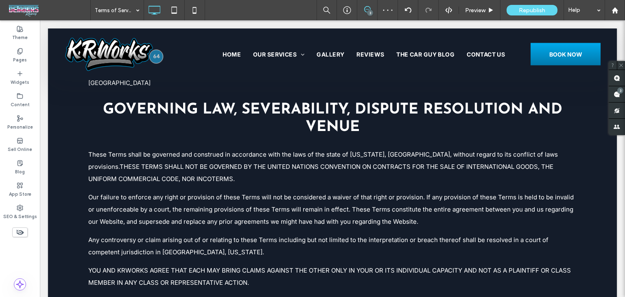
scroll to position [2242, 0]
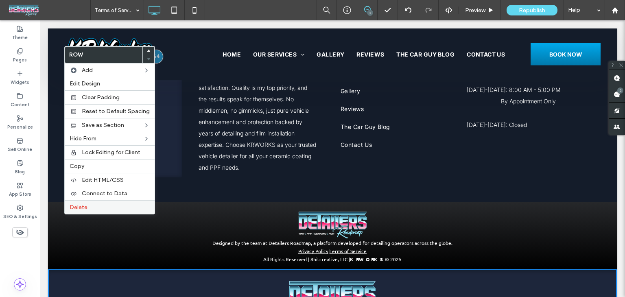
click at [87, 204] on label "Delete" at bounding box center [110, 207] width 80 height 7
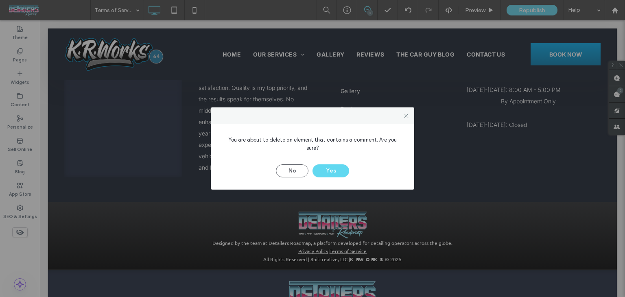
drag, startPoint x: 320, startPoint y: 170, endPoint x: 313, endPoint y: 171, distance: 6.6
click at [319, 170] on button "Yes" at bounding box center [331, 170] width 37 height 13
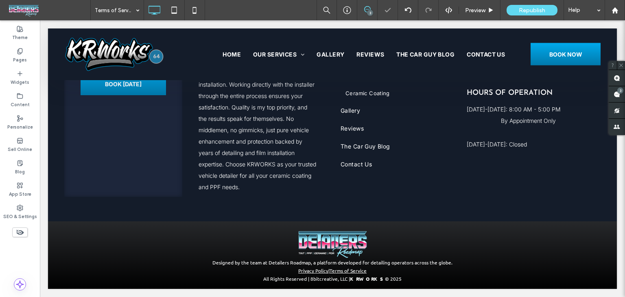
scroll to position [2163, 0]
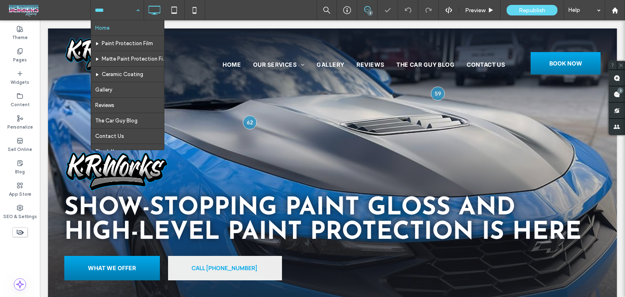
click at [98, 2] on input at bounding box center [115, 10] width 41 height 20
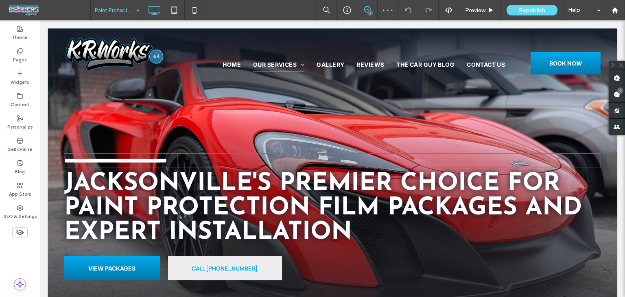
type input "*****"
type input "**"
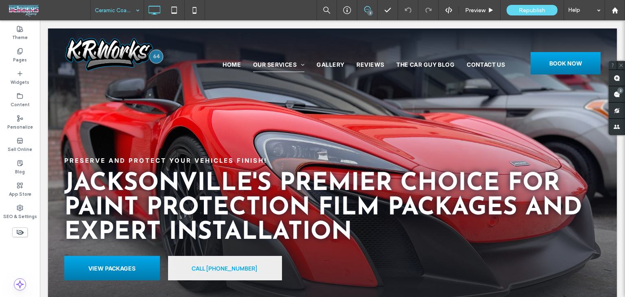
click at [132, 15] on div at bounding box center [312, 148] width 625 height 297
click at [134, 11] on div "Ceramic Coating 3 Preview Republish Help Site Comments Team & Clients Automate …" at bounding box center [312, 148] width 625 height 297
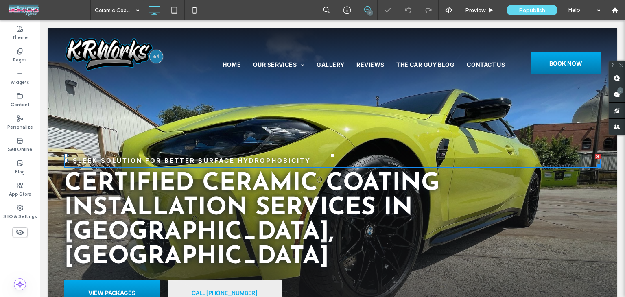
click at [178, 162] on span "A Sleek Solution for Better Surface Hydrophobicity" at bounding box center [187, 161] width 247 height 8
type input "*****"
type input "**"
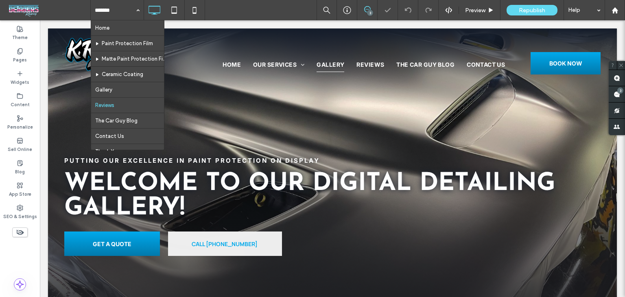
drag, startPoint x: 101, startPoint y: 17, endPoint x: 105, endPoint y: 17, distance: 4.9
click at [101, 17] on input at bounding box center [115, 10] width 41 height 20
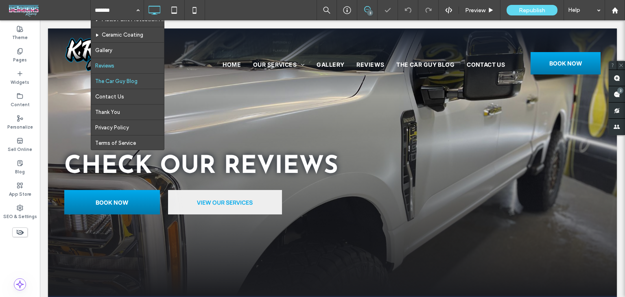
scroll to position [43, 0]
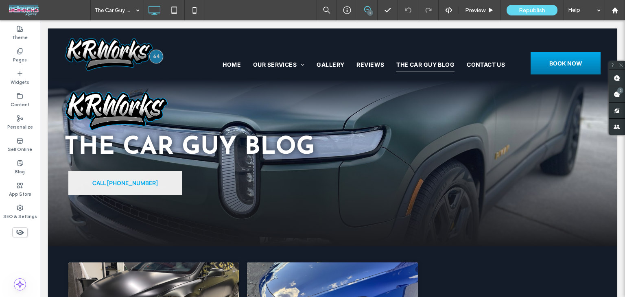
click at [132, 10] on div "The Car Guy Blog" at bounding box center [117, 10] width 53 height 20
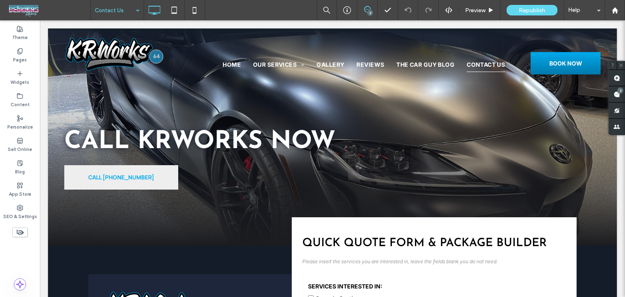
click at [112, 9] on input at bounding box center [115, 10] width 41 height 20
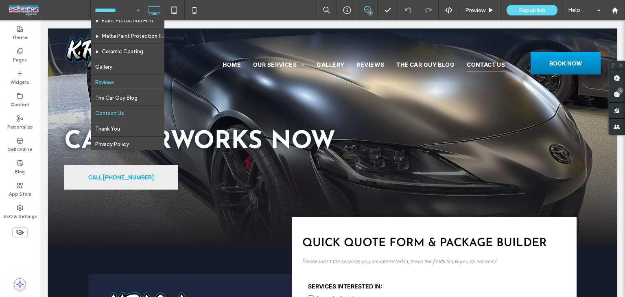
scroll to position [43, 0]
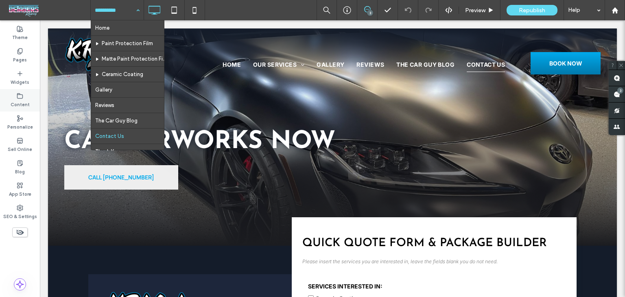
click at [28, 100] on label "Content" at bounding box center [20, 103] width 19 height 9
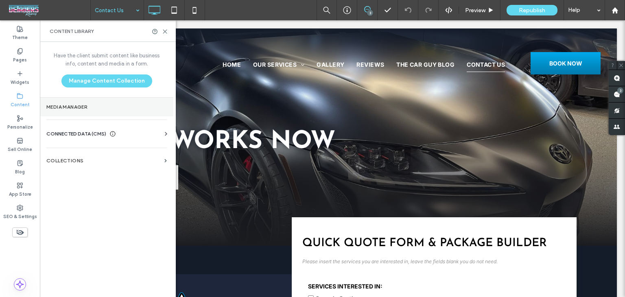
click at [81, 108] on label "Media Manager" at bounding box center [106, 107] width 121 height 6
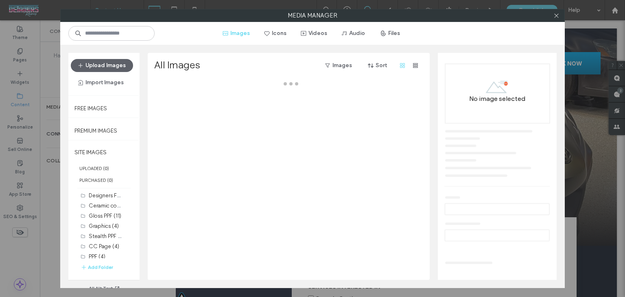
click at [44, 99] on div "Media Manager Images Icons Videos Audio Files Upload Images Import Images Free …" at bounding box center [312, 148] width 625 height 297
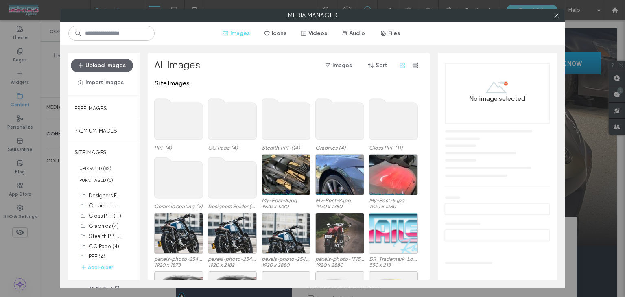
click at [552, 13] on div at bounding box center [556, 15] width 12 height 12
click at [554, 17] on icon at bounding box center [557, 16] width 6 height 6
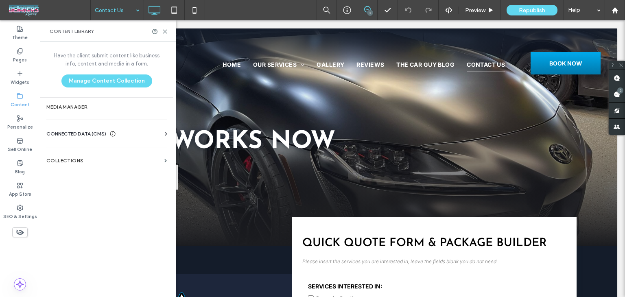
click at [70, 135] on span "CONNECTED DATA (CMS)" at bounding box center [76, 134] width 60 height 8
click at [73, 156] on label "Business Info" at bounding box center [108, 154] width 111 height 6
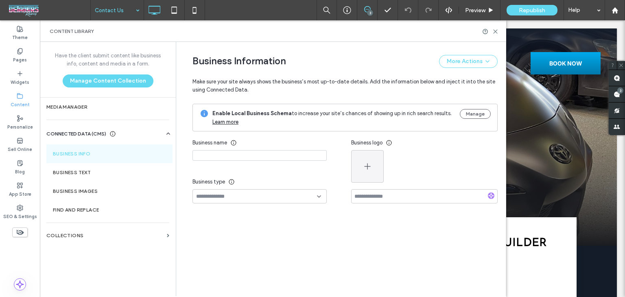
type input "*******"
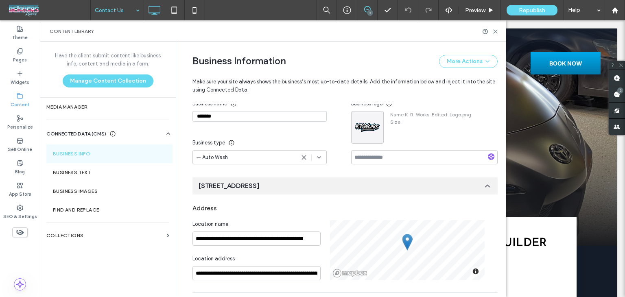
scroll to position [0, 0]
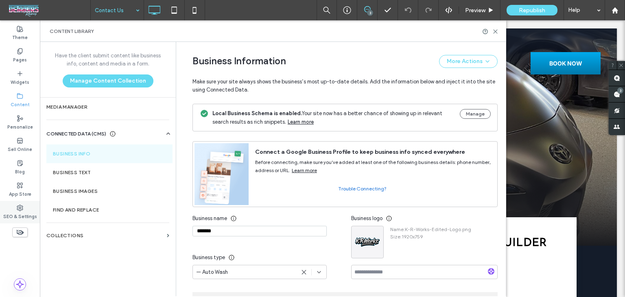
click at [24, 216] on label "SEO & Settings" at bounding box center [20, 215] width 34 height 9
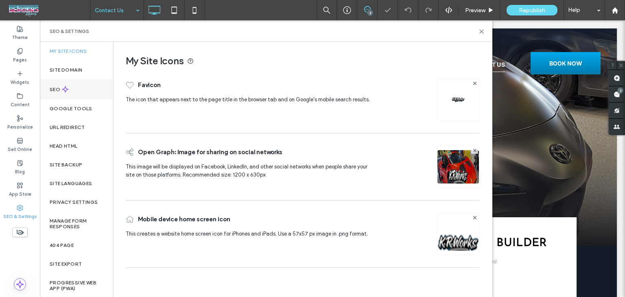
click at [72, 88] on div "SEO" at bounding box center [76, 89] width 73 height 20
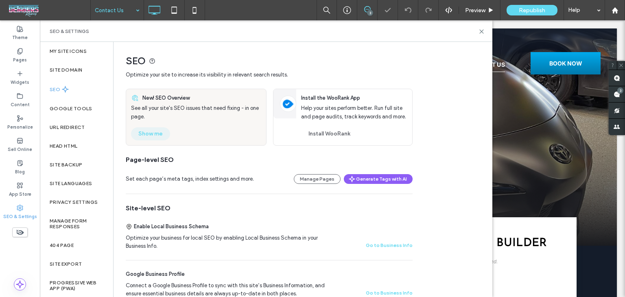
click at [148, 132] on button "Show me" at bounding box center [150, 133] width 39 height 13
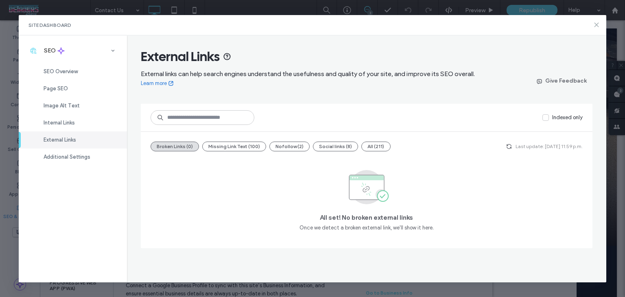
click at [596, 26] on icon at bounding box center [597, 25] width 7 height 7
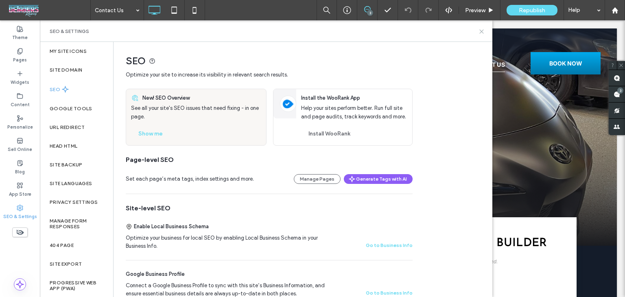
click at [480, 31] on icon at bounding box center [482, 32] width 6 height 6
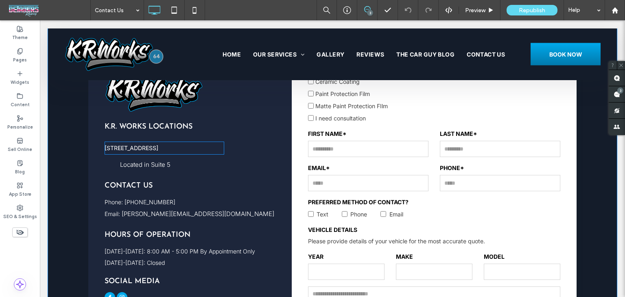
scroll to position [285, 0]
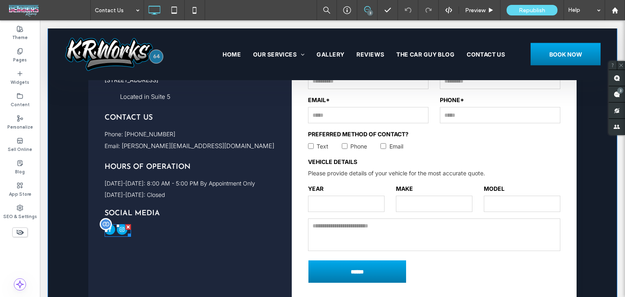
click at [120, 235] on span "instagram" at bounding box center [122, 229] width 11 height 11
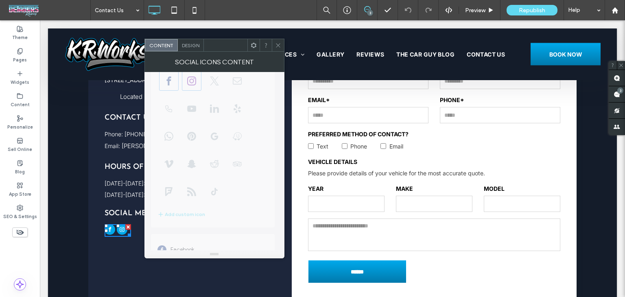
scroll to position [140, 0]
click at [280, 47] on use at bounding box center [278, 45] width 4 height 4
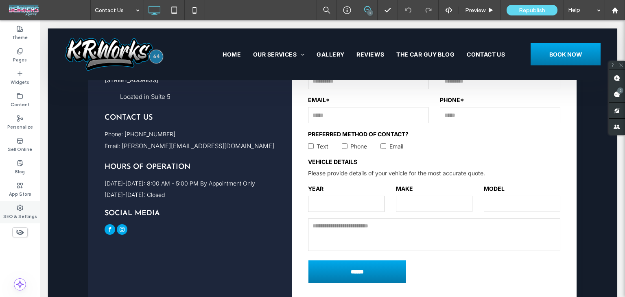
click at [27, 215] on label "SEO & Settings" at bounding box center [20, 215] width 34 height 9
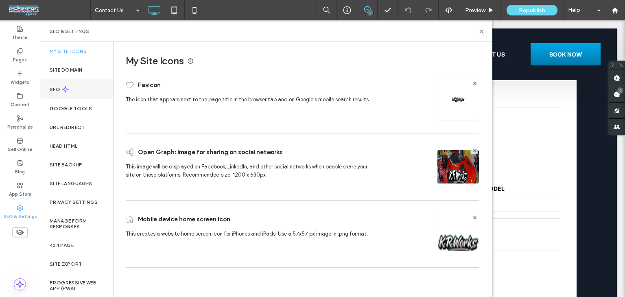
click at [81, 96] on div "SEO" at bounding box center [76, 89] width 73 height 20
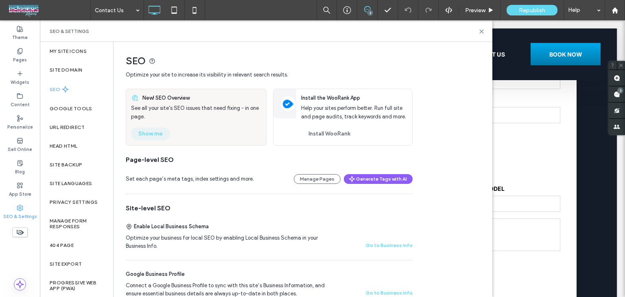
click at [145, 135] on button "Show me" at bounding box center [150, 133] width 39 height 13
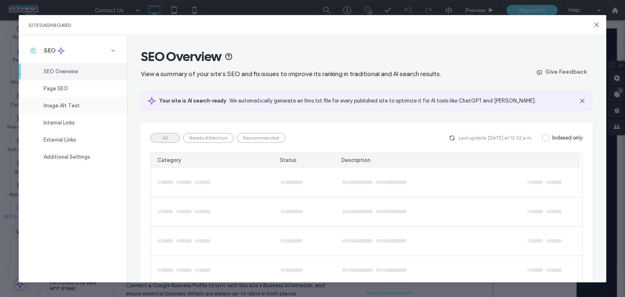
click at [75, 105] on span "Image Alt Text" at bounding box center [62, 106] width 36 height 6
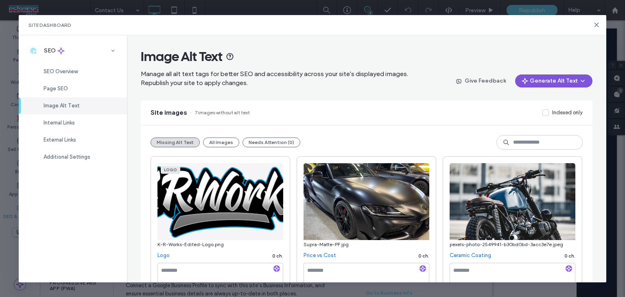
click at [529, 83] on button "Generate Alt Text" at bounding box center [553, 81] width 77 height 13
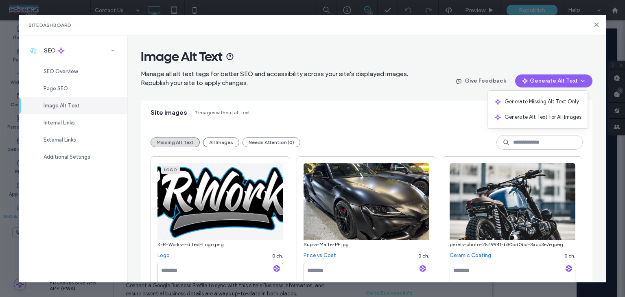
click at [526, 108] on div "Generate Missing Alt Text Only" at bounding box center [539, 101] width 100 height 15
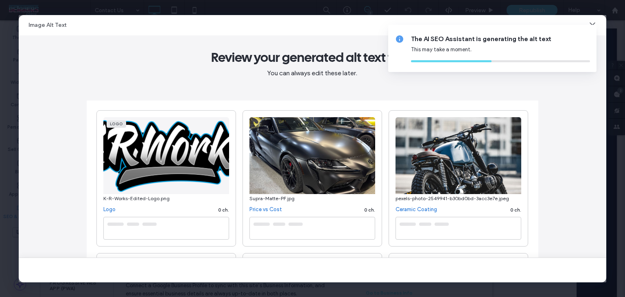
type textarea "**********"
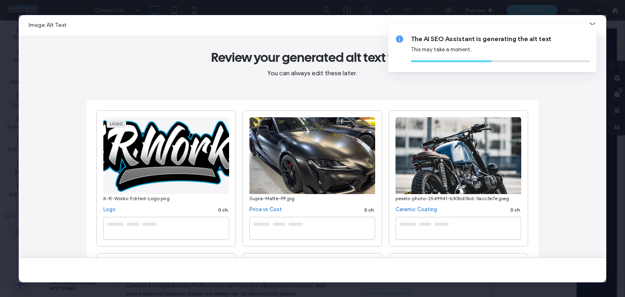
type textarea "**********"
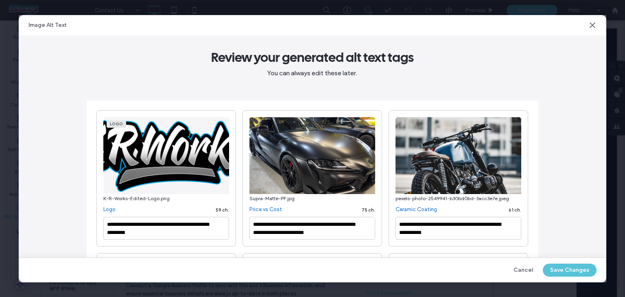
click at [566, 271] on button "Save Changes" at bounding box center [570, 270] width 54 height 13
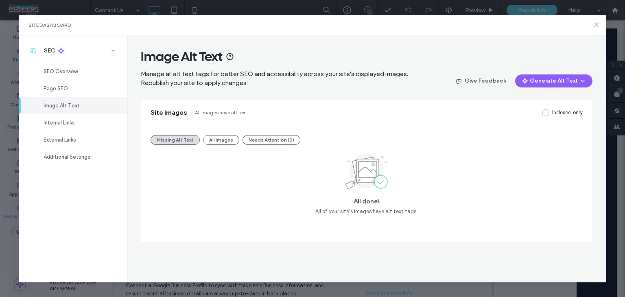
click at [597, 24] on icon at bounding box center [597, 25] width 7 height 7
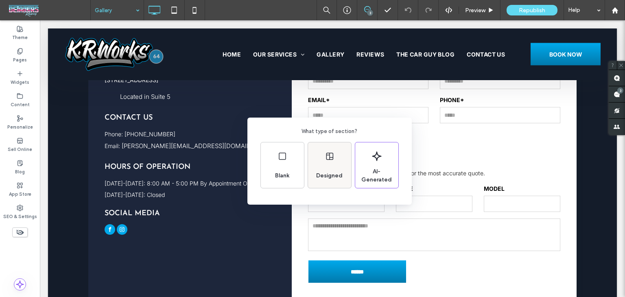
click at [334, 169] on div "Designed" at bounding box center [329, 176] width 33 height 18
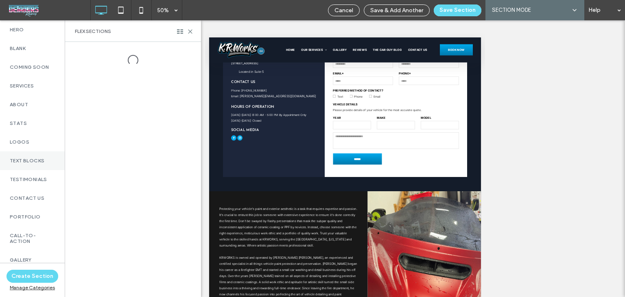
scroll to position [204, 0]
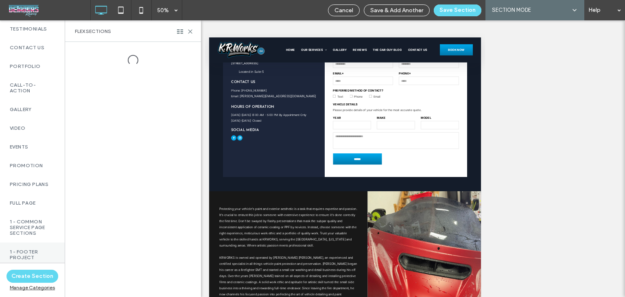
click at [37, 249] on label "1 - Footer Project" at bounding box center [32, 254] width 45 height 11
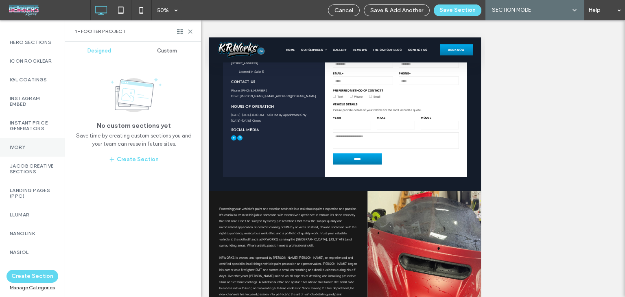
scroll to position [896, 0]
click at [41, 105] on label "Instagram Embed" at bounding box center [32, 99] width 45 height 11
click at [171, 53] on span "Custom" at bounding box center [167, 51] width 20 height 7
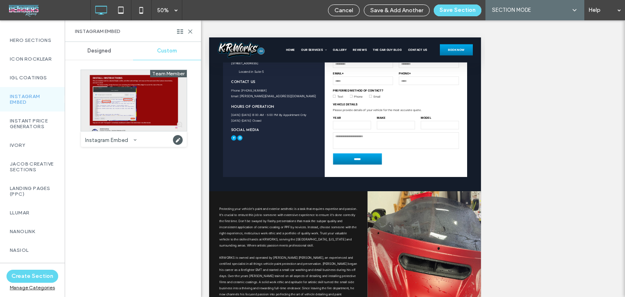
click at [131, 80] on div at bounding box center [134, 100] width 106 height 61
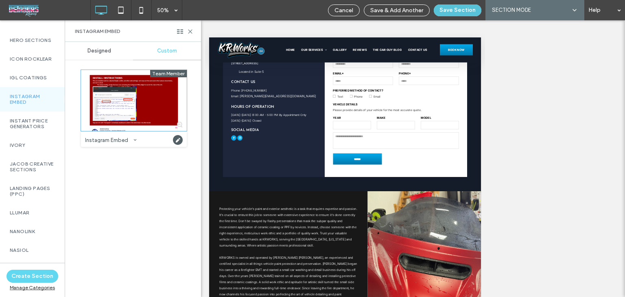
click at [452, 9] on button "Save Section" at bounding box center [458, 10] width 48 height 12
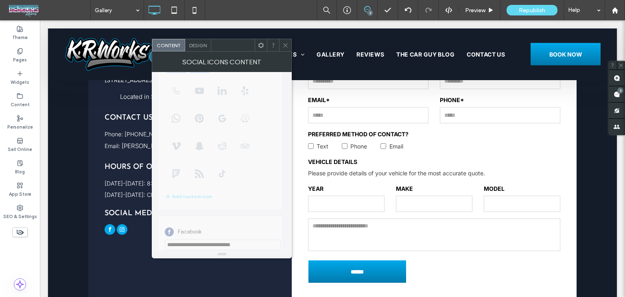
scroll to position [140, 0]
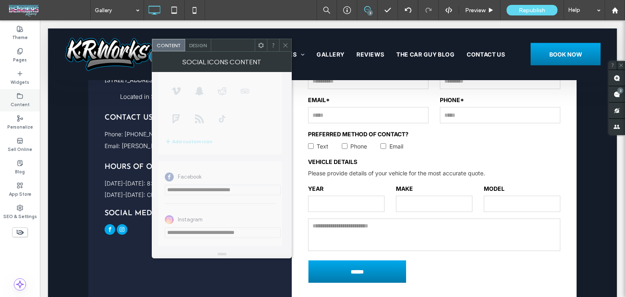
click at [20, 105] on label "Content" at bounding box center [20, 103] width 19 height 9
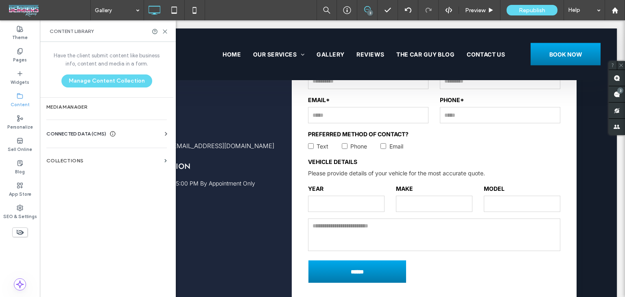
click at [96, 134] on span "CONNECTED DATA (CMS)" at bounding box center [76, 134] width 60 height 8
click at [90, 153] on label "Business Info" at bounding box center [108, 154] width 111 height 6
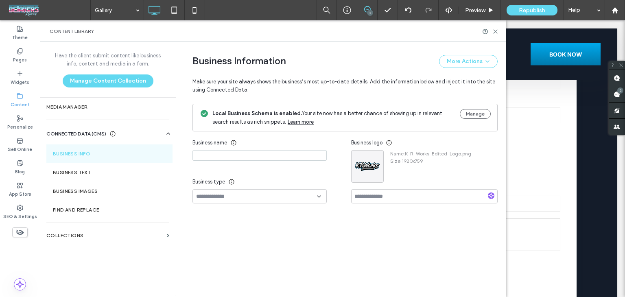
type input "*******"
type input "**********"
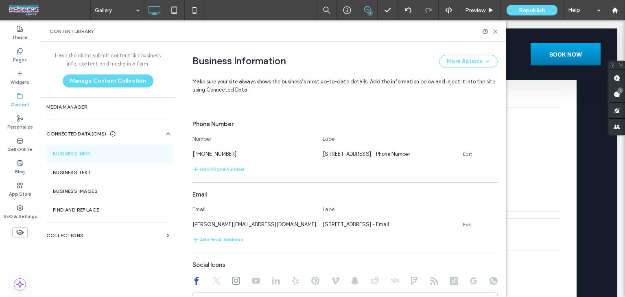
scroll to position [375, 0]
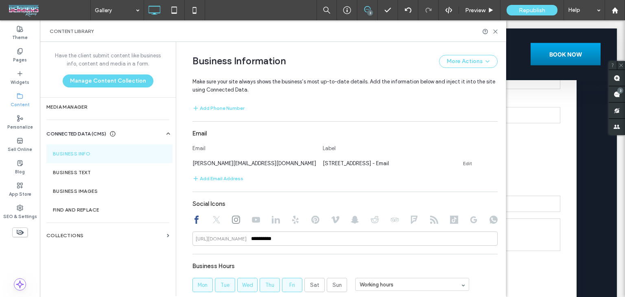
click at [235, 223] on icon at bounding box center [236, 220] width 8 height 8
type input "**********"
click at [263, 241] on input "**********" at bounding box center [345, 239] width 305 height 14
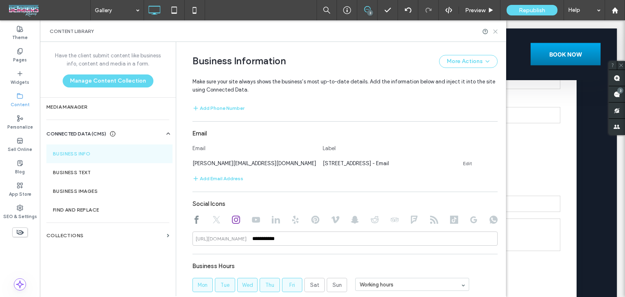
click at [497, 29] on icon at bounding box center [496, 32] width 6 height 6
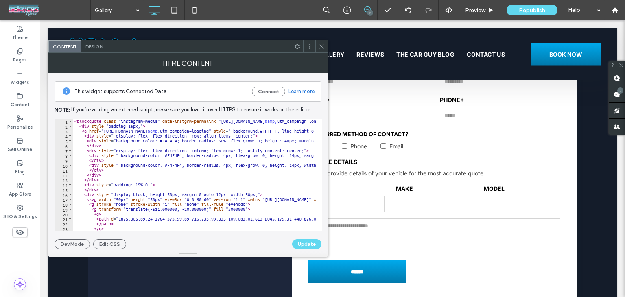
click at [298, 117] on div "This widget supports Connected Data Connect Learn more Note: If you’re adding a…" at bounding box center [188, 161] width 267 height 176
paste textarea "Cursor at row 1"
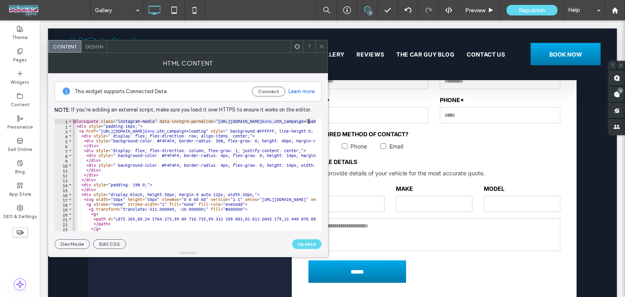
paste textarea "Cursor at row 3"
type textarea "**********"
click at [308, 243] on button "Update" at bounding box center [306, 244] width 29 height 10
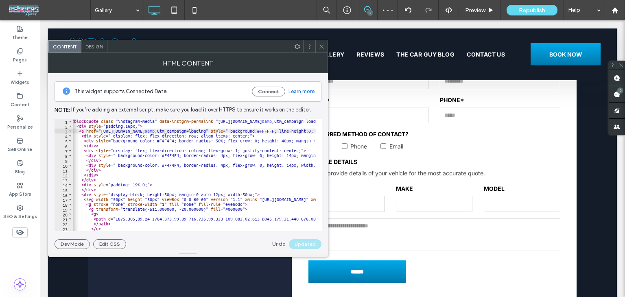
click at [323, 50] on span at bounding box center [322, 46] width 6 height 12
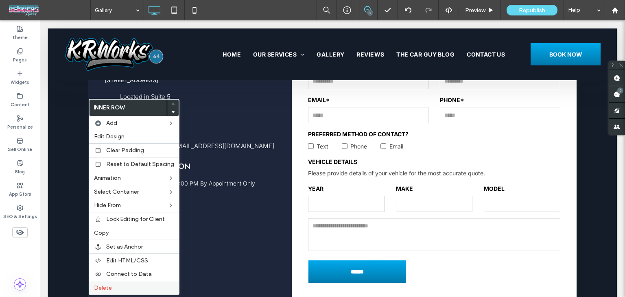
click at [124, 281] on div "Delete" at bounding box center [134, 288] width 90 height 14
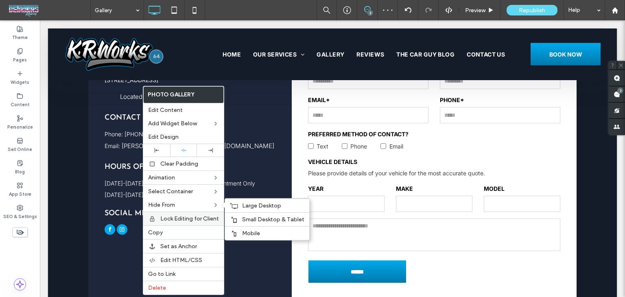
click at [232, 229] on div "Mobile" at bounding box center [267, 233] width 84 height 14
click at [235, 222] on div "Small Desktop & Tablet" at bounding box center [267, 220] width 84 height 14
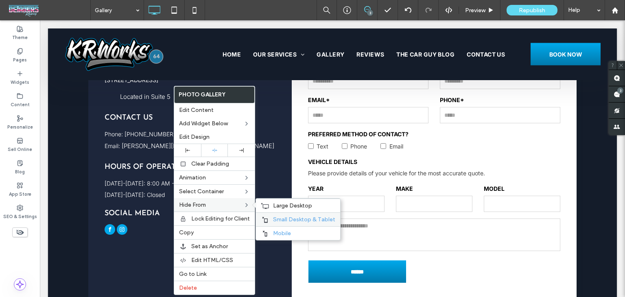
click at [272, 207] on div "Large Desktop" at bounding box center [298, 206] width 84 height 14
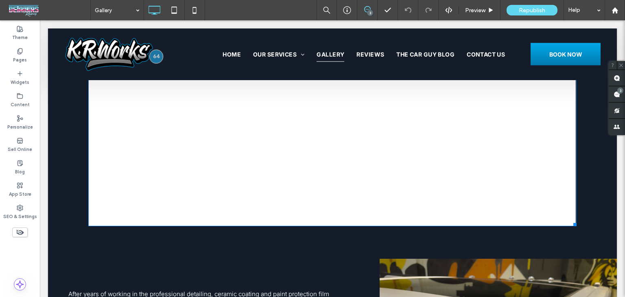
scroll to position [651, 0]
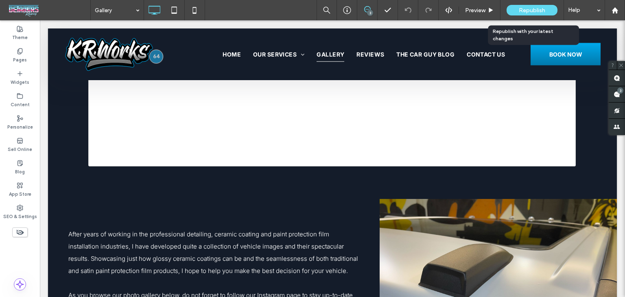
click at [517, 6] on div "Republish" at bounding box center [532, 10] width 51 height 11
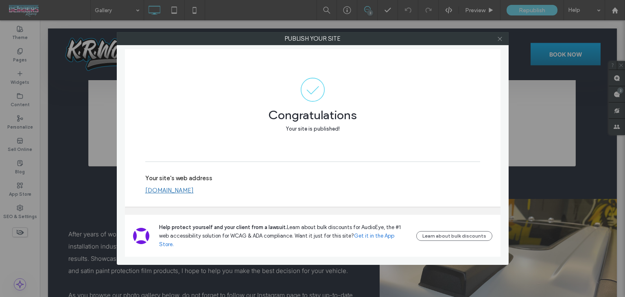
click at [498, 41] on icon at bounding box center [500, 39] width 6 height 6
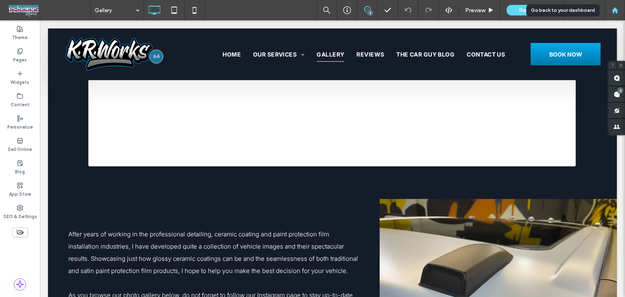
click at [620, 13] on div at bounding box center [615, 10] width 20 height 7
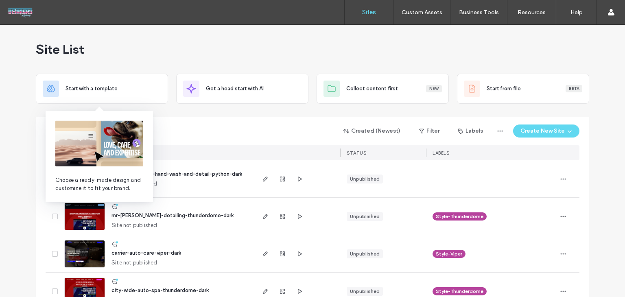
click at [101, 128] on img at bounding box center [99, 144] width 88 height 46
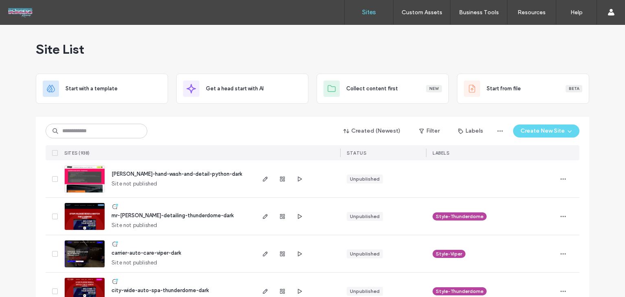
click at [170, 124] on div "Created (Newest) Filter Labels Create New Site" at bounding box center [313, 130] width 534 height 15
click at [118, 136] on input at bounding box center [97, 131] width 102 height 15
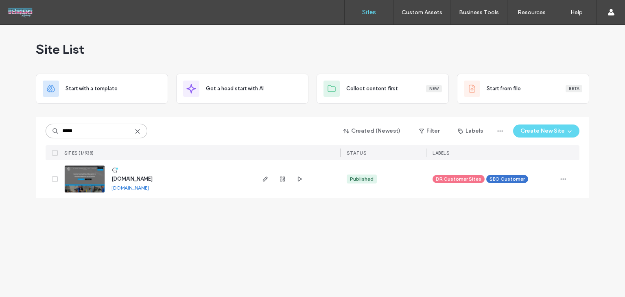
type input "*****"
click at [152, 179] on span "[DOMAIN_NAME]" at bounding box center [132, 179] width 41 height 6
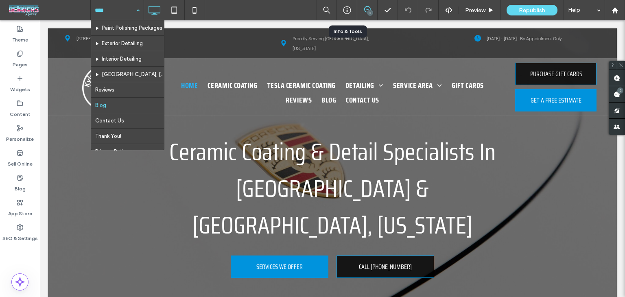
scroll to position [75, 0]
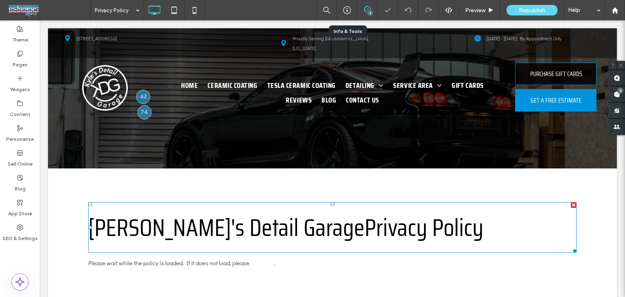
scroll to position [41, 0]
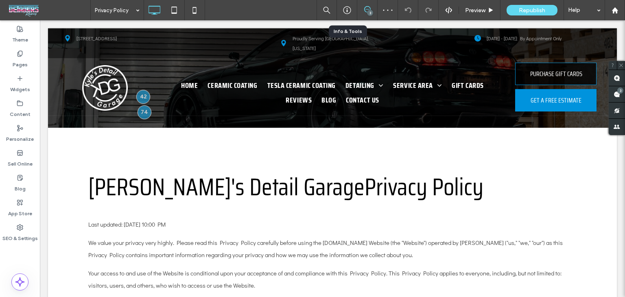
click at [125, 17] on input at bounding box center [115, 10] width 41 height 20
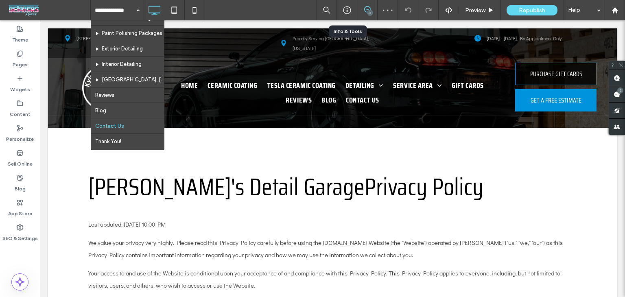
scroll to position [75, 0]
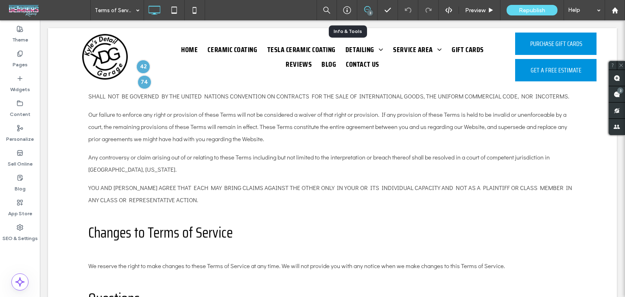
scroll to position [2398, 0]
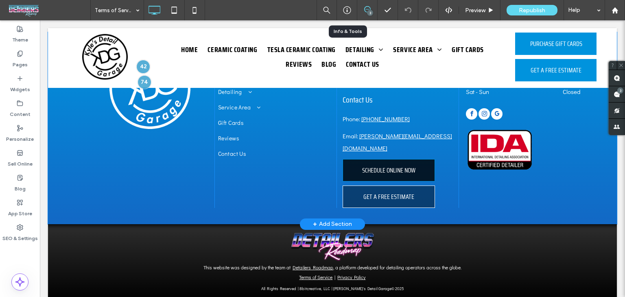
click at [329, 220] on div "+ Add Section" at bounding box center [332, 224] width 39 height 9
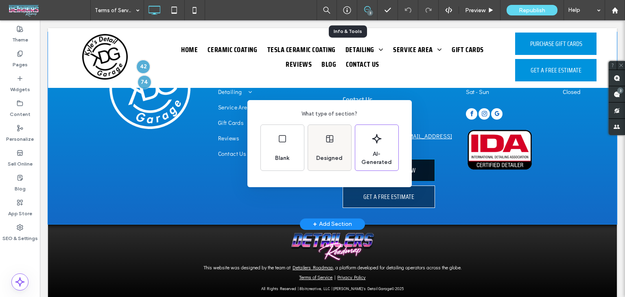
click at [338, 151] on div "Designed" at bounding box center [329, 158] width 33 height 18
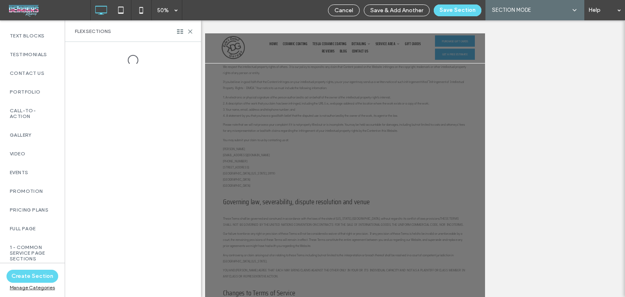
scroll to position [244, 0]
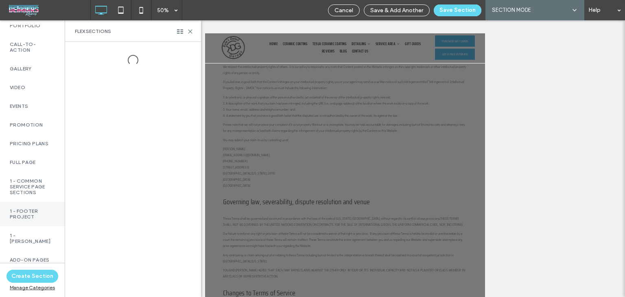
click at [27, 212] on label "1 - Footer Project" at bounding box center [32, 213] width 45 height 11
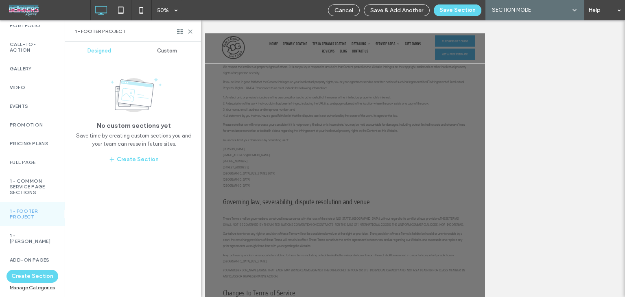
click at [169, 54] on span "Custom" at bounding box center [167, 51] width 20 height 7
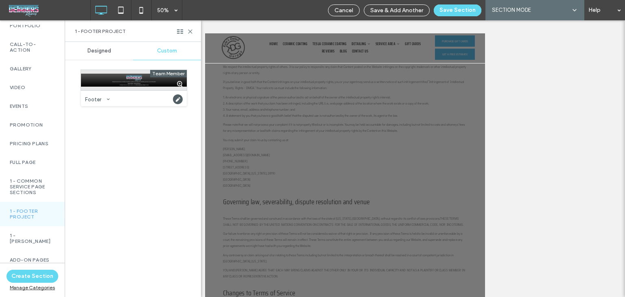
click at [153, 85] on div at bounding box center [134, 80] width 106 height 20
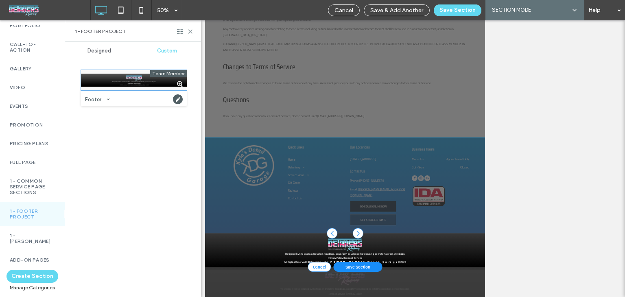
scroll to position [278, 0]
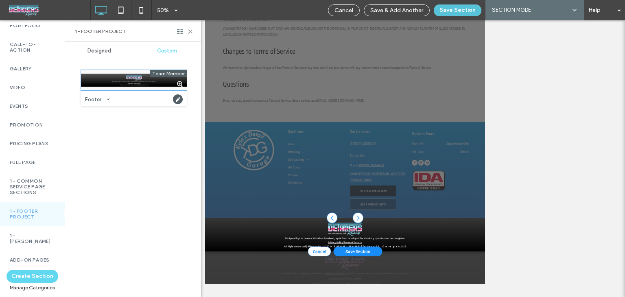
click at [455, 10] on button "Save Section" at bounding box center [458, 10] width 48 height 12
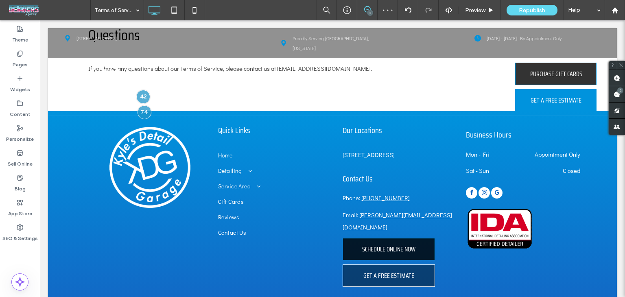
scroll to position [2445, 0]
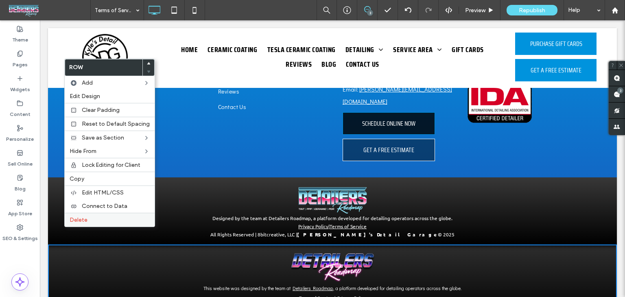
click at [103, 219] on label "Delete" at bounding box center [110, 220] width 80 height 7
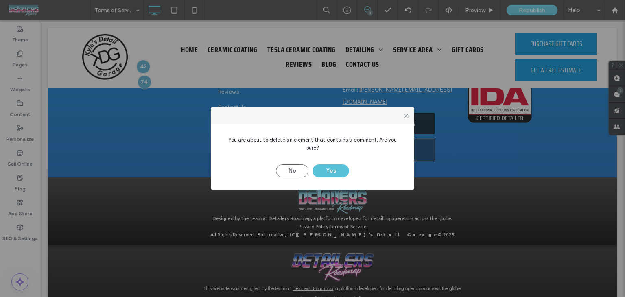
click at [335, 164] on button "Yes" at bounding box center [331, 170] width 37 height 13
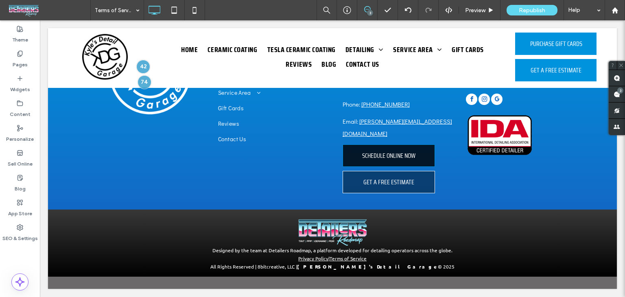
scroll to position [2388, 0]
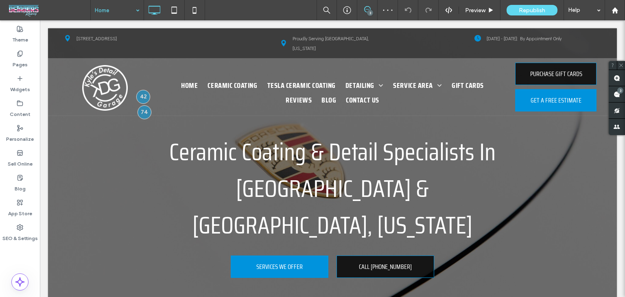
click at [119, 13] on input at bounding box center [115, 10] width 41 height 20
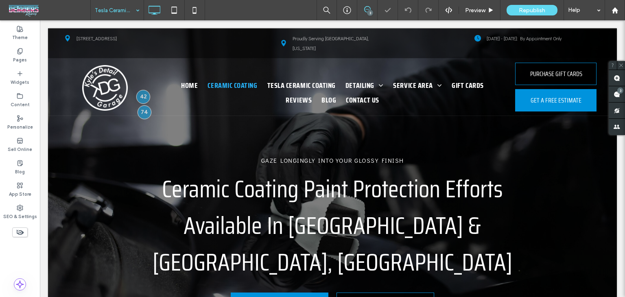
type input "**********"
type input "**"
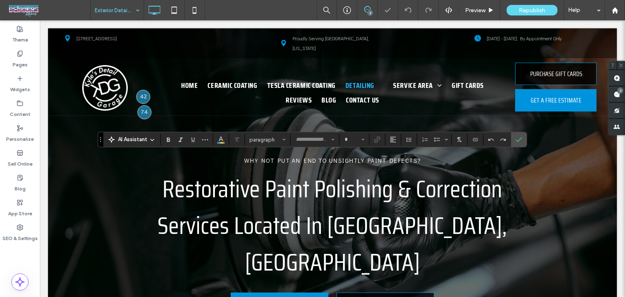
type input "**********"
type input "**"
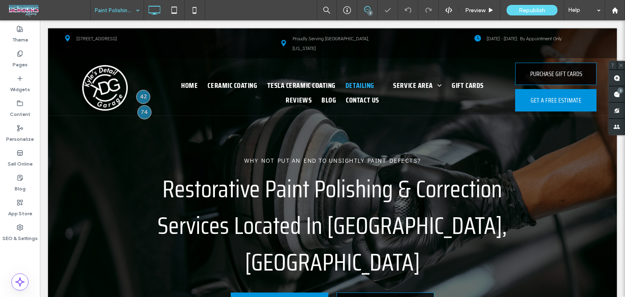
click at [112, 7] on input at bounding box center [115, 10] width 41 height 20
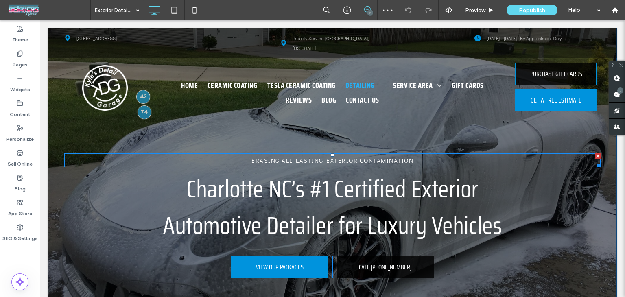
click at [365, 160] on span "Erasing All Lasting Exterior Contamination" at bounding box center [333, 160] width 162 height 8
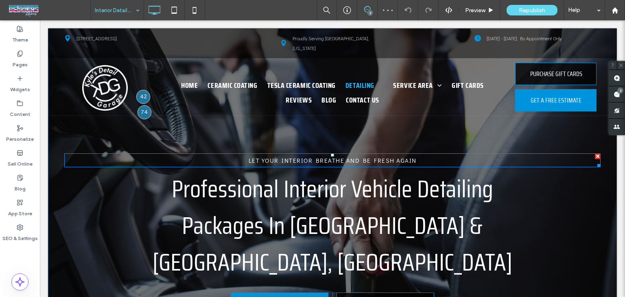
click at [293, 161] on span "Let Your Interior Breathe and Be Fresh Again" at bounding box center [333, 160] width 168 height 8
type input "**********"
type input "**"
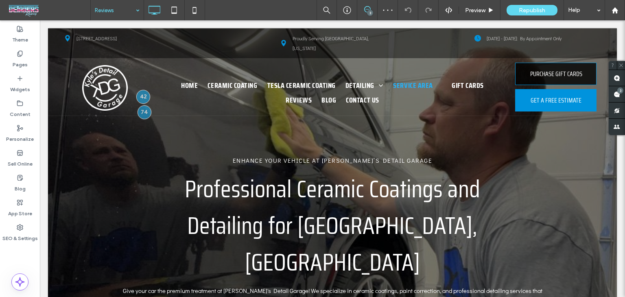
click at [125, 12] on input at bounding box center [115, 10] width 41 height 20
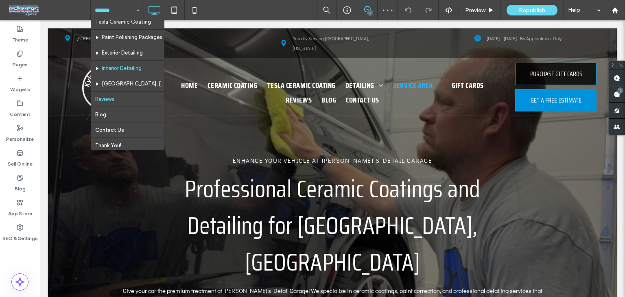
scroll to position [41, 0]
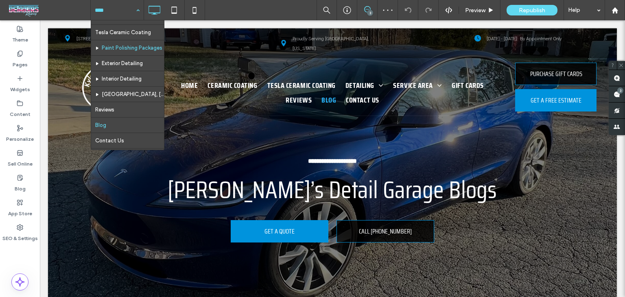
scroll to position [75, 0]
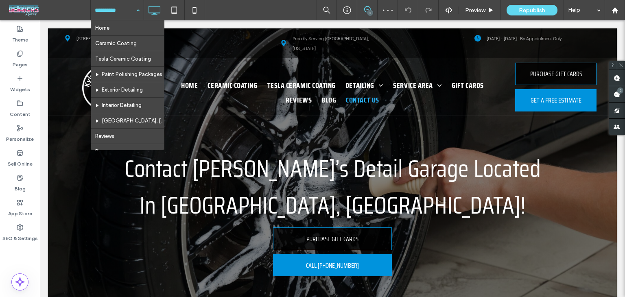
click at [118, 11] on input at bounding box center [115, 10] width 41 height 20
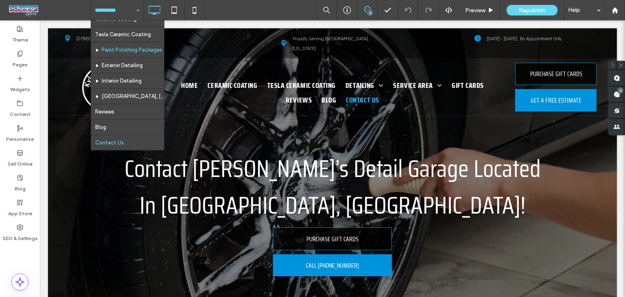
scroll to position [75, 0]
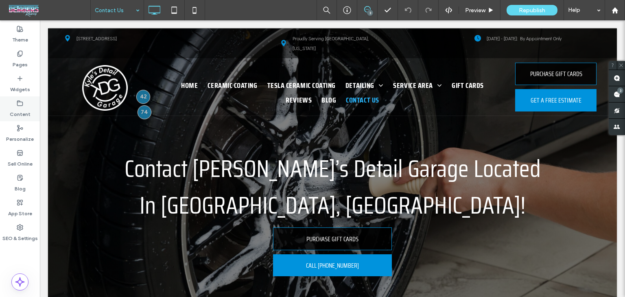
click at [27, 109] on label "Content" at bounding box center [20, 112] width 21 height 11
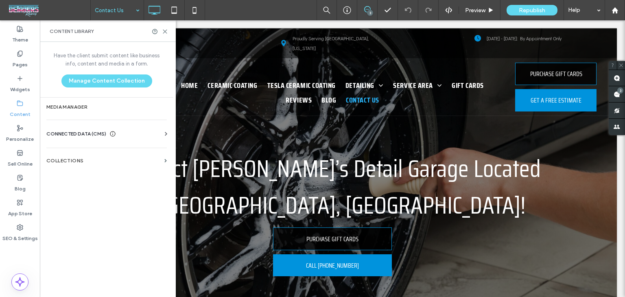
click at [55, 138] on div "Business Info Business Text Business Images Find and Replace" at bounding box center [108, 141] width 124 height 7
click at [60, 136] on span "CONNECTED DATA (CMS)" at bounding box center [76, 134] width 60 height 8
drag, startPoint x: 77, startPoint y: 144, endPoint x: 79, endPoint y: 150, distance: 6.8
click at [77, 147] on div "Business Info Business Text Business Images Find and Replace" at bounding box center [108, 178] width 124 height 81
click at [83, 154] on label "Business Info" at bounding box center [108, 154] width 111 height 6
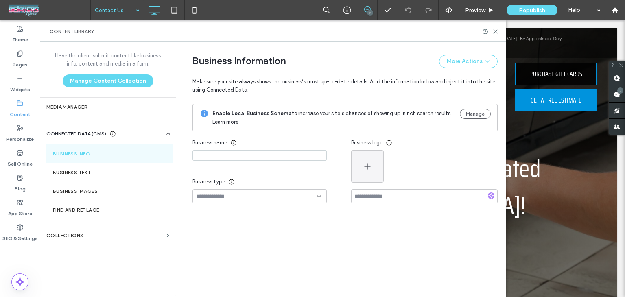
type input "**********"
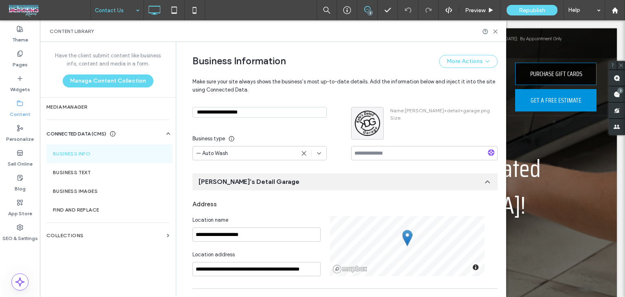
scroll to position [0, 0]
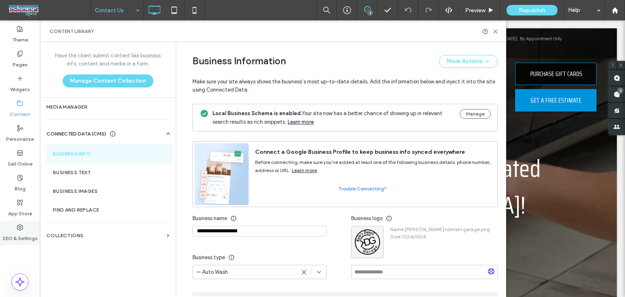
click at [23, 227] on icon at bounding box center [20, 227] width 7 height 7
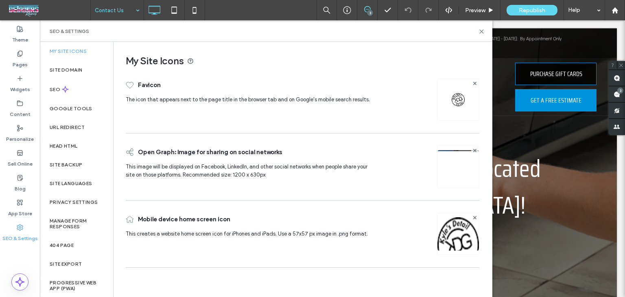
click at [70, 81] on div "SEO" at bounding box center [76, 89] width 73 height 20
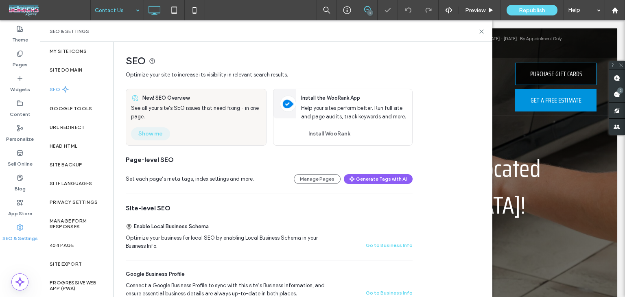
click at [150, 131] on button "Show me" at bounding box center [150, 133] width 39 height 13
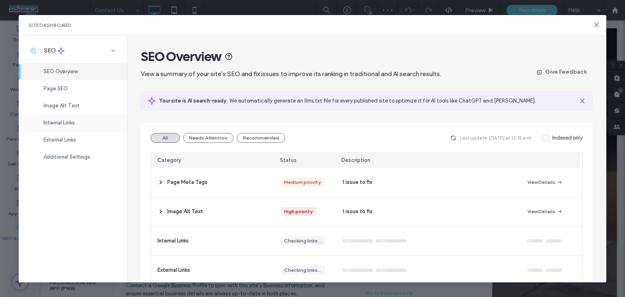
click at [92, 116] on div "Internal Links" at bounding box center [73, 122] width 108 height 17
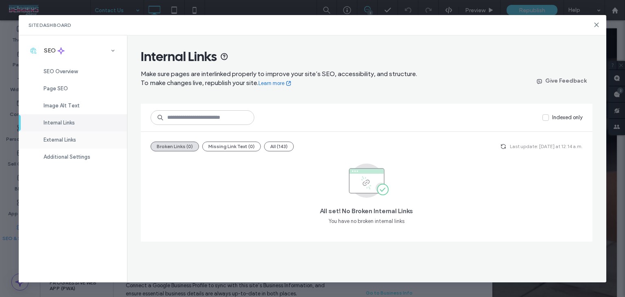
click at [92, 141] on div "External Links" at bounding box center [73, 140] width 108 height 17
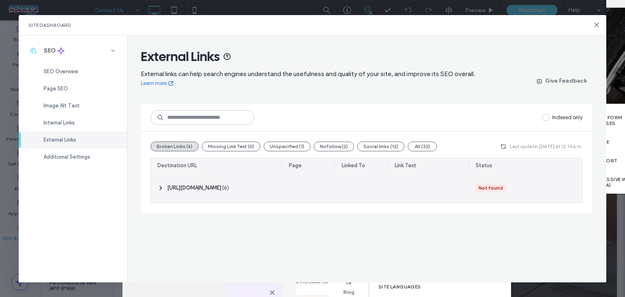
click at [394, 194] on div at bounding box center [428, 187] width 81 height 29
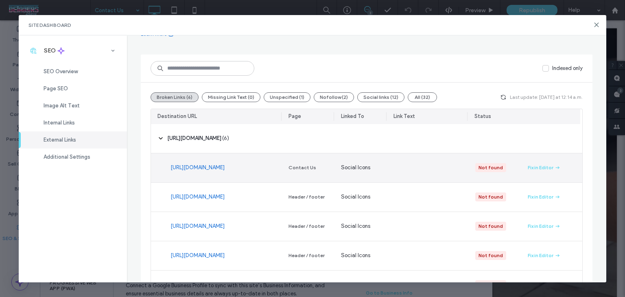
scroll to position [106, 0]
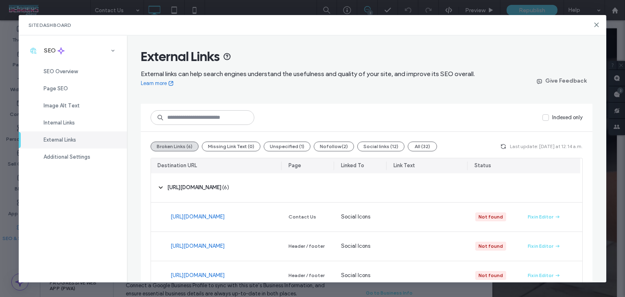
scroll to position [106, 0]
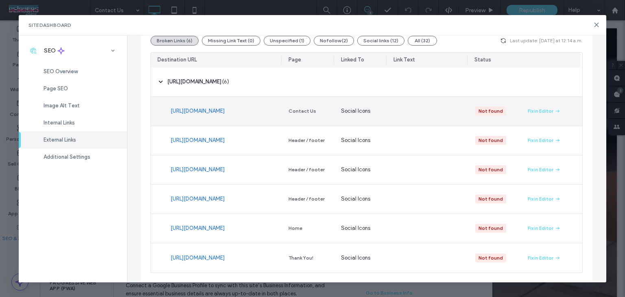
click at [225, 115] on link "https://www.google.com/maps/place//data=!4m3!3m2!1s0x8854256a69e28cf5:0xb5b7196…" at bounding box center [198, 111] width 54 height 8
click at [533, 111] on div "Fix in Editor" at bounding box center [541, 110] width 26 height 7
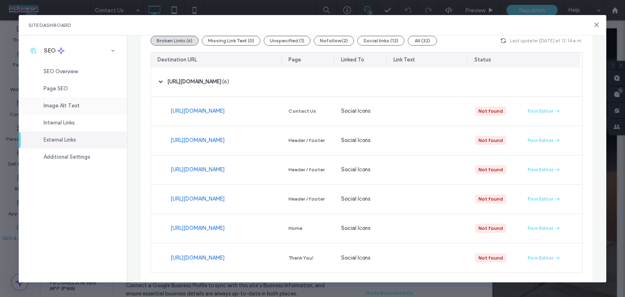
click at [81, 104] on div "Image Alt Text" at bounding box center [73, 105] width 108 height 17
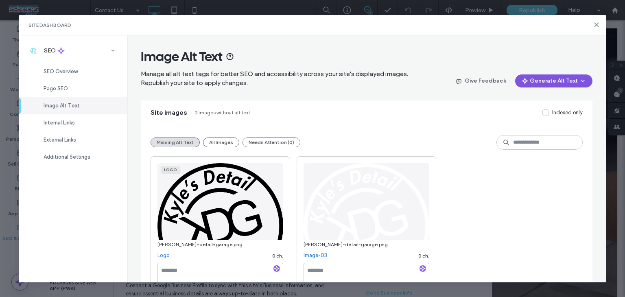
drag, startPoint x: 521, startPoint y: 81, endPoint x: 535, endPoint y: 86, distance: 14.6
click at [522, 81] on icon "button" at bounding box center [525, 81] width 7 height 7
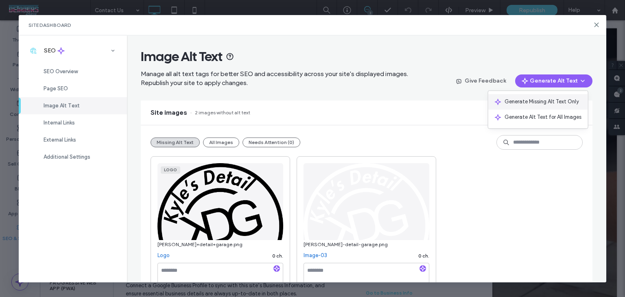
click at [528, 103] on span "Generate Missing Alt Text Only" at bounding box center [542, 102] width 75 height 8
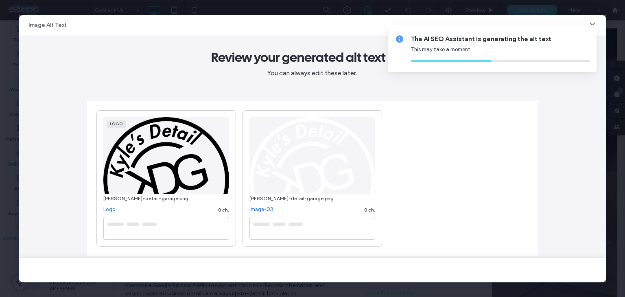
type textarea "**********"
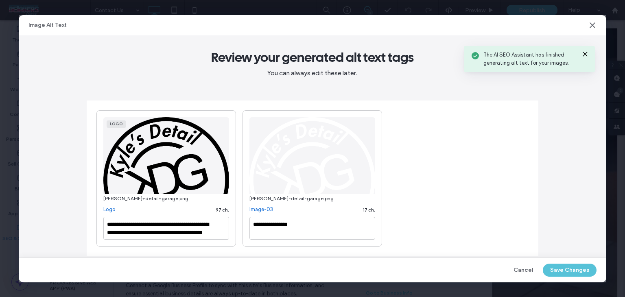
click at [555, 269] on button "Save Changes" at bounding box center [570, 270] width 54 height 13
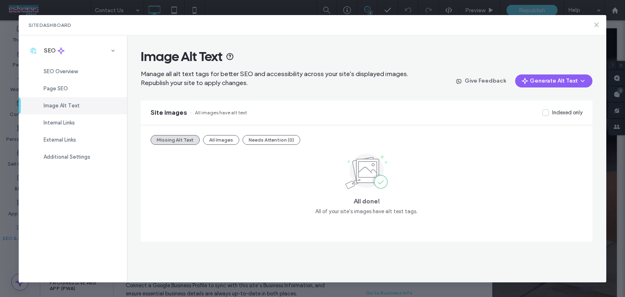
click at [596, 25] on icon at bounding box center [597, 25] width 7 height 7
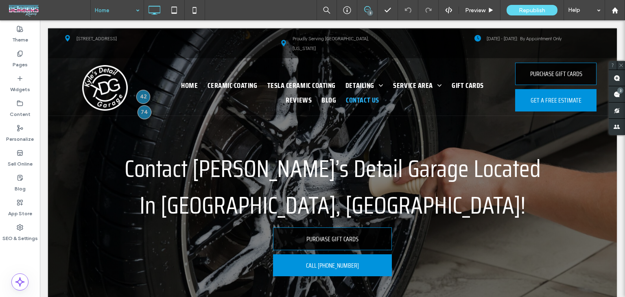
click at [102, 3] on input at bounding box center [115, 10] width 41 height 20
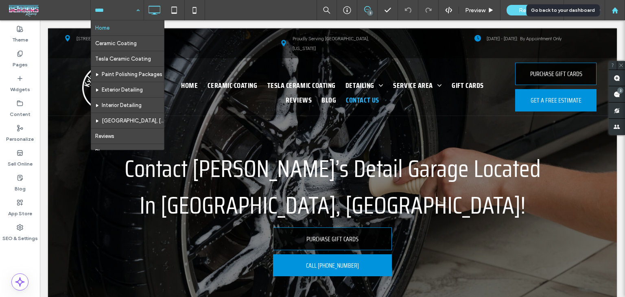
click at [608, 10] on div at bounding box center [615, 10] width 20 height 7
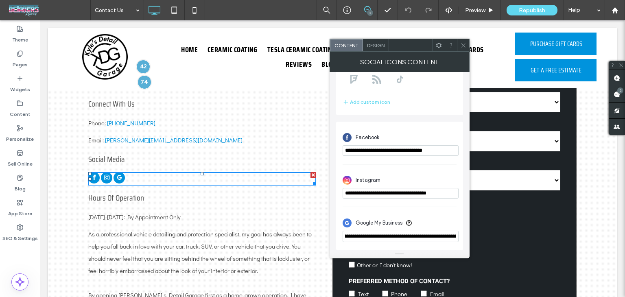
click at [457, 237] on input "**********" at bounding box center [401, 236] width 116 height 11
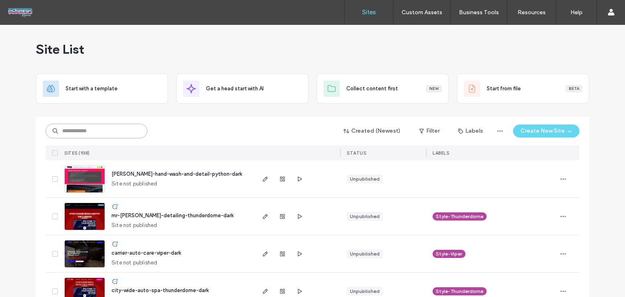
click at [70, 134] on input at bounding box center [97, 131] width 102 height 15
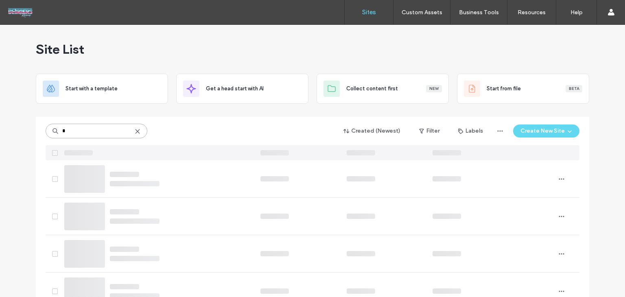
type input "*"
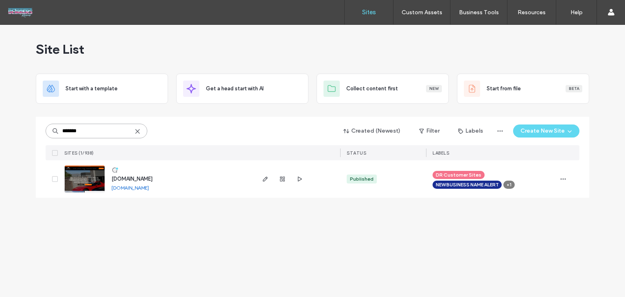
type input "*******"
click at [136, 179] on span "[DOMAIN_NAME]" at bounding box center [132, 179] width 41 height 6
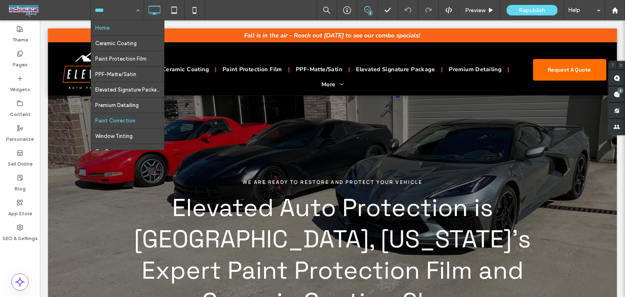
scroll to position [138, 0]
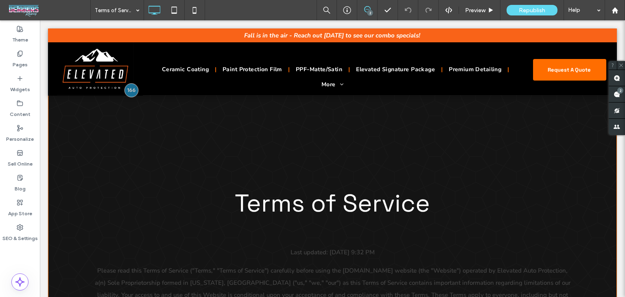
click at [120, 9] on input at bounding box center [115, 10] width 41 height 20
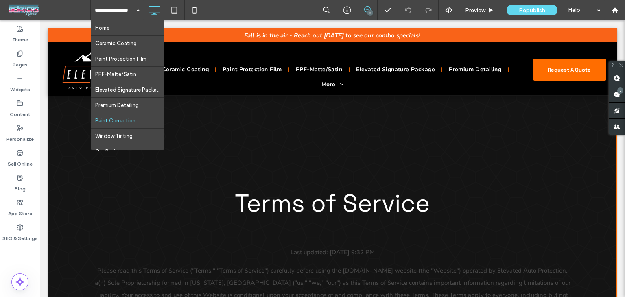
scroll to position [138, 0]
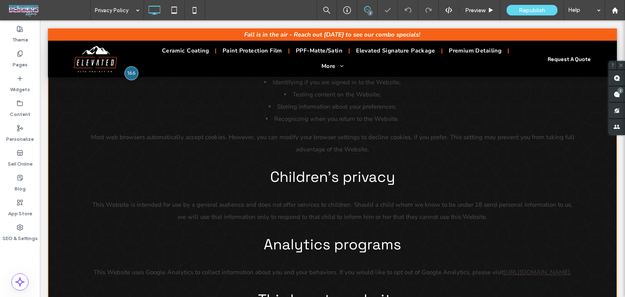
scroll to position [1285, 0]
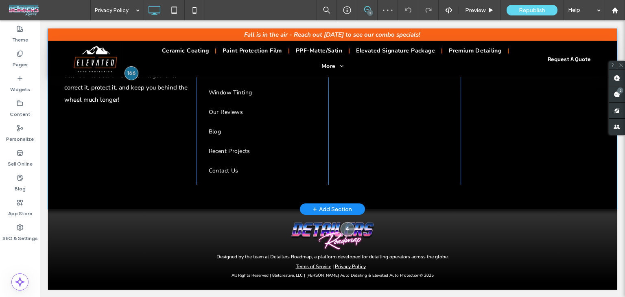
click at [334, 210] on div "+ Add Section" at bounding box center [332, 209] width 39 height 9
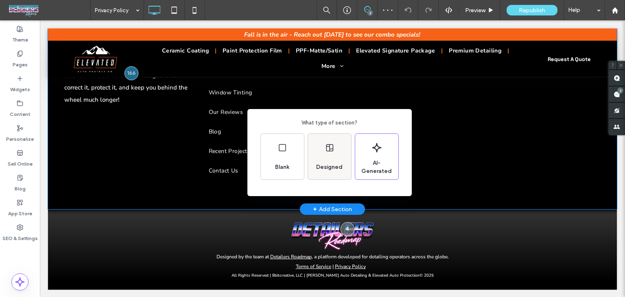
click at [337, 166] on span "Designed" at bounding box center [329, 167] width 33 height 8
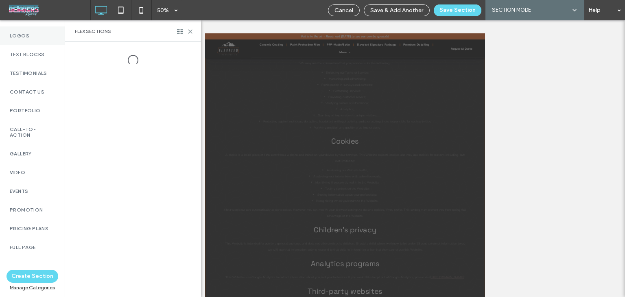
scroll to position [326, 0]
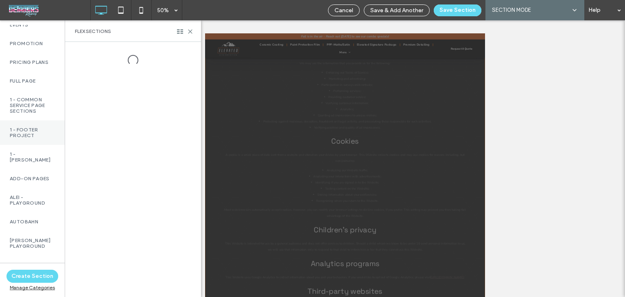
click at [25, 135] on label "1 - Footer Project" at bounding box center [32, 132] width 45 height 11
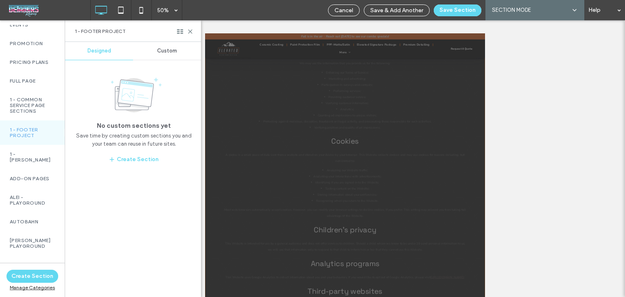
click at [164, 53] on div at bounding box center [133, 169] width 136 height 255
click at [163, 53] on span "Custom" at bounding box center [167, 51] width 20 height 7
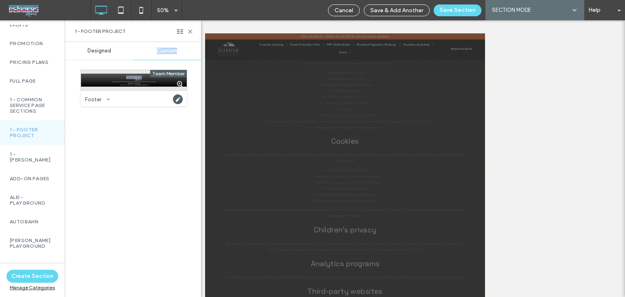
click at [131, 81] on div at bounding box center [134, 80] width 106 height 20
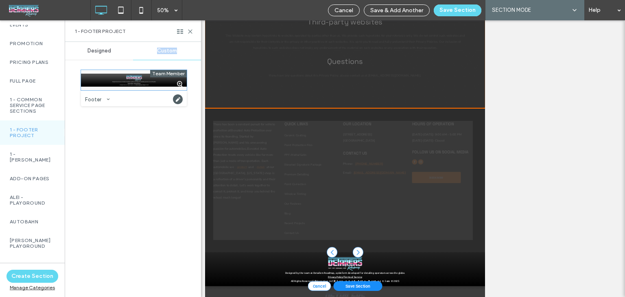
scroll to position [278, 0]
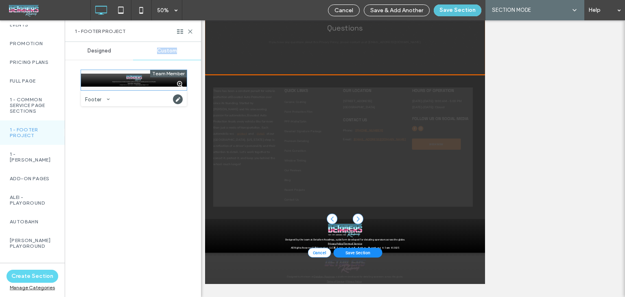
click at [463, 10] on button "Save Section" at bounding box center [458, 10] width 48 height 12
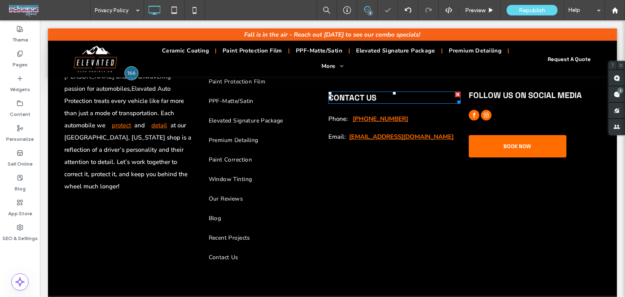
scroll to position [1337, 0]
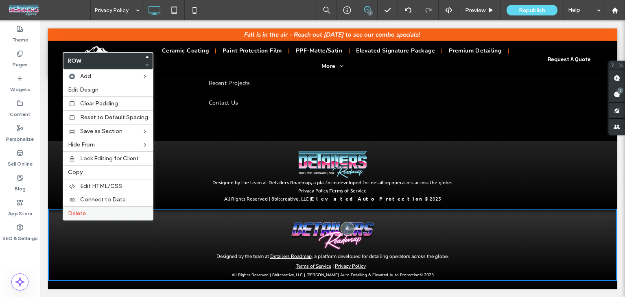
click at [99, 211] on label "Delete" at bounding box center [108, 213] width 80 height 7
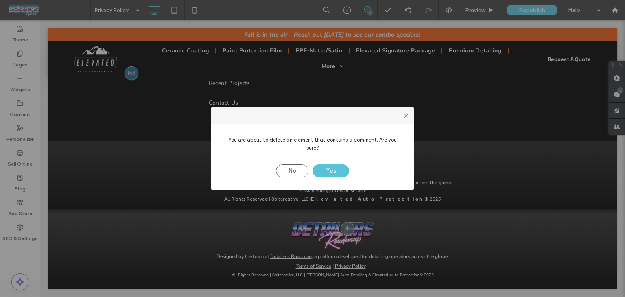
click at [331, 168] on button "Yes" at bounding box center [331, 170] width 37 height 13
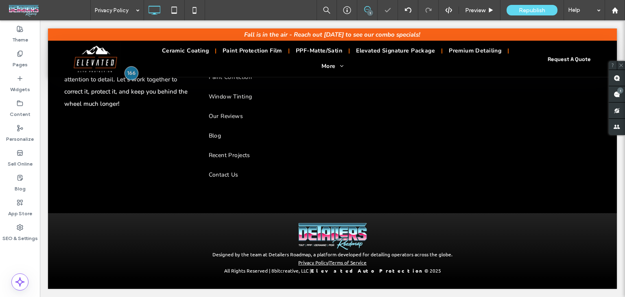
scroll to position [1265, 0]
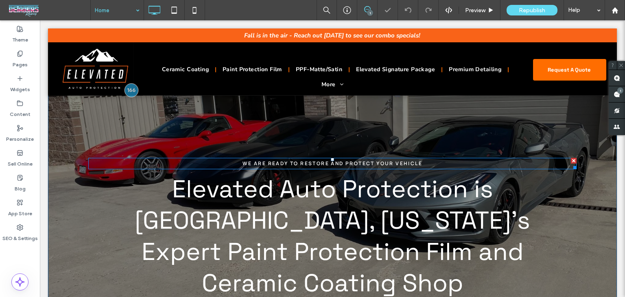
click at [306, 163] on span "We Are Ready To Restore and protect Your Vehicle" at bounding box center [333, 163] width 180 height 7
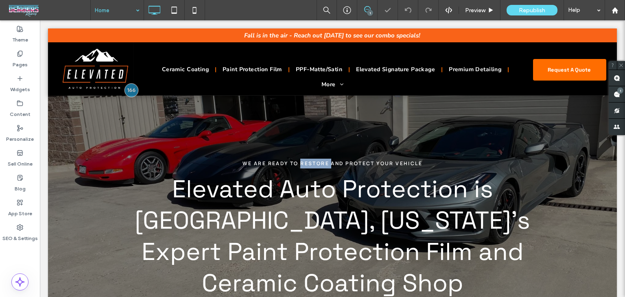
click at [306, 163] on span "We Are Ready To Restore and protect Your Vehicle" at bounding box center [333, 163] width 180 height 7
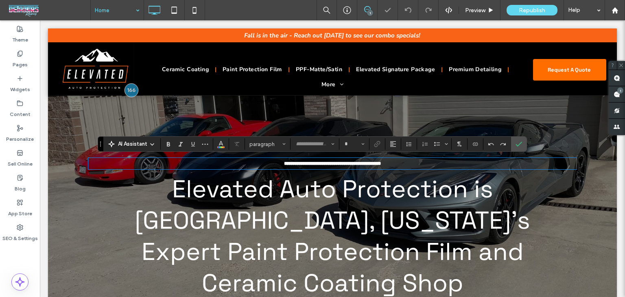
type input "*******"
type input "**"
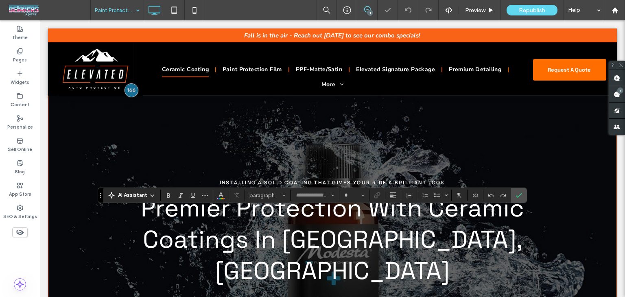
type input "**********"
type input "**"
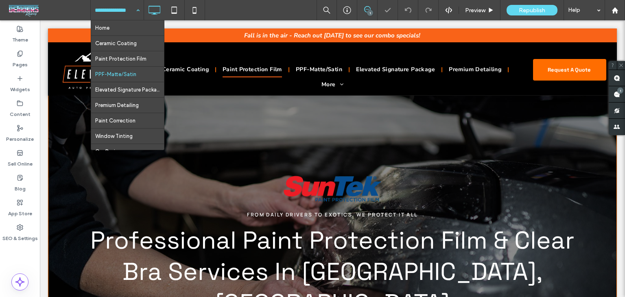
click at [120, 15] on input at bounding box center [115, 10] width 41 height 20
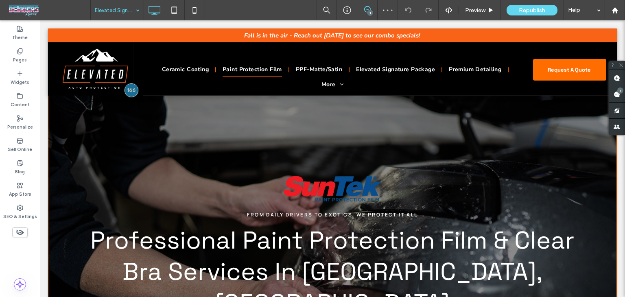
click at [125, 12] on input at bounding box center [115, 10] width 41 height 20
type input "**********"
type input "**"
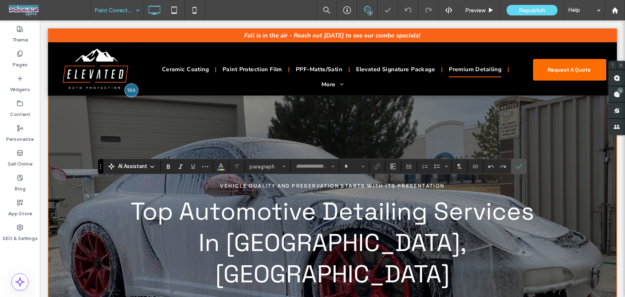
type input "**********"
type input "**"
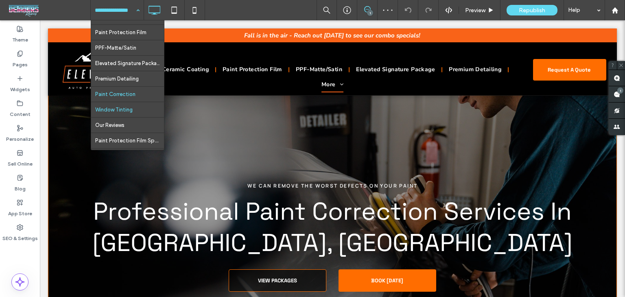
scroll to position [41, 0]
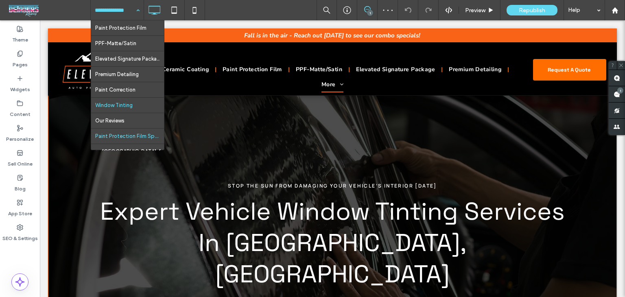
scroll to position [41, 0]
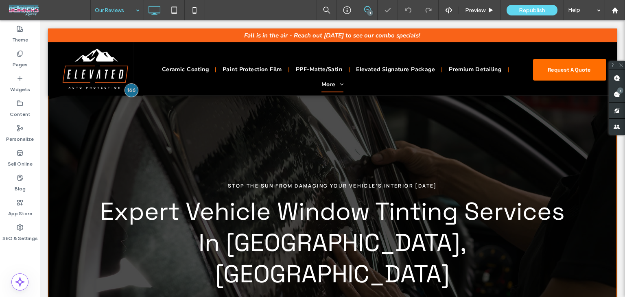
click at [114, 4] on input at bounding box center [115, 10] width 41 height 20
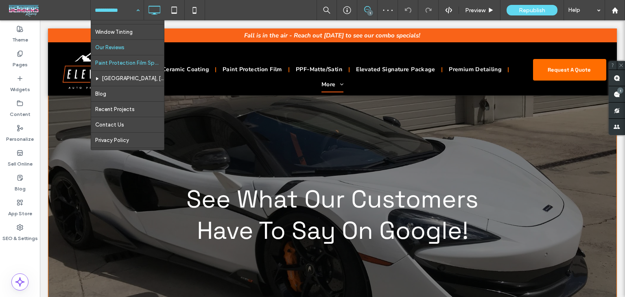
scroll to position [97, 0]
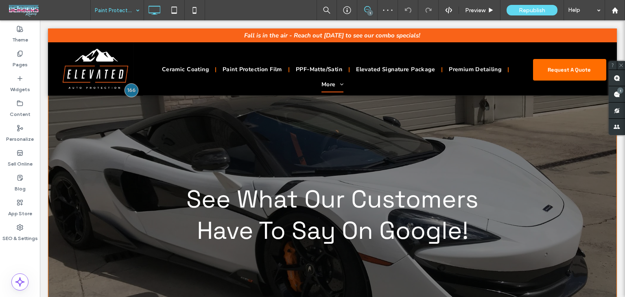
click at [110, 12] on input at bounding box center [115, 10] width 41 height 20
click at [116, 9] on input at bounding box center [115, 10] width 41 height 20
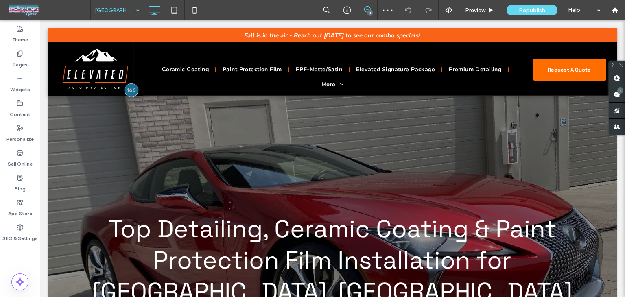
click at [119, 10] on input at bounding box center [115, 10] width 41 height 20
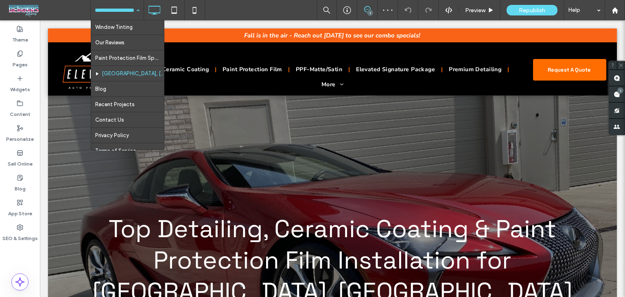
scroll to position [122, 0]
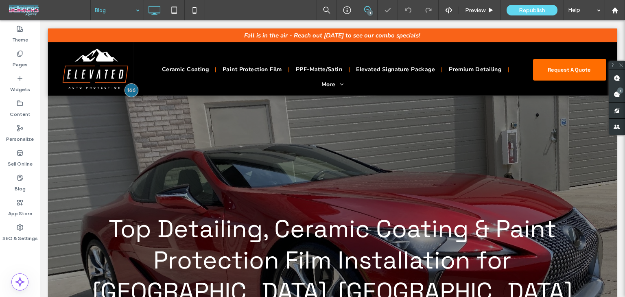
click at [126, 13] on input at bounding box center [115, 10] width 41 height 20
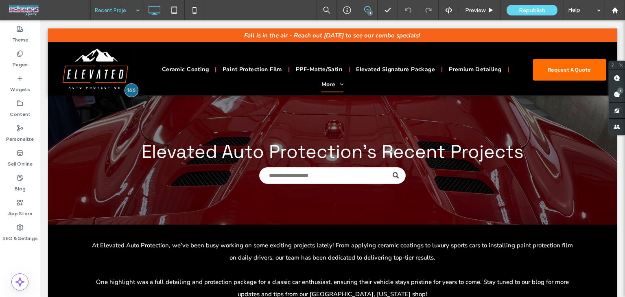
click at [106, 13] on input at bounding box center [115, 10] width 41 height 20
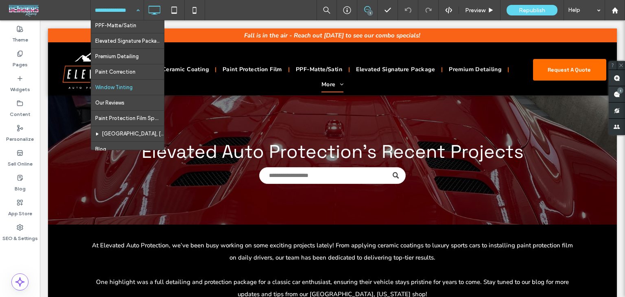
scroll to position [138, 0]
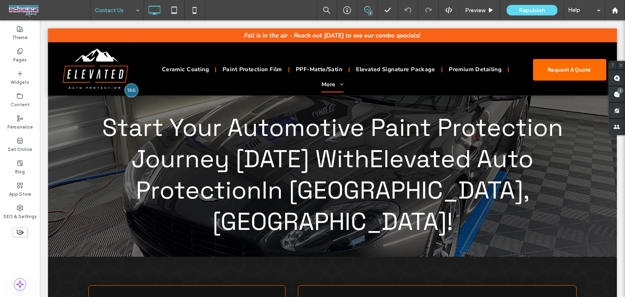
click at [115, 15] on input at bounding box center [115, 10] width 41 height 20
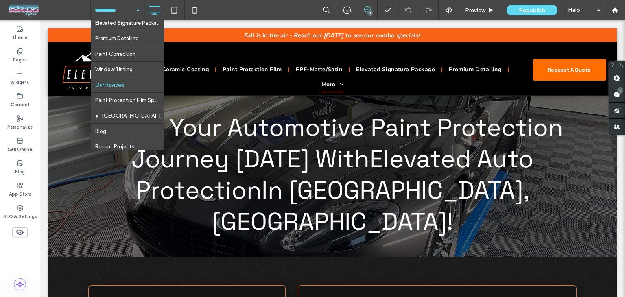
scroll to position [138, 0]
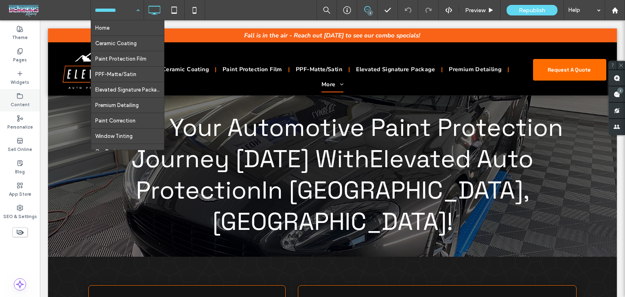
click at [30, 96] on div "Content" at bounding box center [20, 100] width 40 height 22
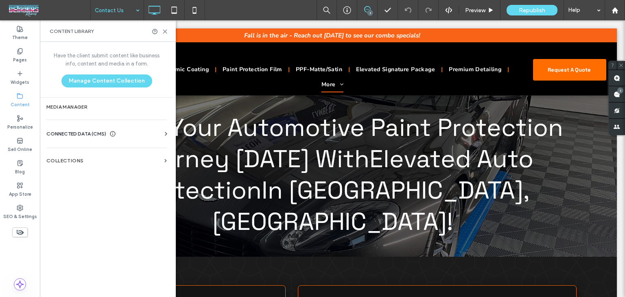
click at [60, 132] on span "CONNECTED DATA (CMS)" at bounding box center [76, 134] width 60 height 8
click at [86, 156] on label "Business Info" at bounding box center [108, 154] width 111 height 6
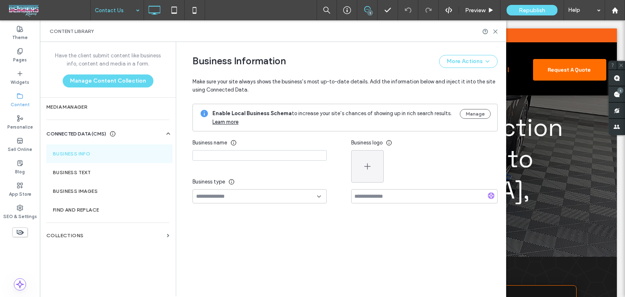
type input "**********"
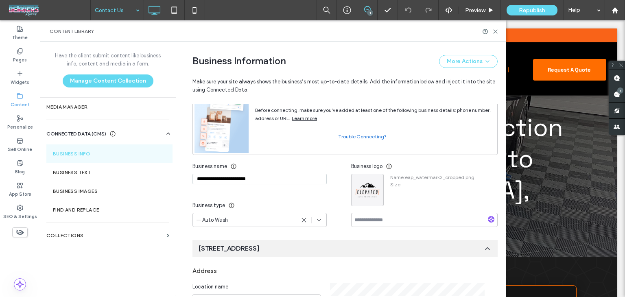
scroll to position [0, 0]
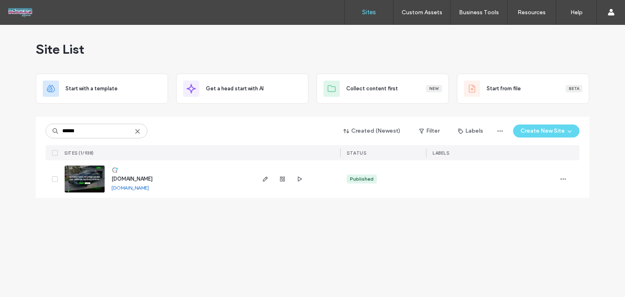
type input "******"
click at [129, 178] on span "[DOMAIN_NAME]" at bounding box center [132, 179] width 41 height 6
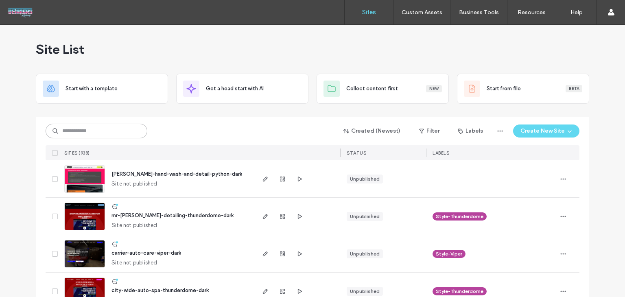
click at [109, 131] on input at bounding box center [97, 131] width 102 height 15
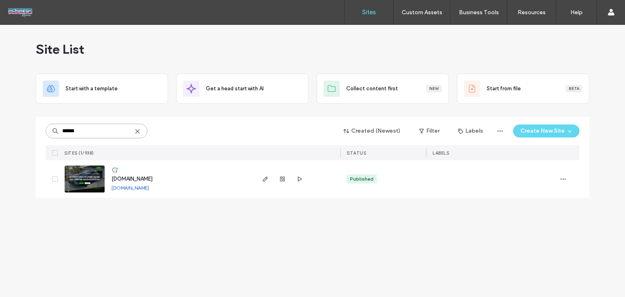
type input "******"
click at [141, 189] on link "[DOMAIN_NAME]" at bounding box center [130, 188] width 37 height 6
